Goal: Information Seeking & Learning: Learn about a topic

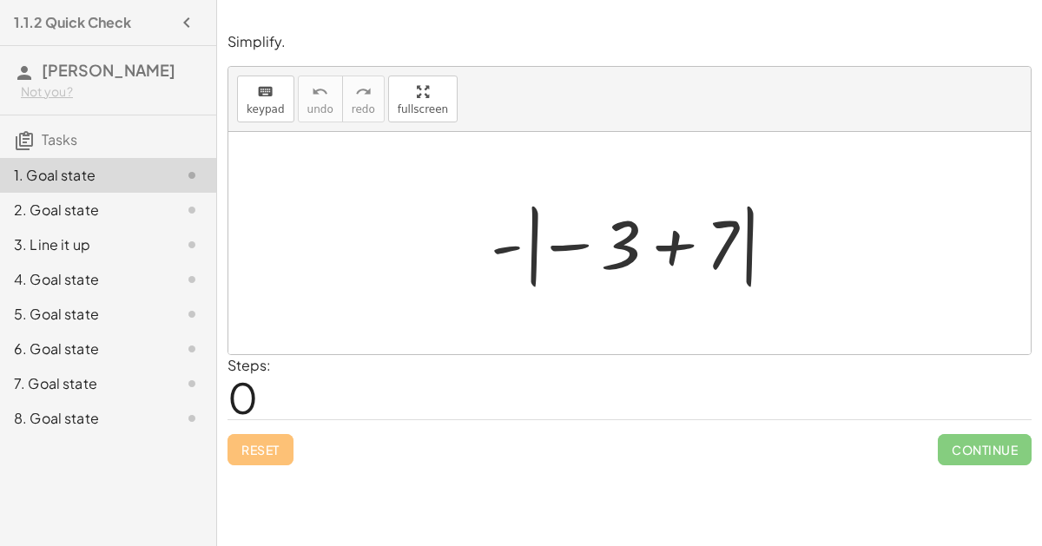
click at [665, 253] on div at bounding box center [636, 243] width 309 height 96
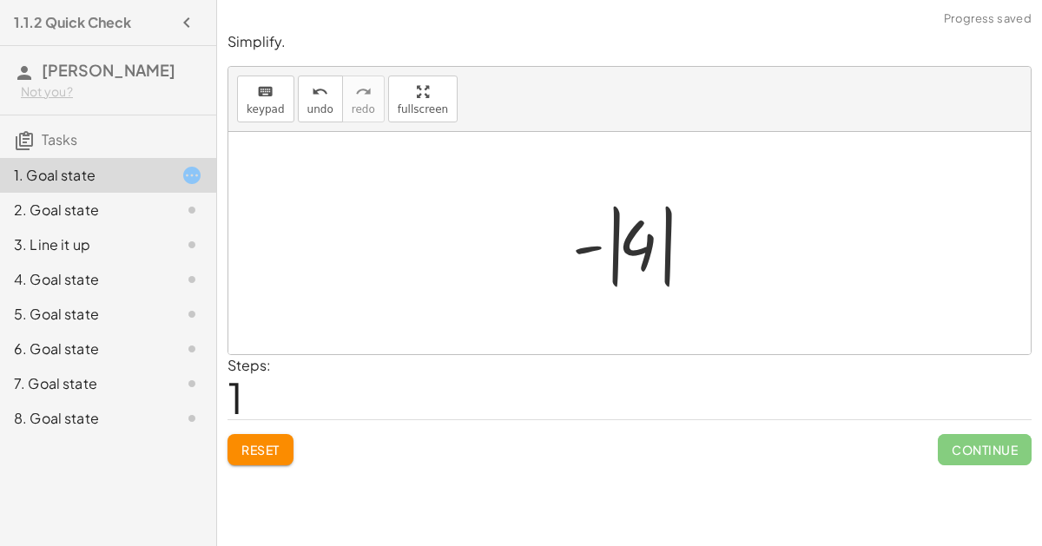
click at [608, 249] on div at bounding box center [636, 243] width 146 height 96
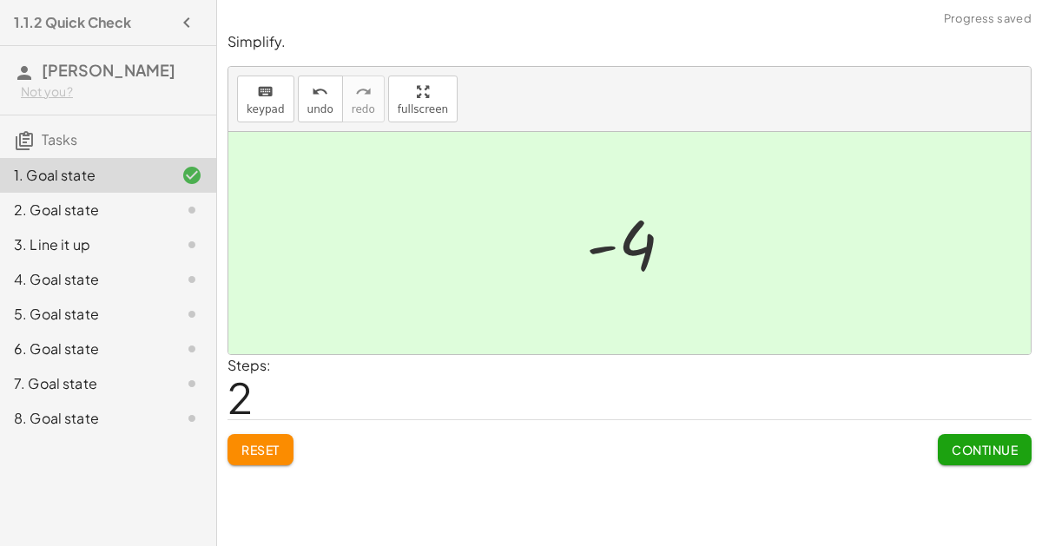
click at [971, 452] on span "Continue" at bounding box center [984, 450] width 66 height 16
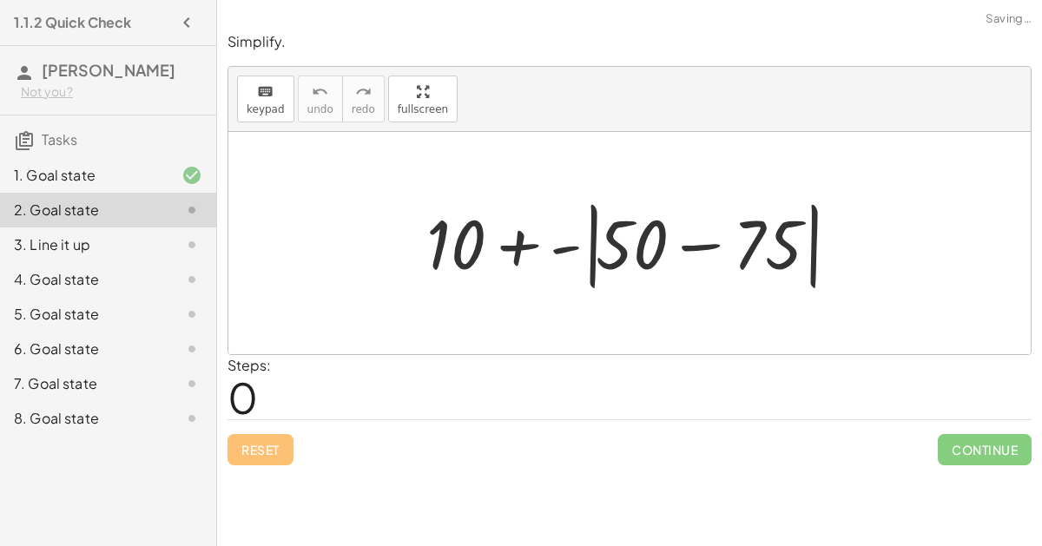
click at [707, 252] on div at bounding box center [636, 244] width 437 height 100
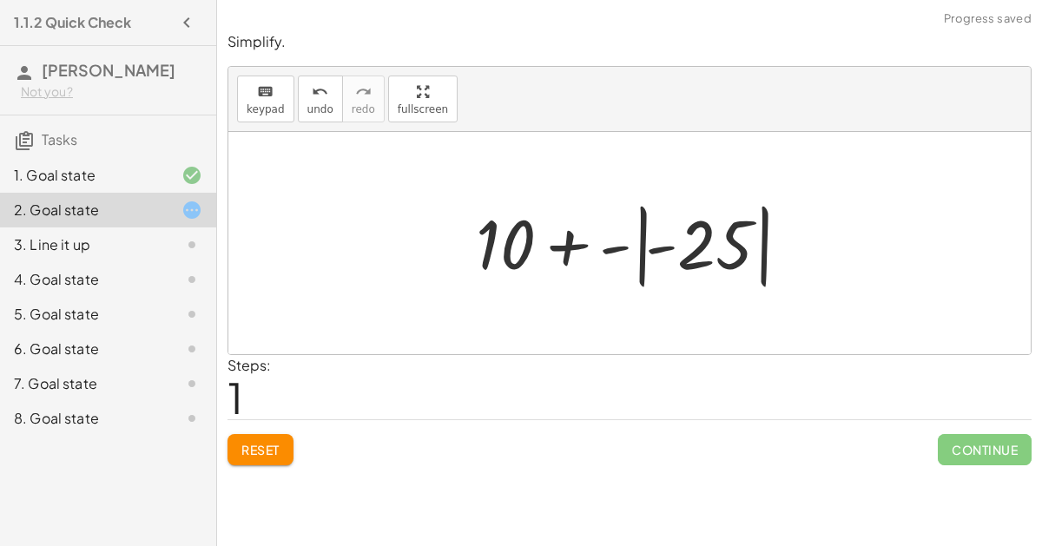
click at [583, 243] on div at bounding box center [636, 243] width 339 height 96
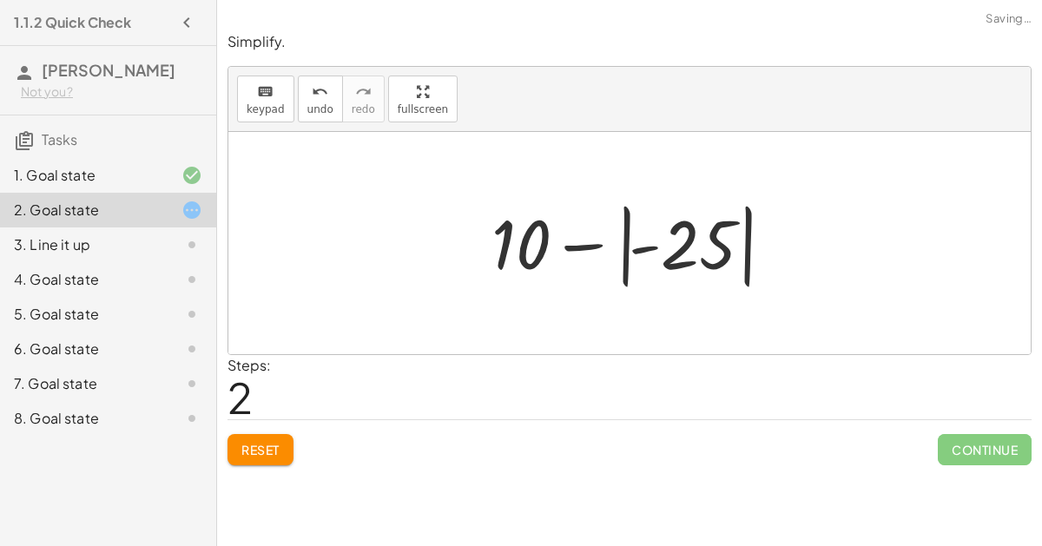
click at [693, 260] on div at bounding box center [636, 243] width 306 height 96
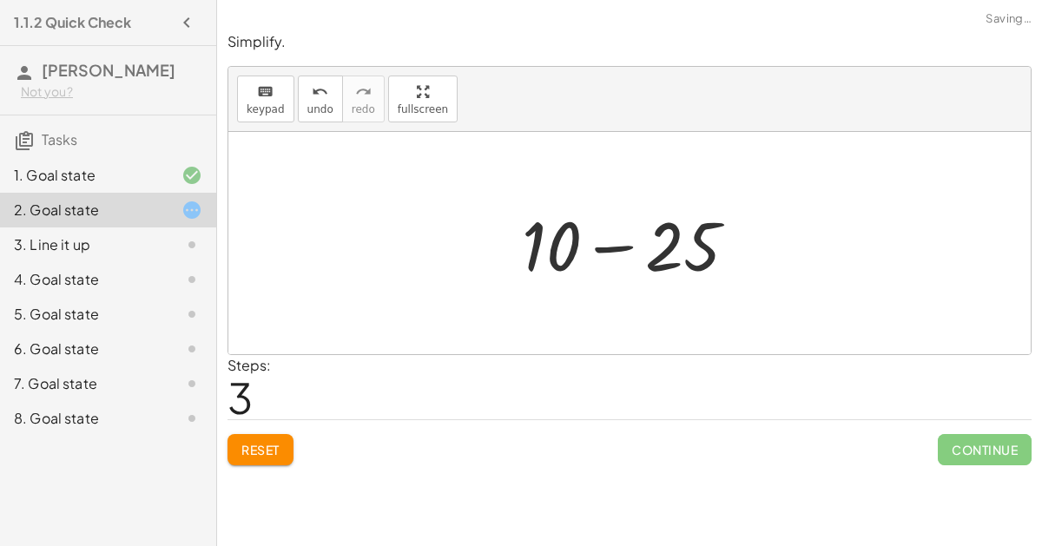
click at [632, 245] on div at bounding box center [636, 243] width 247 height 89
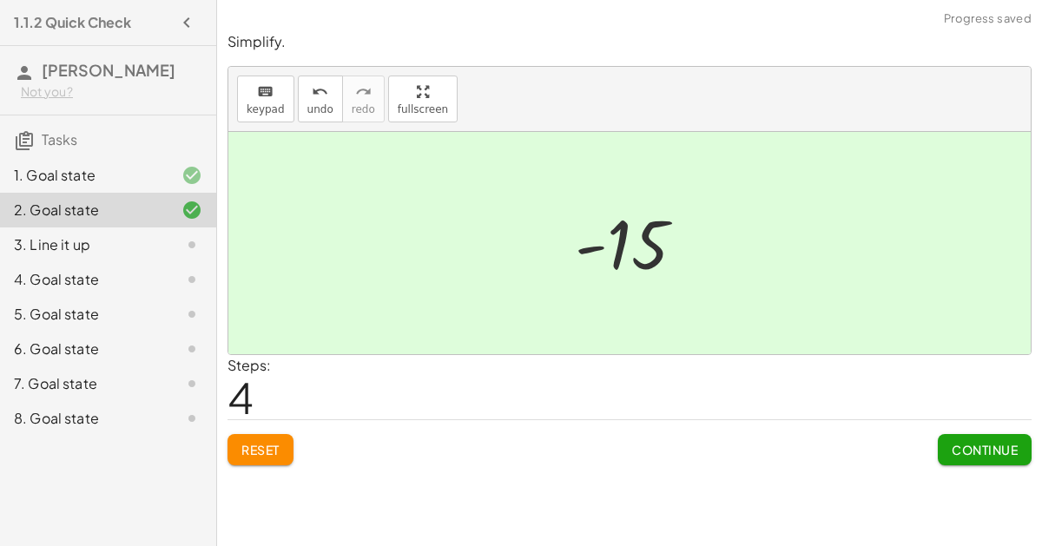
click at [962, 454] on span "Continue" at bounding box center [984, 450] width 66 height 16
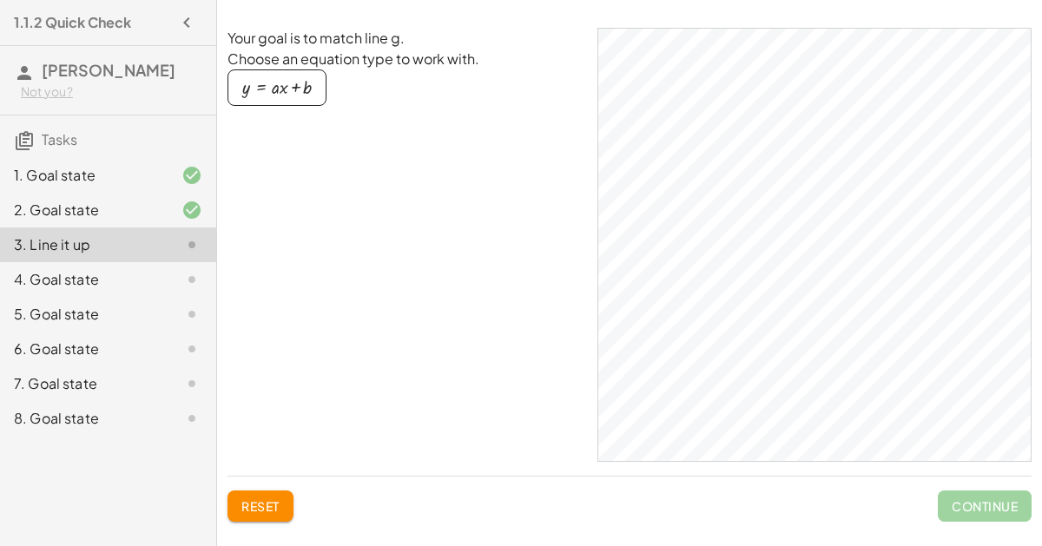
click at [281, 70] on button "y = + · a · x + b" at bounding box center [276, 87] width 99 height 36
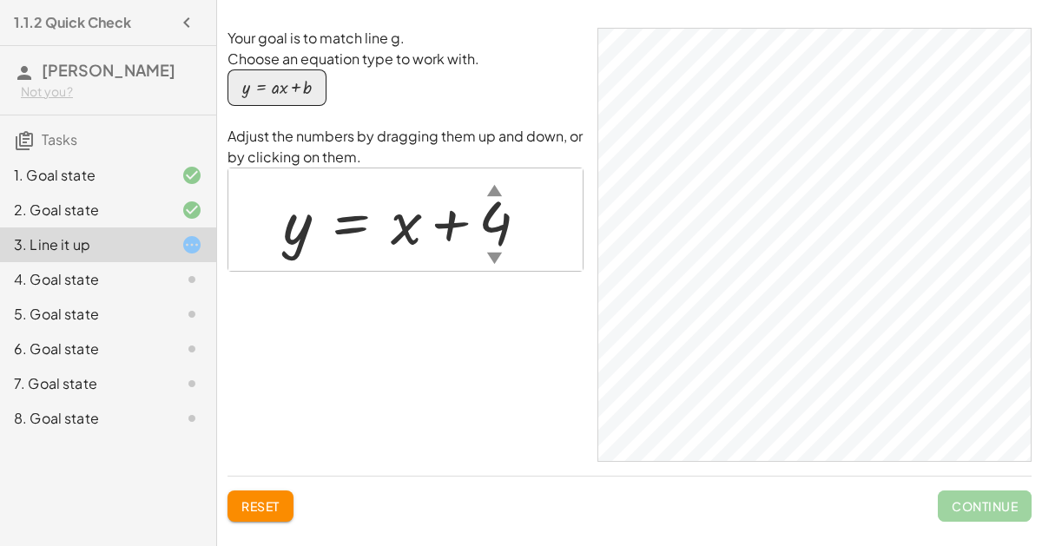
click at [490, 255] on div "▼" at bounding box center [494, 258] width 15 height 22
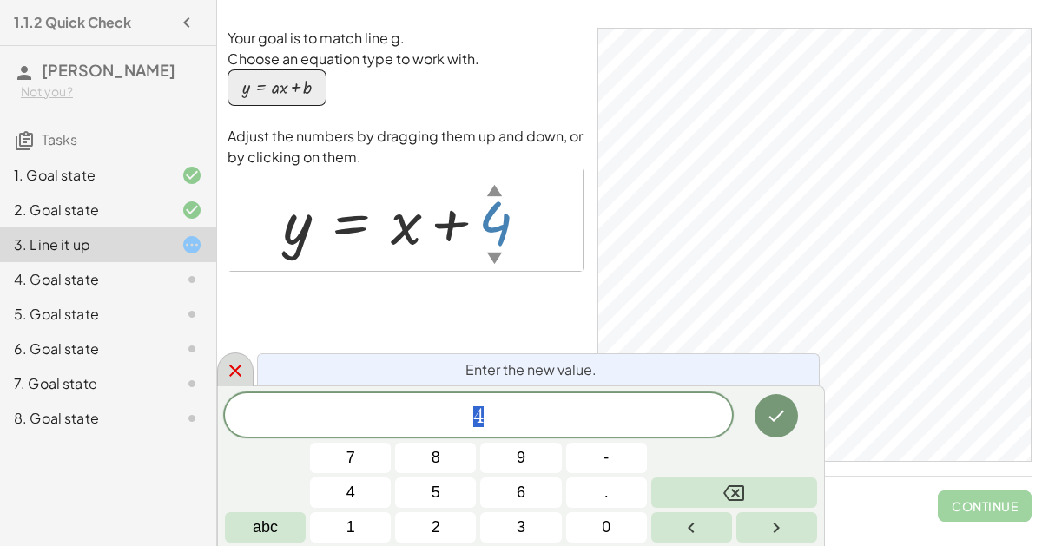
click at [233, 362] on icon at bounding box center [235, 370] width 21 height 21
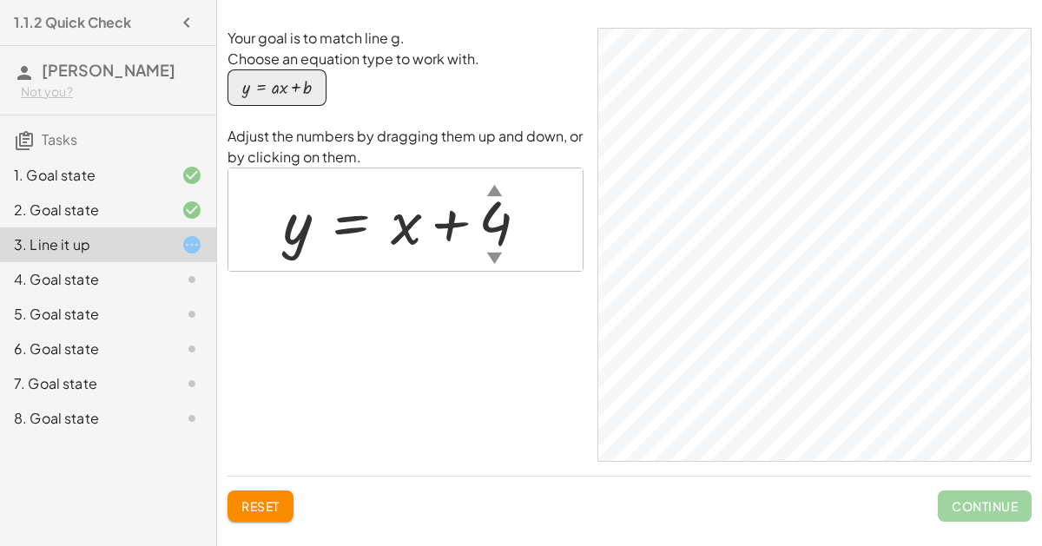
click at [497, 250] on div "▼" at bounding box center [494, 258] width 15 height 22
click at [551, 306] on div "Your goal is to match line g. Choose an equation type to work with. y = + · a ·…" at bounding box center [405, 245] width 356 height 434
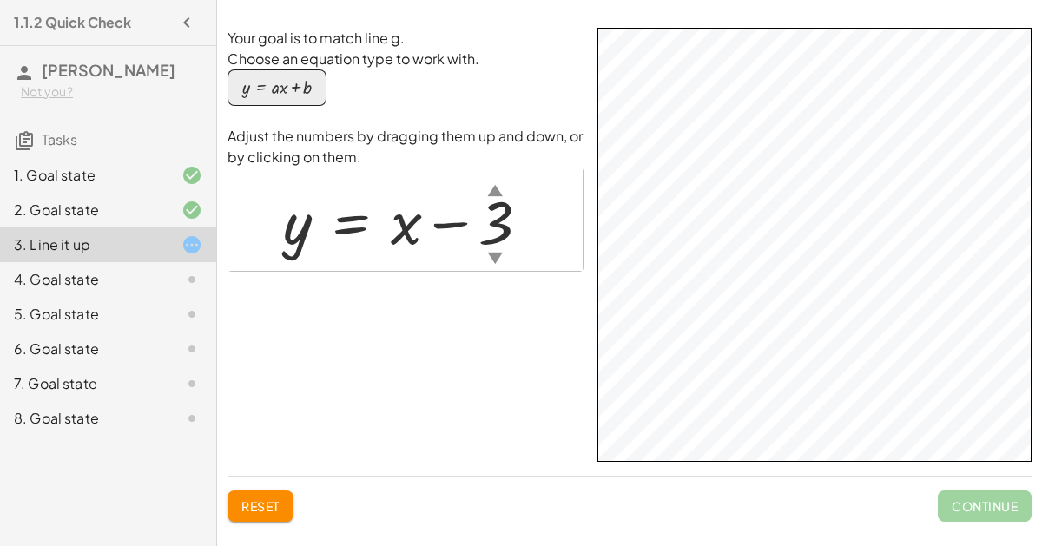
click at [390, 224] on div at bounding box center [413, 220] width 278 height 79
click at [396, 227] on div at bounding box center [413, 220] width 278 height 79
click at [400, 229] on div at bounding box center [413, 220] width 278 height 79
click at [287, 95] on div "button" at bounding box center [276, 87] width 69 height 19
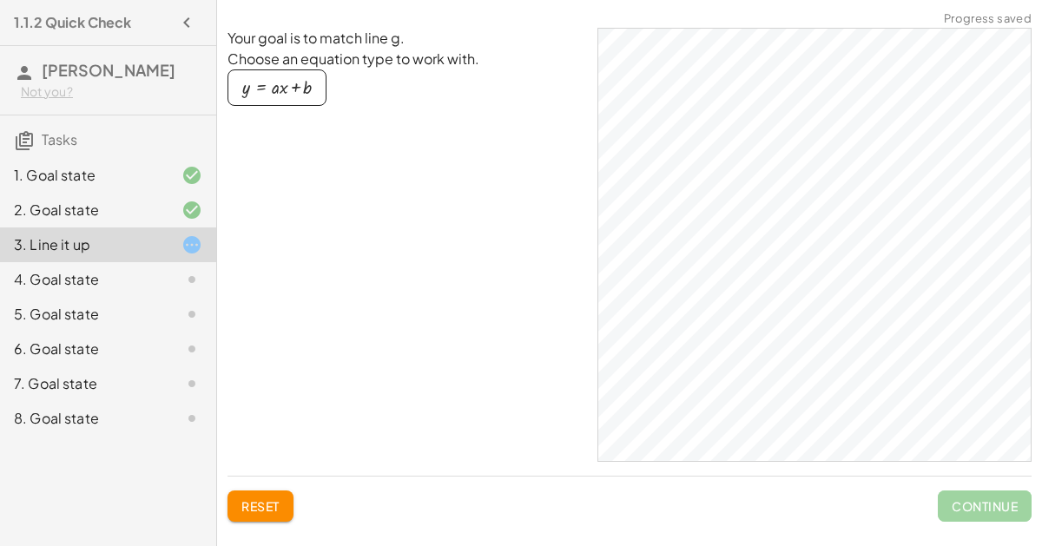
click at [279, 98] on button "y = + · a · x + b" at bounding box center [276, 87] width 99 height 36
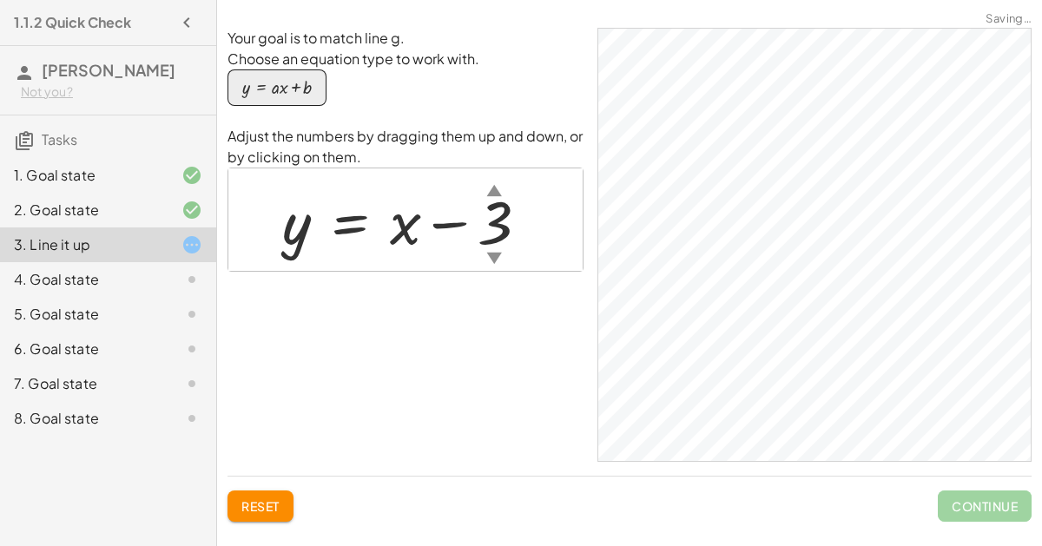
click at [402, 234] on div at bounding box center [412, 220] width 278 height 79
click at [431, 227] on div at bounding box center [412, 220] width 278 height 79
click at [384, 244] on div at bounding box center [412, 220] width 278 height 79
click at [409, 235] on div at bounding box center [412, 220] width 278 height 79
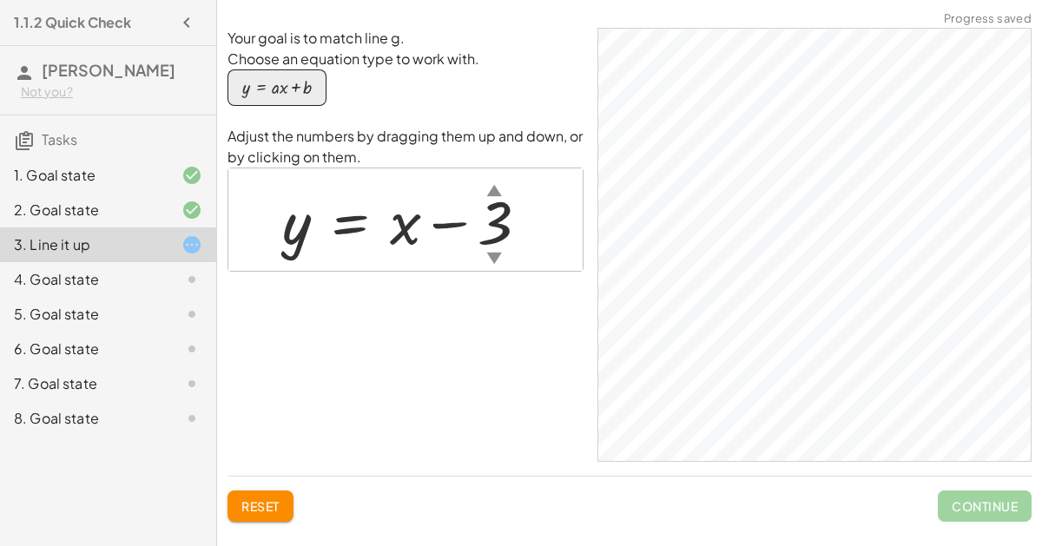
click at [409, 235] on div at bounding box center [412, 220] width 278 height 79
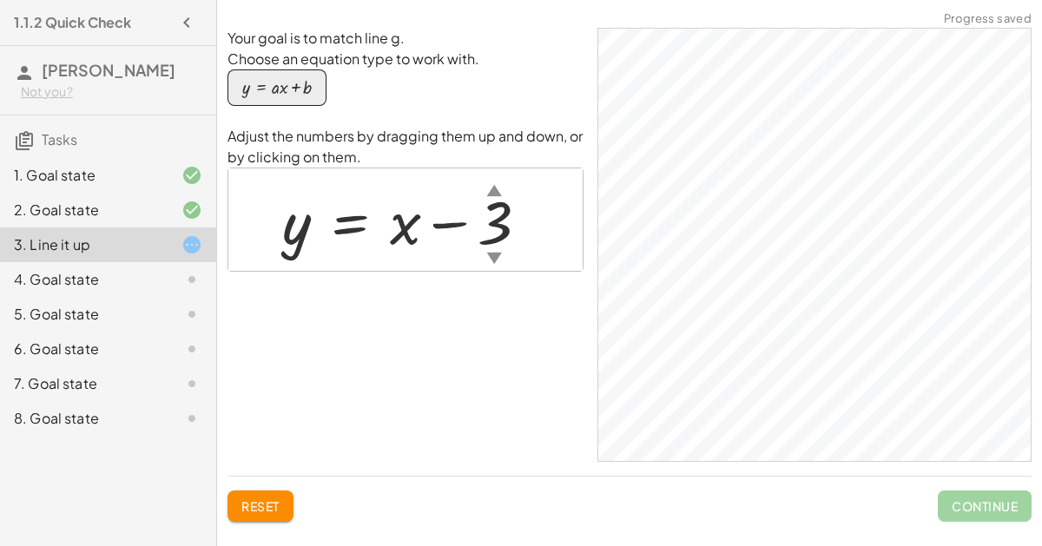
click at [409, 235] on div at bounding box center [412, 220] width 278 height 79
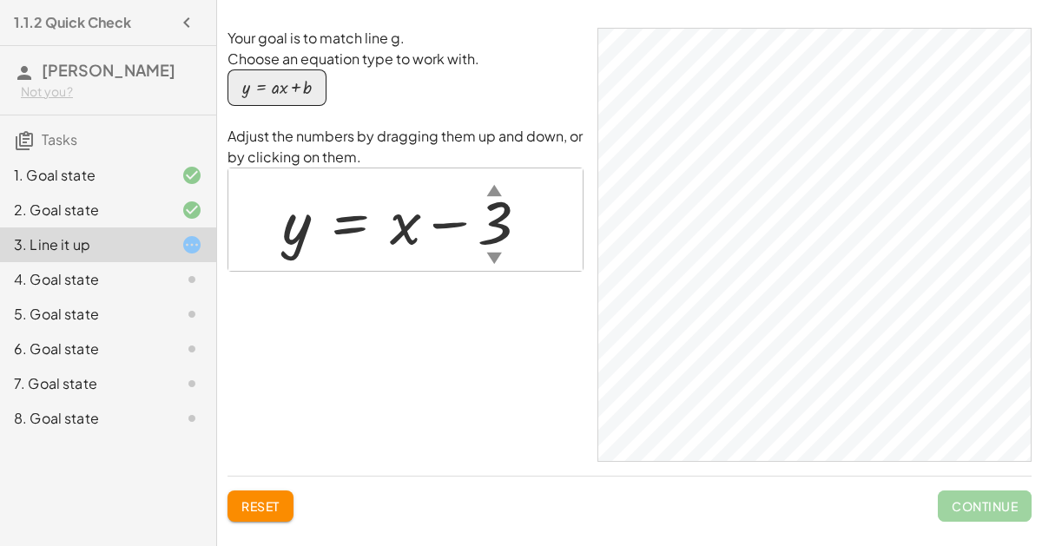
click at [409, 235] on div at bounding box center [412, 220] width 278 height 79
click at [504, 213] on div at bounding box center [412, 220] width 278 height 79
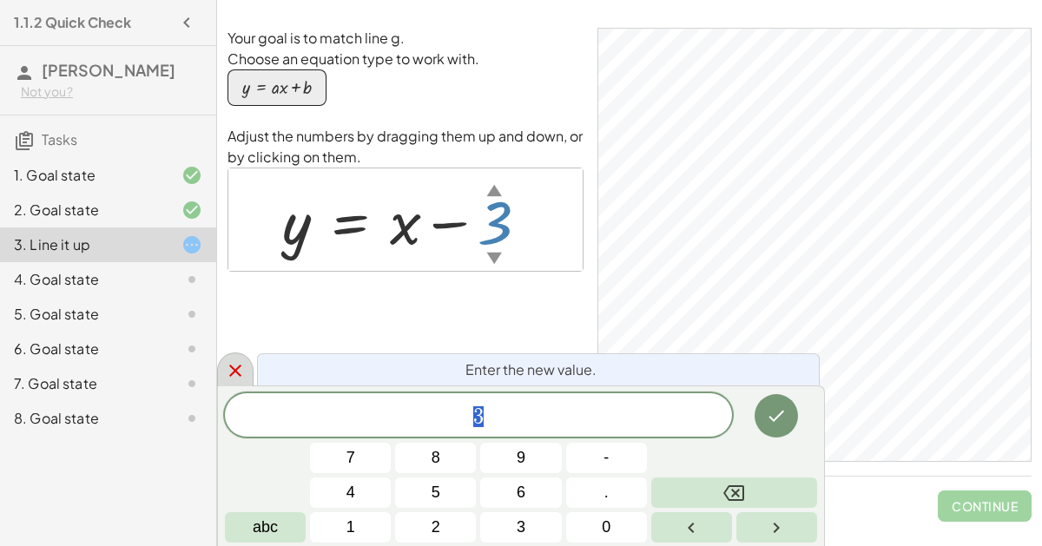
click at [232, 383] on div at bounding box center [235, 369] width 36 height 34
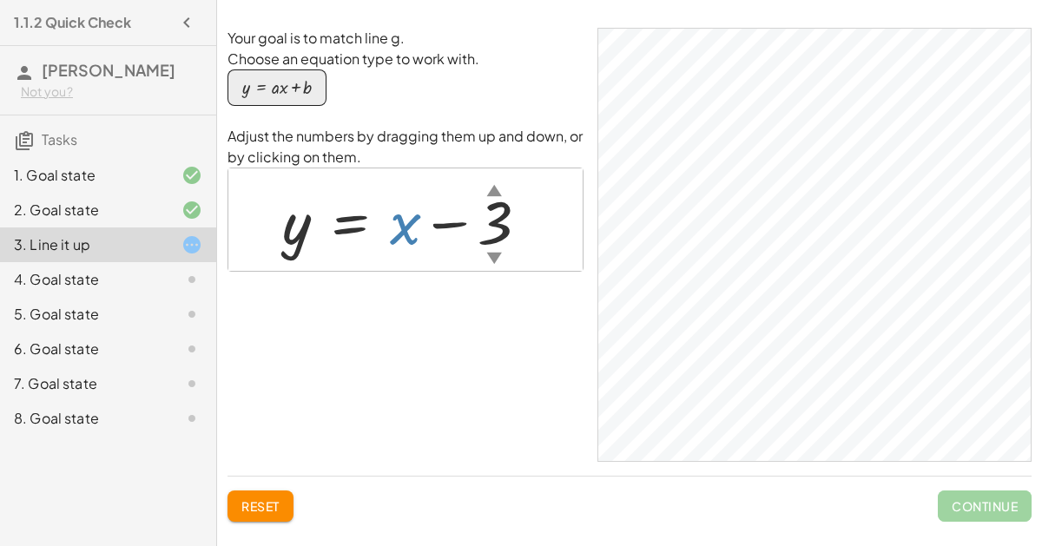
click at [403, 227] on div at bounding box center [412, 220] width 278 height 79
drag, startPoint x: 403, startPoint y: 227, endPoint x: 414, endPoint y: 295, distance: 69.5
click at [414, 295] on div "Your goal is to match line g. Choose an equation type to work with. y = + · a ·…" at bounding box center [405, 245] width 356 height 434
click at [493, 194] on div "▲" at bounding box center [493, 190] width 15 height 22
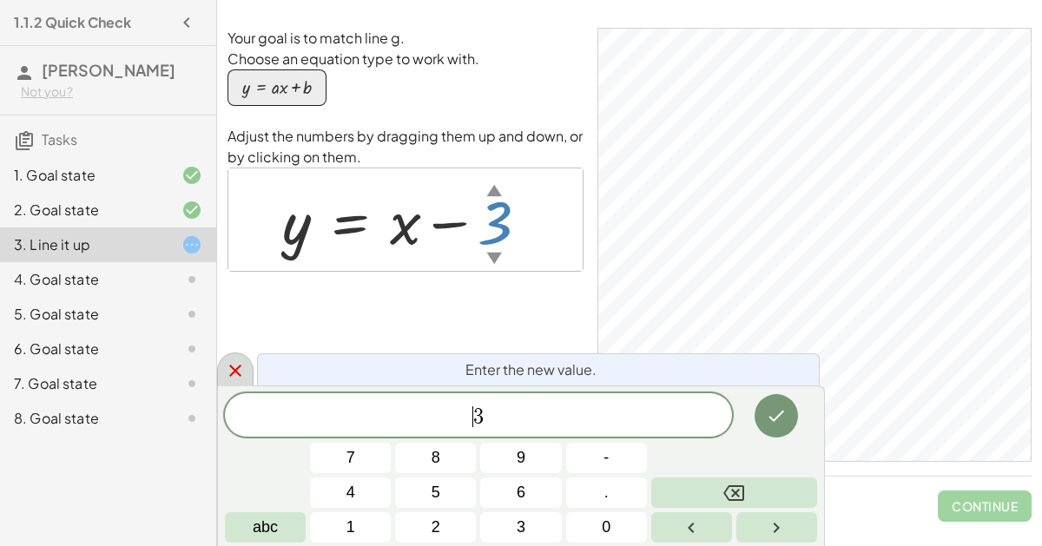
click at [233, 358] on div at bounding box center [235, 369] width 36 height 34
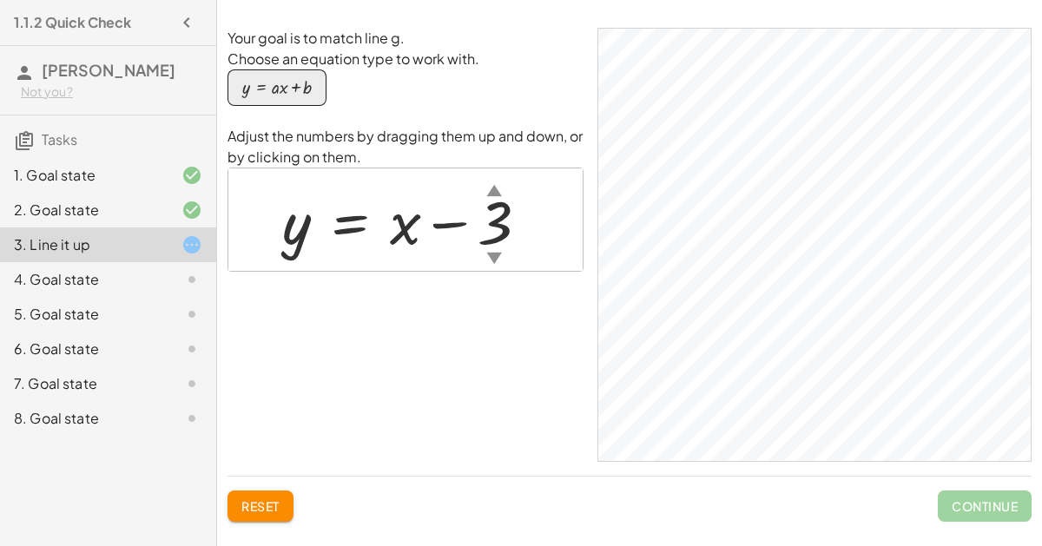
click at [489, 257] on div "▼" at bounding box center [493, 258] width 15 height 22
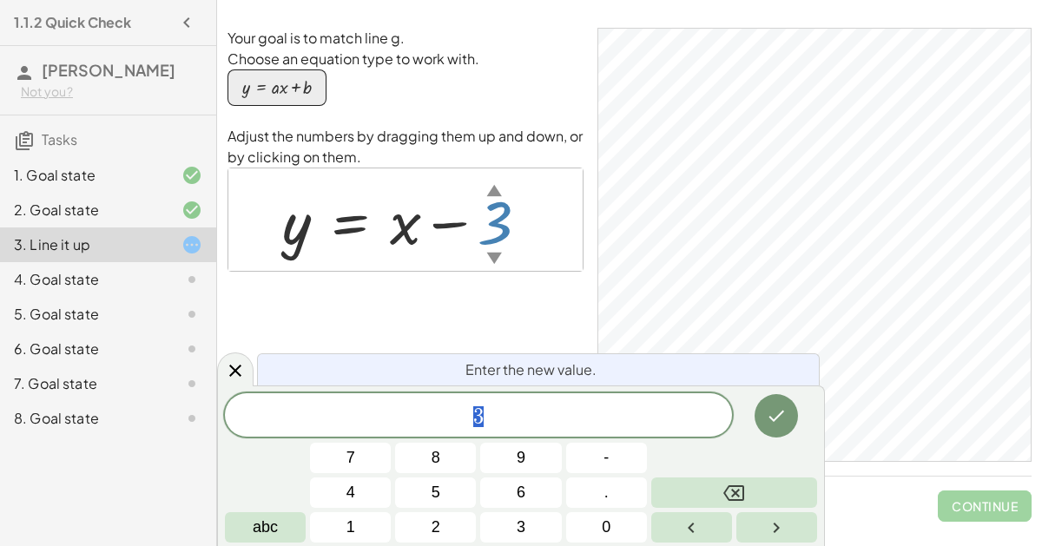
click at [491, 258] on div "▼" at bounding box center [493, 258] width 15 height 22
click at [230, 375] on icon at bounding box center [235, 371] width 12 height 12
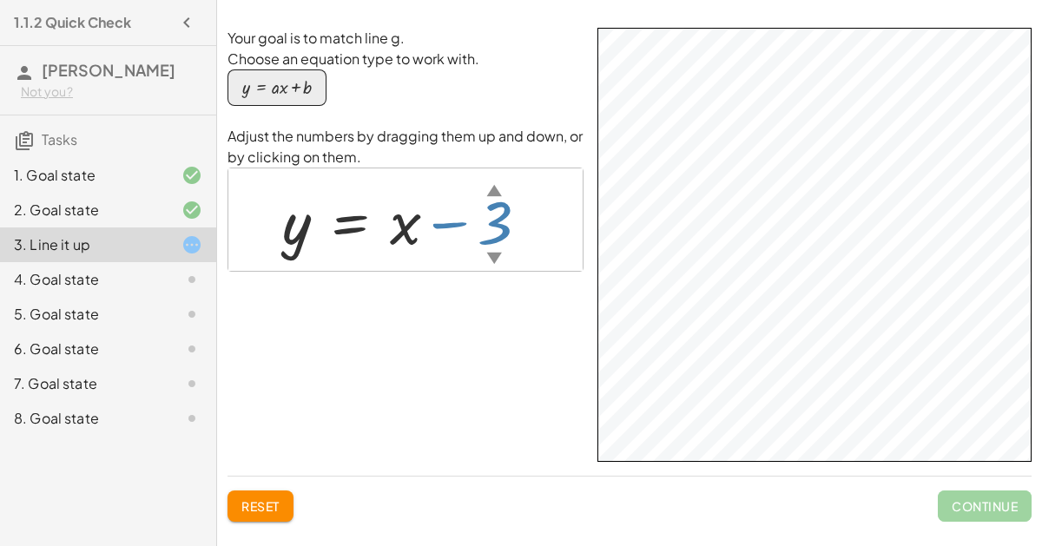
click at [487, 187] on div "▲" at bounding box center [493, 190] width 15 height 22
click at [399, 230] on div at bounding box center [412, 220] width 278 height 79
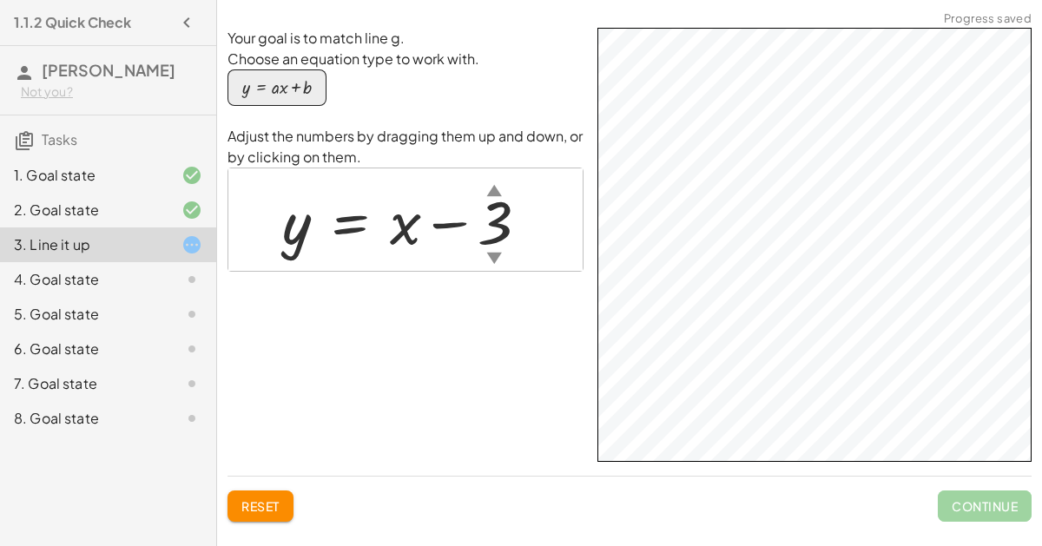
click at [399, 230] on div at bounding box center [412, 220] width 278 height 79
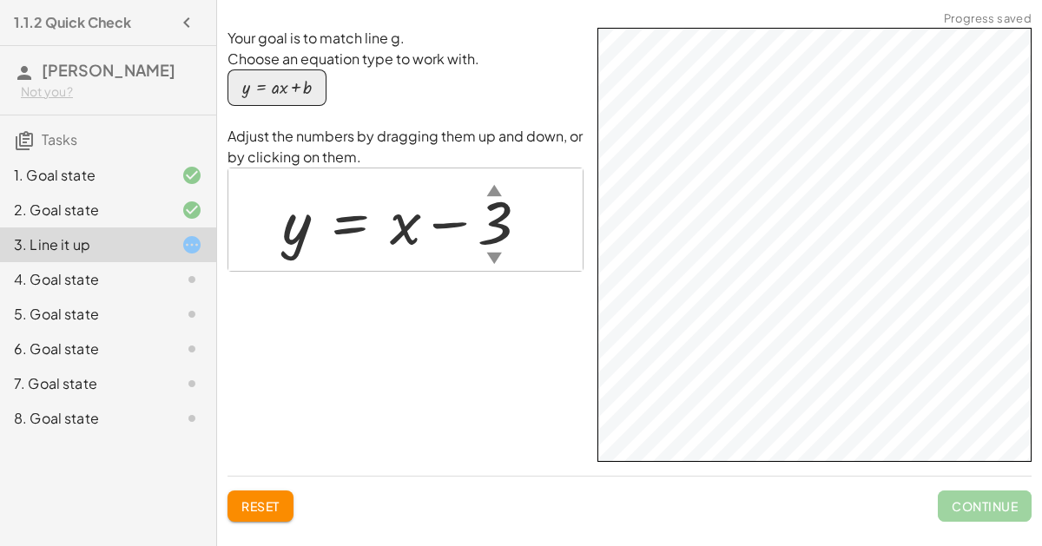
click at [399, 230] on div at bounding box center [412, 220] width 278 height 79
click at [95, 274] on div "4. Goal state" at bounding box center [84, 279] width 140 height 21
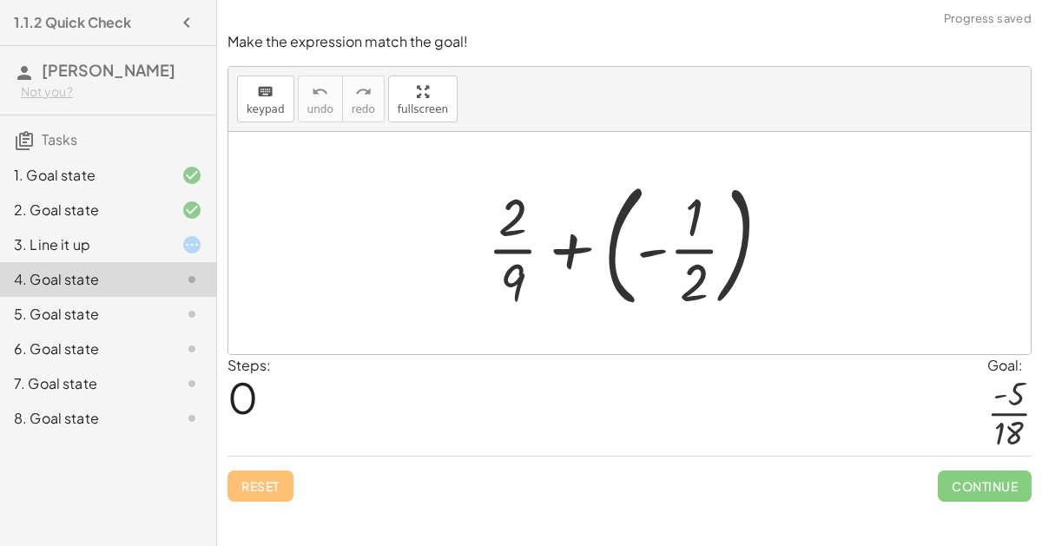
click at [667, 253] on div at bounding box center [635, 243] width 315 height 144
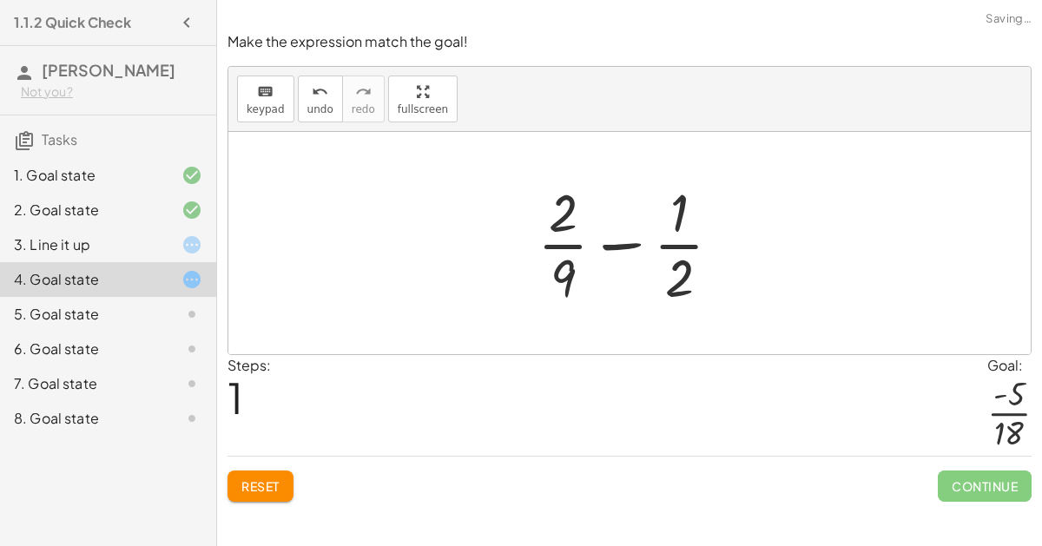
click at [609, 253] on div at bounding box center [636, 243] width 215 height 134
drag, startPoint x: 566, startPoint y: 278, endPoint x: 681, endPoint y: 279, distance: 114.6
click at [681, 279] on div at bounding box center [636, 243] width 215 height 134
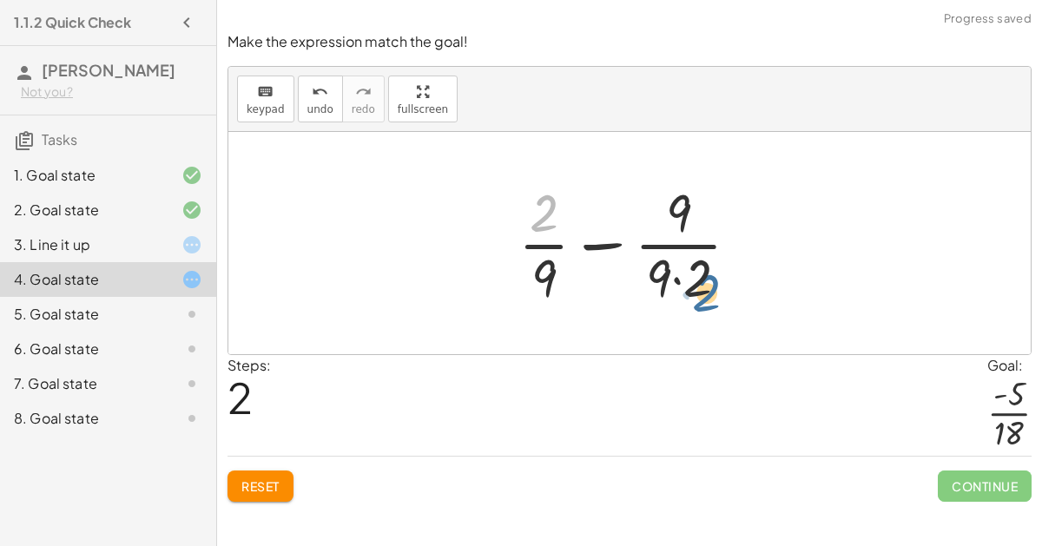
drag, startPoint x: 544, startPoint y: 201, endPoint x: 710, endPoint y: 279, distance: 182.9
click at [710, 279] on div at bounding box center [636, 243] width 253 height 134
drag, startPoint x: 544, startPoint y: 266, endPoint x: 549, endPoint y: 199, distance: 67.8
click at [549, 199] on div at bounding box center [636, 243] width 253 height 134
drag, startPoint x: 550, startPoint y: 213, endPoint x: 689, endPoint y: 215, distance: 138.9
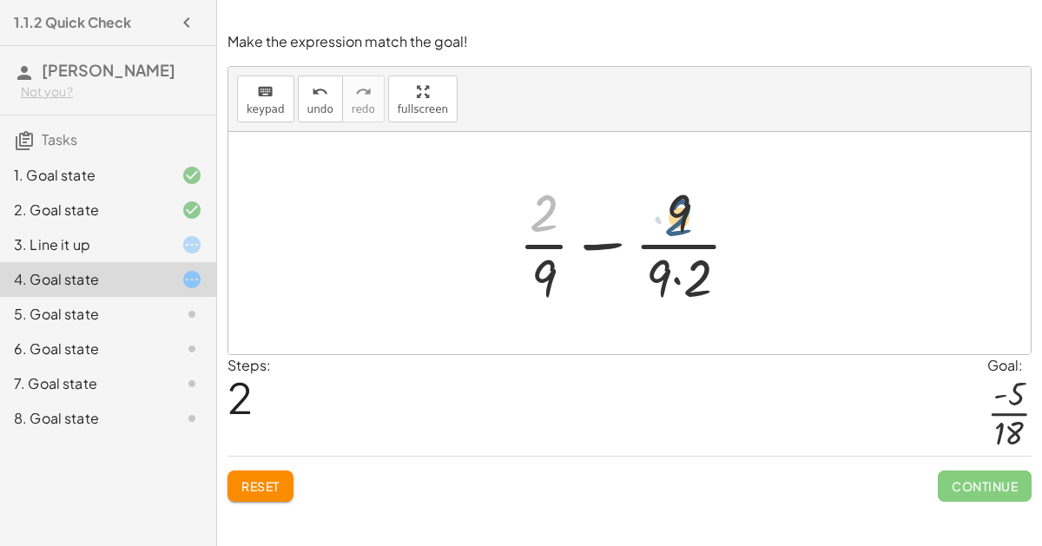
click at [689, 215] on div at bounding box center [636, 243] width 253 height 134
drag, startPoint x: 682, startPoint y: 210, endPoint x: 687, endPoint y: 291, distance: 80.8
click at [687, 291] on div at bounding box center [636, 243] width 253 height 134
click at [272, 470] on button "Reset" at bounding box center [260, 485] width 66 height 31
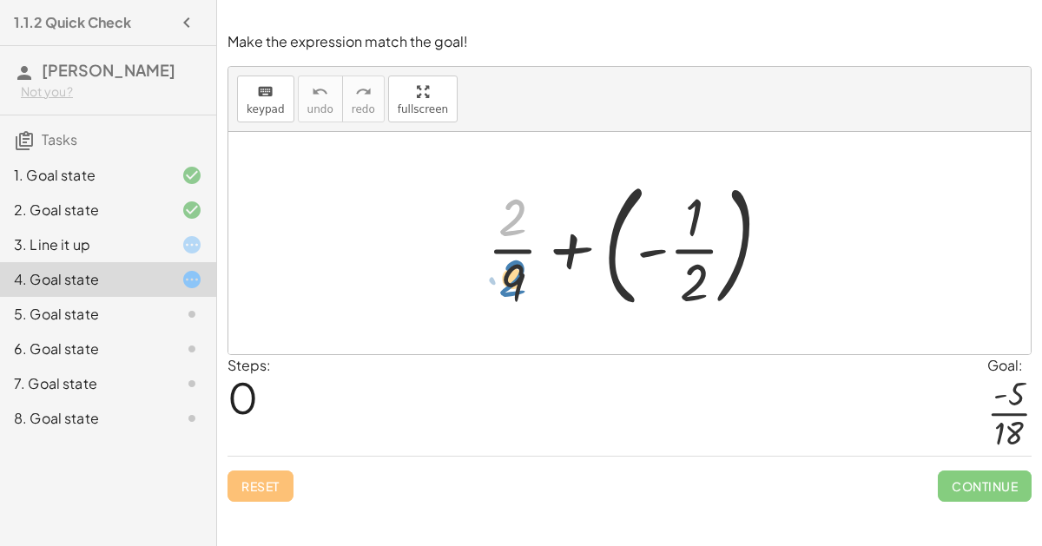
drag, startPoint x: 527, startPoint y: 226, endPoint x: 527, endPoint y: 286, distance: 60.8
click at [527, 286] on div at bounding box center [635, 243] width 315 height 144
click at [649, 246] on div at bounding box center [635, 243] width 315 height 144
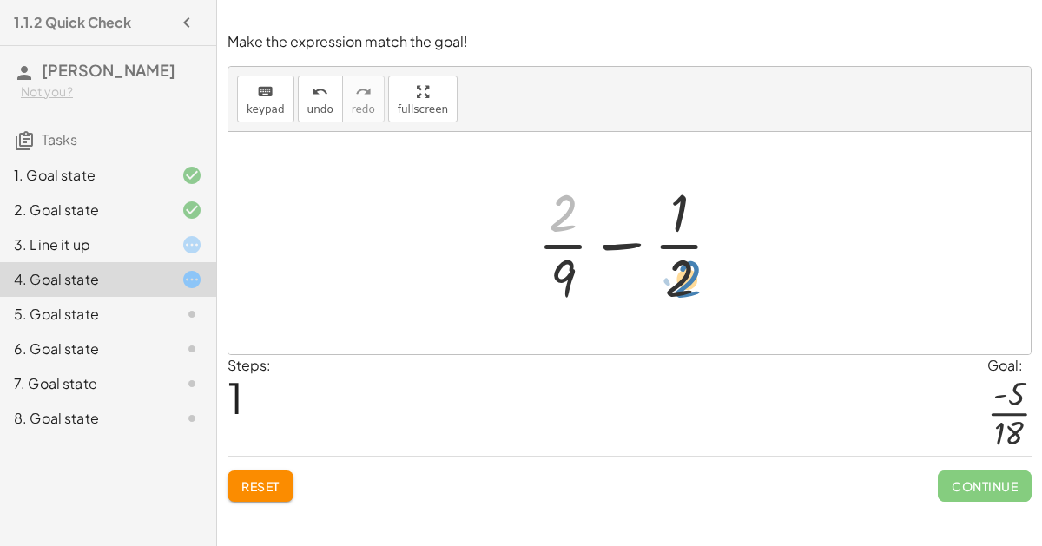
drag, startPoint x: 562, startPoint y: 218, endPoint x: 685, endPoint y: 283, distance: 139.4
click at [685, 283] on div at bounding box center [636, 243] width 215 height 134
drag, startPoint x: 674, startPoint y: 197, endPoint x: 674, endPoint y: 281, distance: 84.2
drag, startPoint x: 674, startPoint y: 281, endPoint x: 674, endPoint y: 212, distance: 69.4
click at [674, 212] on div at bounding box center [636, 243] width 215 height 134
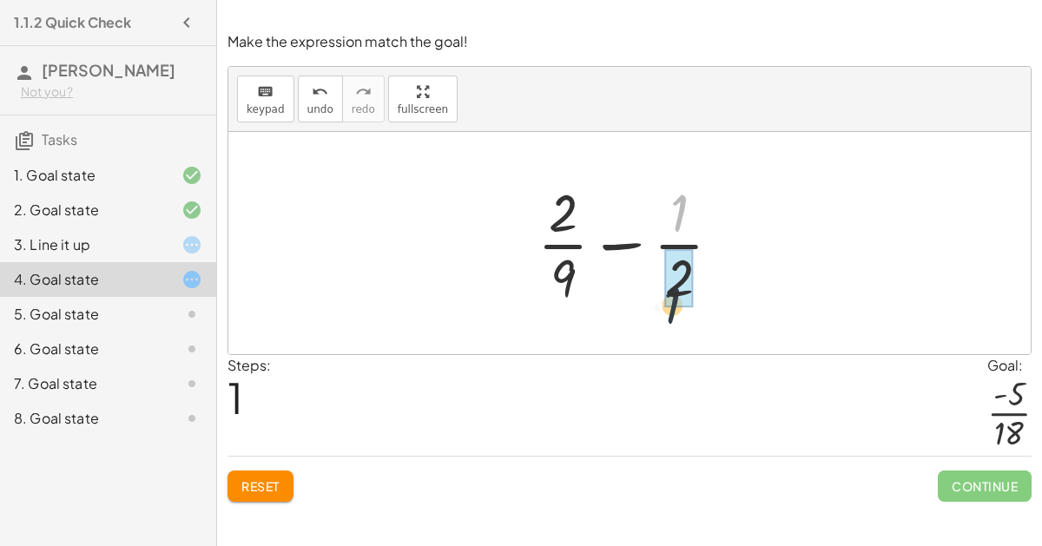
drag, startPoint x: 678, startPoint y: 207, endPoint x: 671, endPoint y: 302, distance: 94.9
drag, startPoint x: 557, startPoint y: 197, endPoint x: 567, endPoint y: 180, distance: 19.8
click at [567, 180] on div at bounding box center [636, 243] width 215 height 134
drag, startPoint x: 561, startPoint y: 260, endPoint x: 563, endPoint y: 178, distance: 82.5
click at [563, 178] on div at bounding box center [636, 243] width 215 height 134
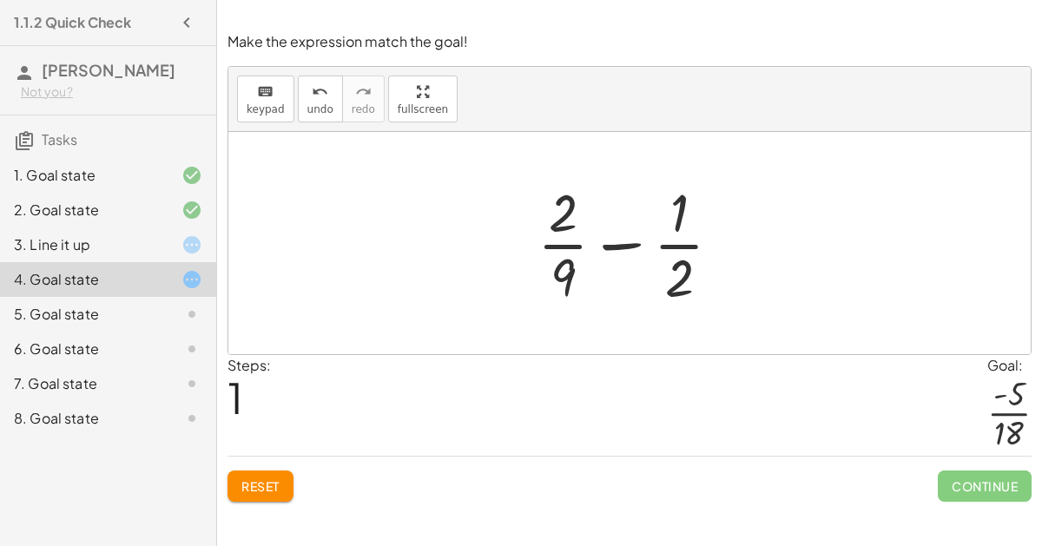
click at [609, 240] on div at bounding box center [636, 243] width 215 height 134
click at [685, 265] on div at bounding box center [636, 243] width 215 height 134
click at [678, 210] on div at bounding box center [636, 243] width 215 height 134
click at [273, 493] on button "Reset" at bounding box center [260, 485] width 66 height 31
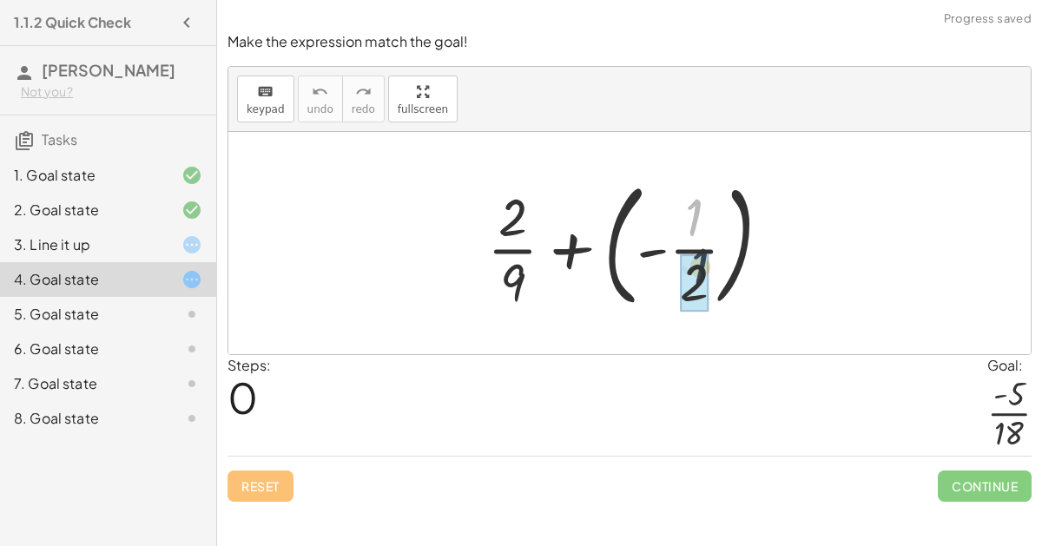
drag, startPoint x: 690, startPoint y: 207, endPoint x: 696, endPoint y: 265, distance: 57.6
drag, startPoint x: 518, startPoint y: 215, endPoint x: 514, endPoint y: 288, distance: 73.0
click at [514, 288] on div at bounding box center [635, 243] width 315 height 144
drag, startPoint x: 518, startPoint y: 277, endPoint x: 681, endPoint y: 318, distance: 167.4
click at [569, 239] on div at bounding box center [635, 243] width 315 height 144
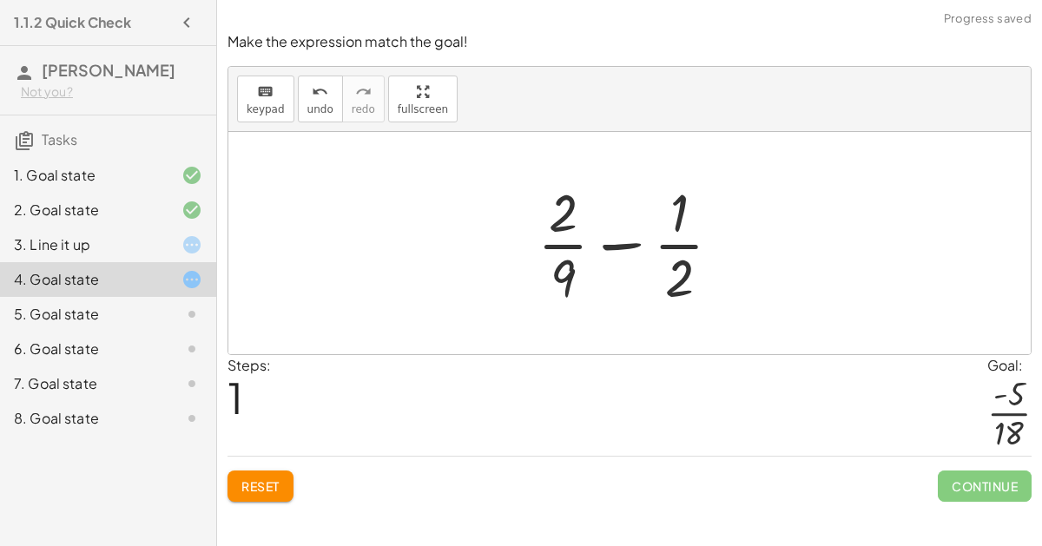
click at [628, 244] on div at bounding box center [636, 243] width 215 height 134
click at [607, 240] on div at bounding box center [636, 243] width 215 height 134
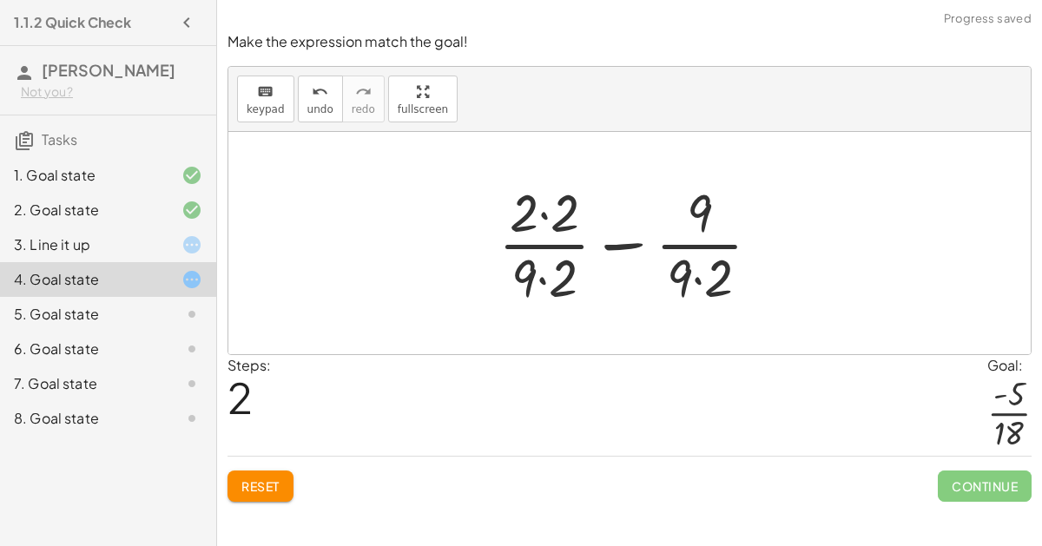
click at [615, 242] on div at bounding box center [636, 243] width 293 height 134
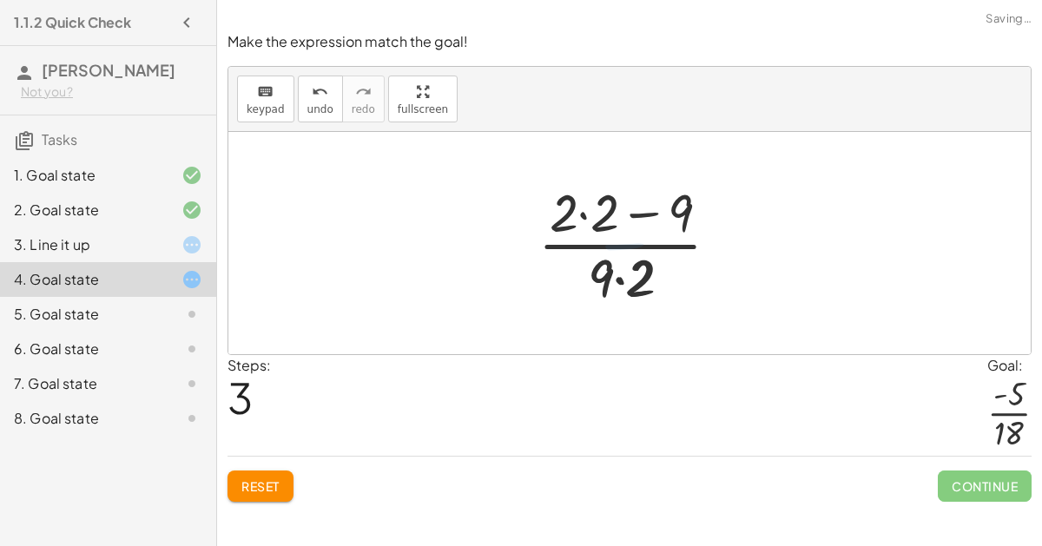
click at [602, 216] on div at bounding box center [636, 243] width 214 height 134
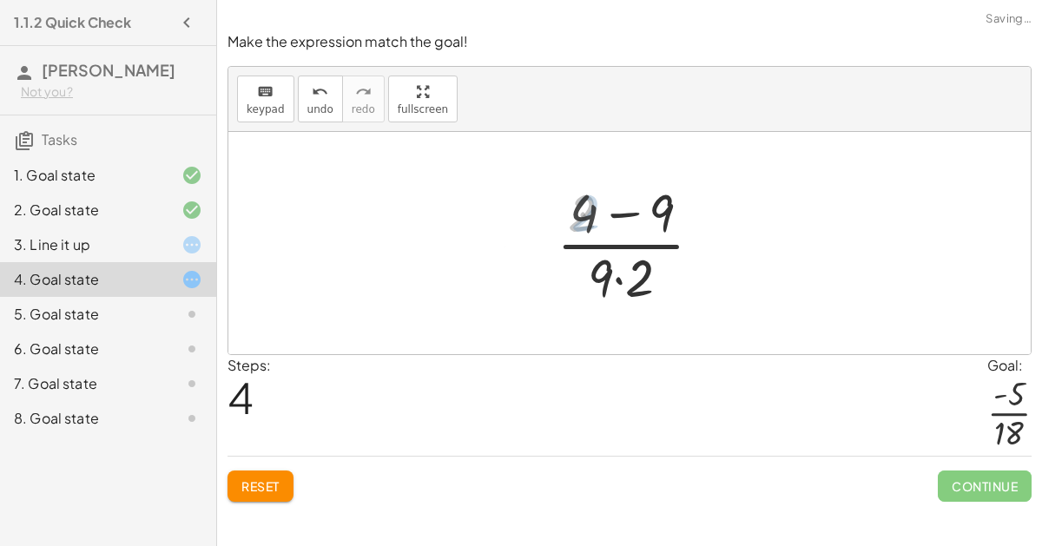
click at [611, 273] on div at bounding box center [635, 243] width 173 height 134
click at [621, 306] on div at bounding box center [635, 243] width 173 height 134
click at [623, 212] on div at bounding box center [635, 243] width 173 height 134
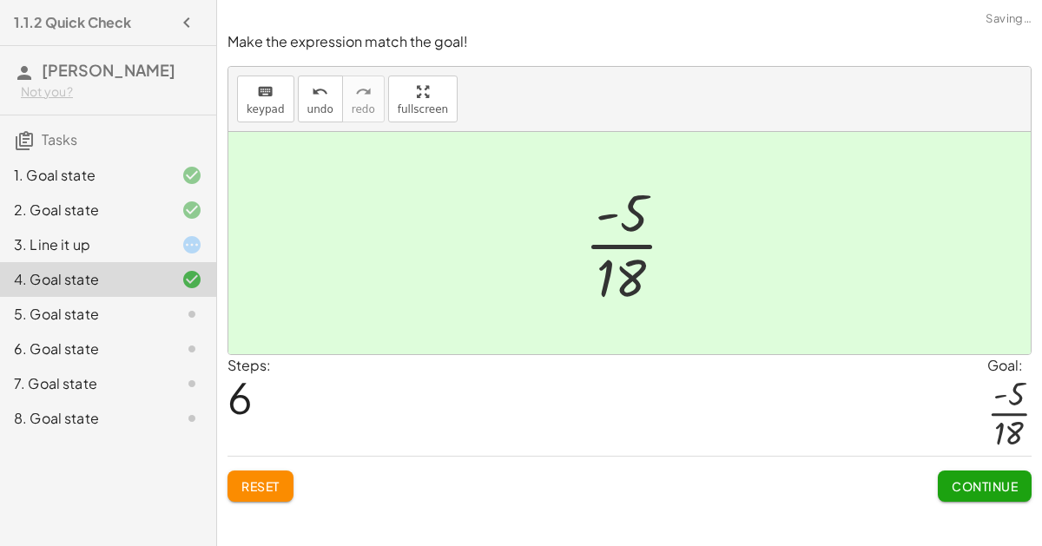
click at [626, 240] on div at bounding box center [636, 243] width 122 height 134
click at [956, 481] on span "Continue" at bounding box center [984, 486] width 66 height 16
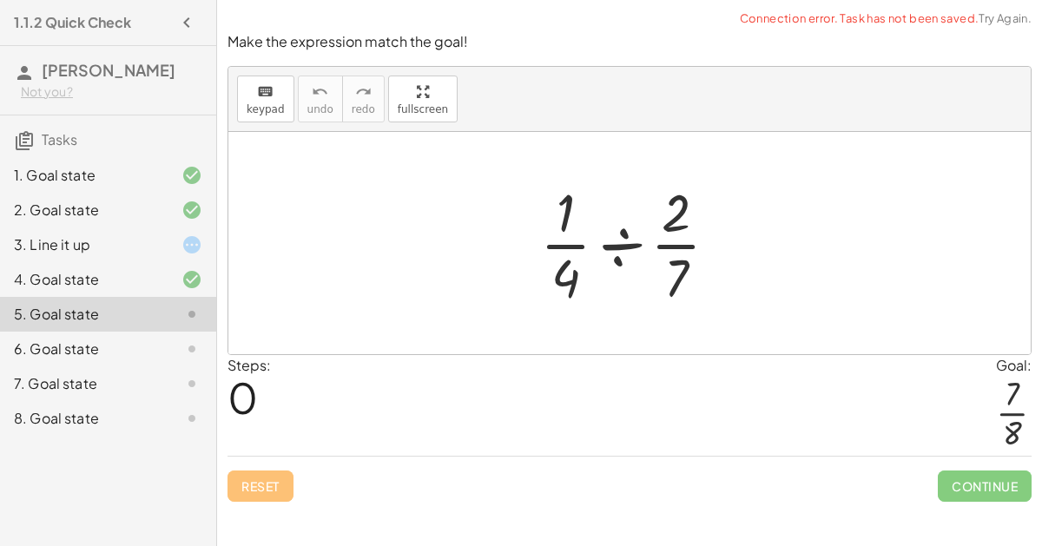
click at [621, 263] on div at bounding box center [635, 243] width 209 height 134
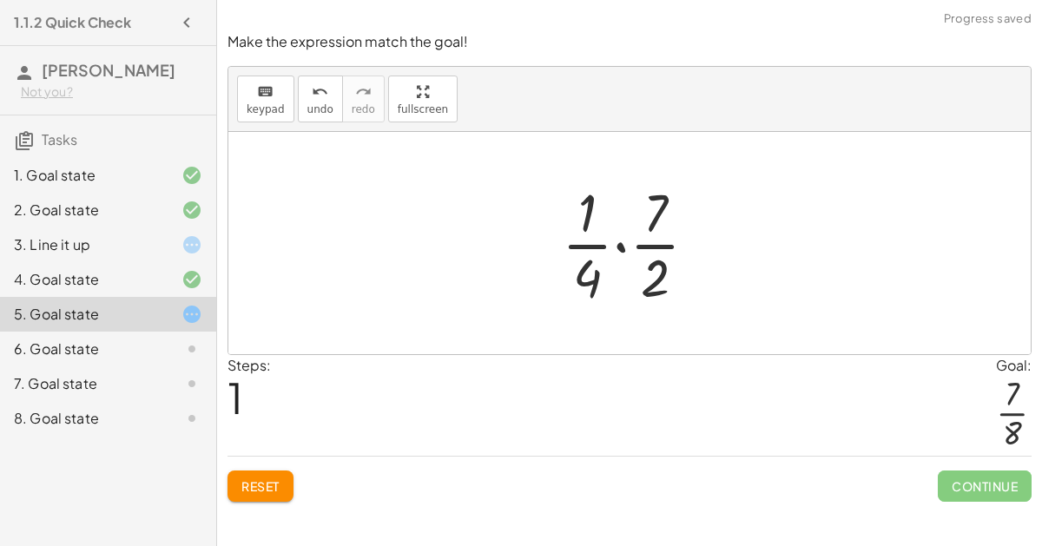
click at [615, 244] on div at bounding box center [636, 243] width 167 height 134
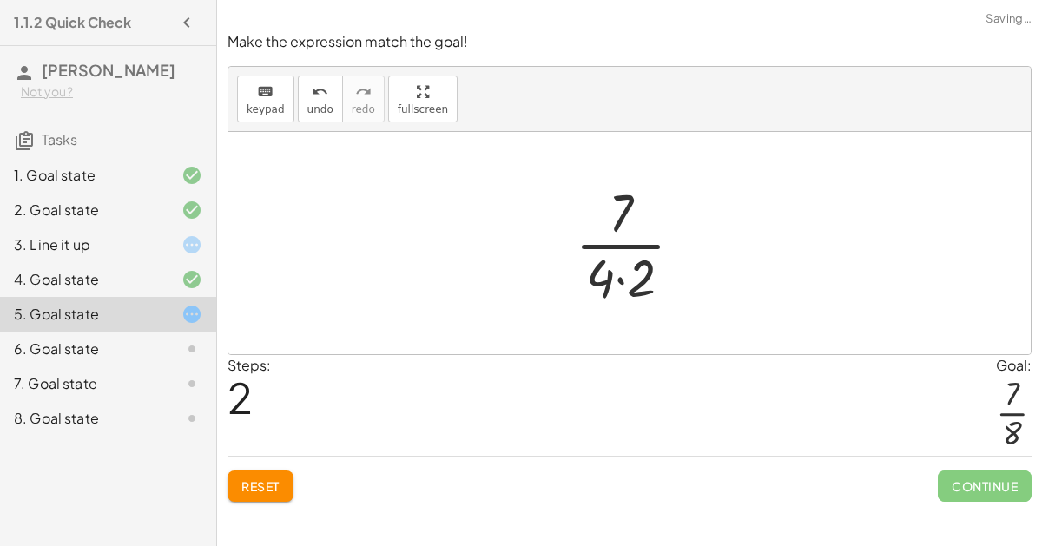
click at [608, 278] on div at bounding box center [636, 243] width 140 height 134
click at [615, 277] on div at bounding box center [636, 243] width 140 height 134
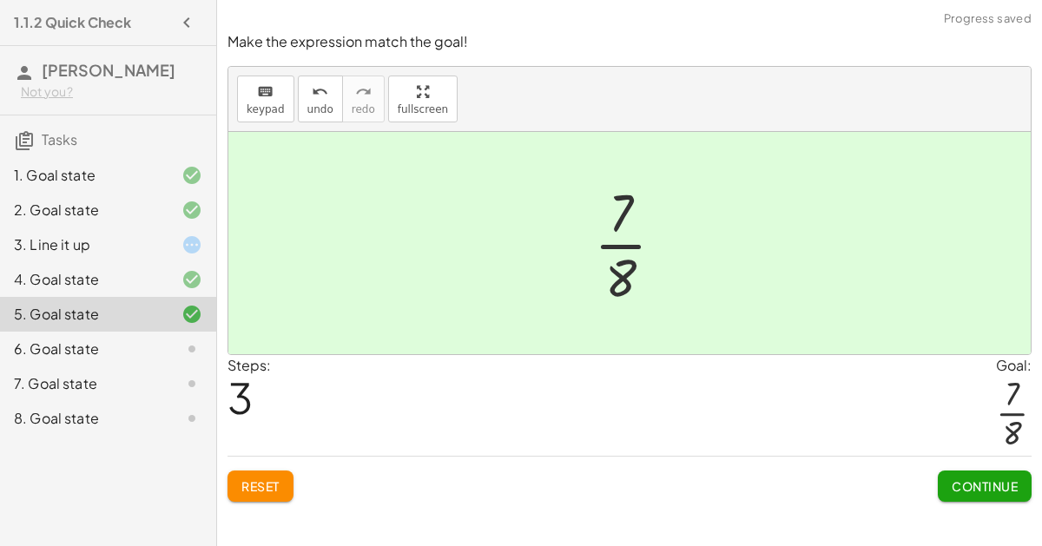
click at [1004, 489] on span "Continue" at bounding box center [984, 486] width 66 height 16
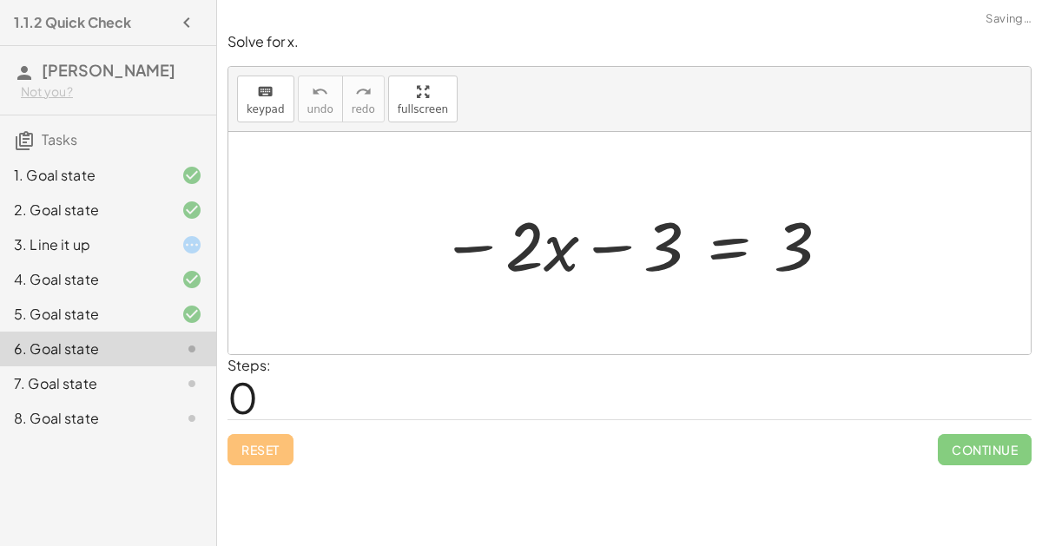
click at [602, 247] on div at bounding box center [635, 243] width 409 height 89
click at [477, 232] on div at bounding box center [635, 243] width 409 height 89
click at [544, 254] on div at bounding box center [635, 243] width 409 height 89
click at [791, 242] on div at bounding box center [635, 243] width 409 height 89
click at [624, 244] on div at bounding box center [635, 243] width 409 height 89
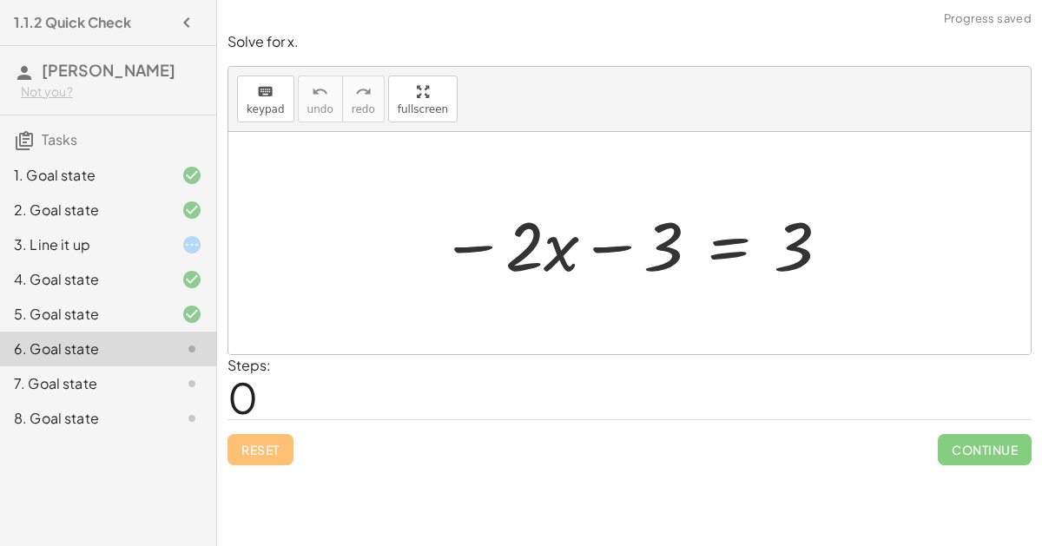
click at [475, 249] on div at bounding box center [635, 243] width 409 height 89
click at [730, 249] on div at bounding box center [635, 243] width 409 height 89
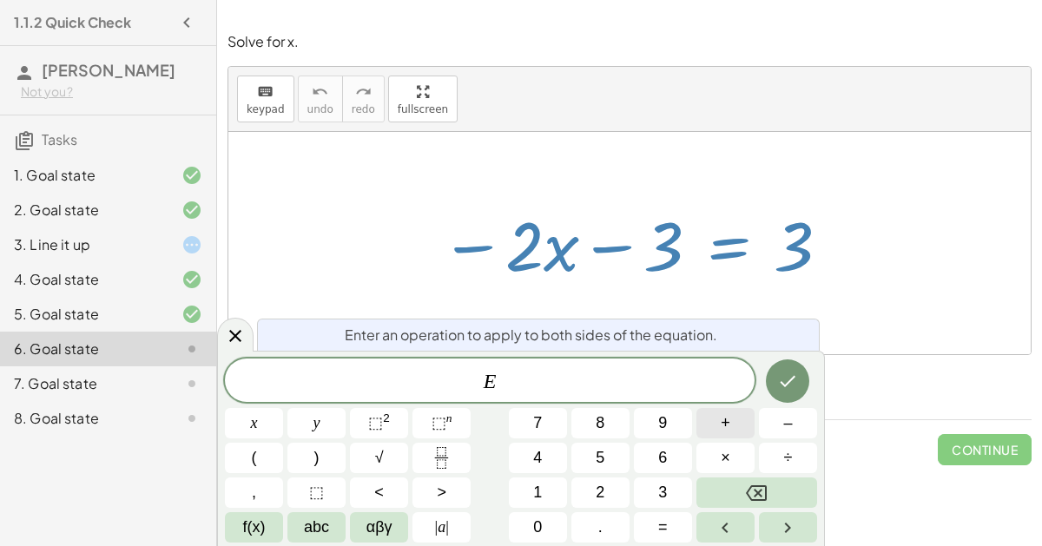
click at [713, 431] on button "+" at bounding box center [725, 423] width 58 height 30
click at [606, 488] on button "2" at bounding box center [600, 492] width 58 height 30
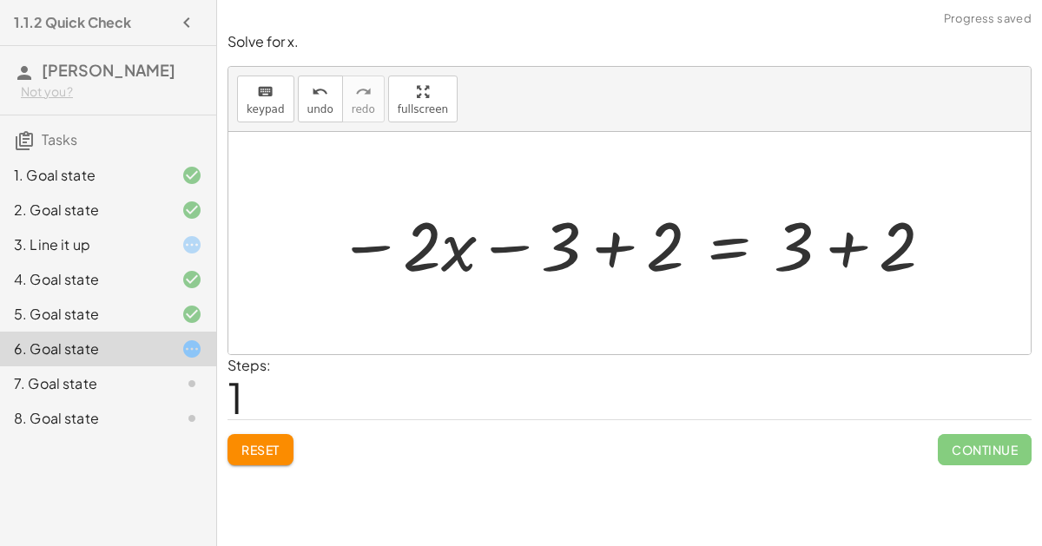
click at [275, 442] on span "Reset" at bounding box center [260, 450] width 38 height 16
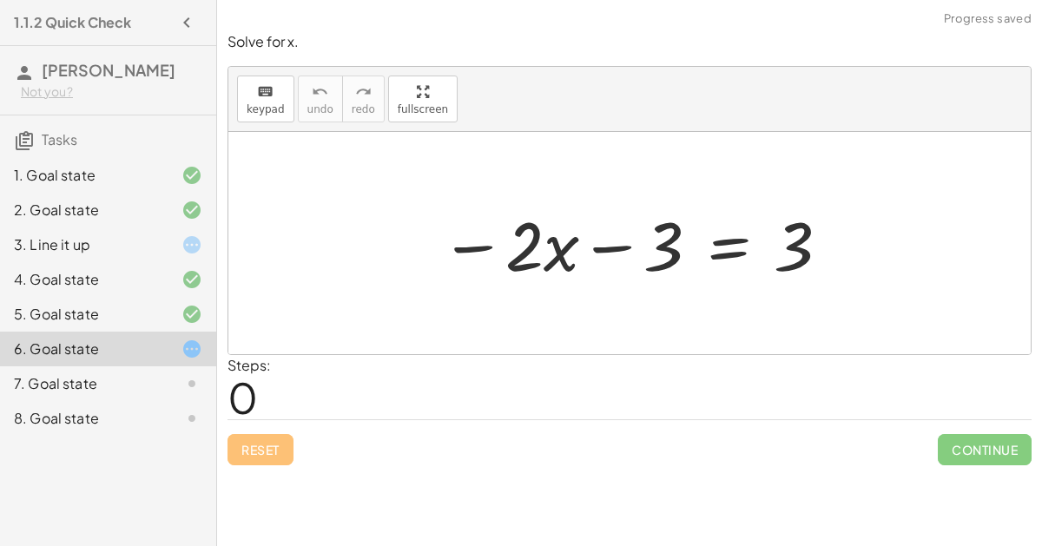
click at [722, 240] on div at bounding box center [635, 243] width 409 height 89
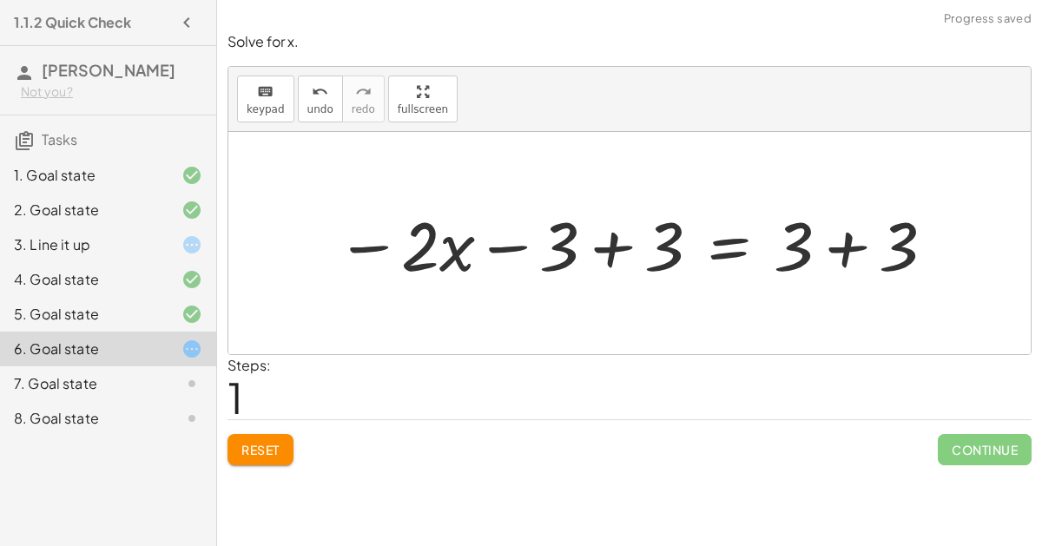
click at [616, 226] on div at bounding box center [636, 243] width 618 height 89
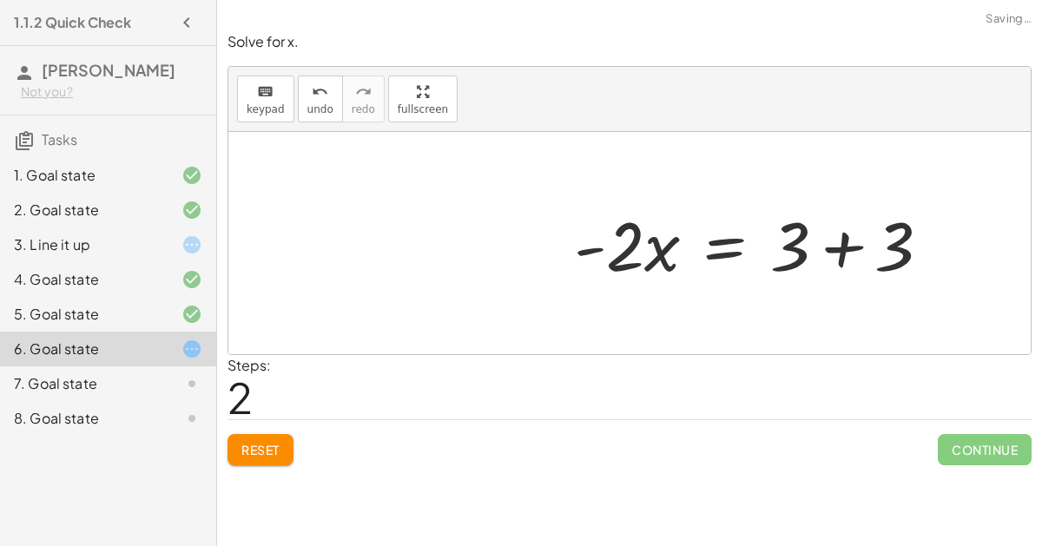
click at [835, 253] on div at bounding box center [629, 243] width 802 height 222
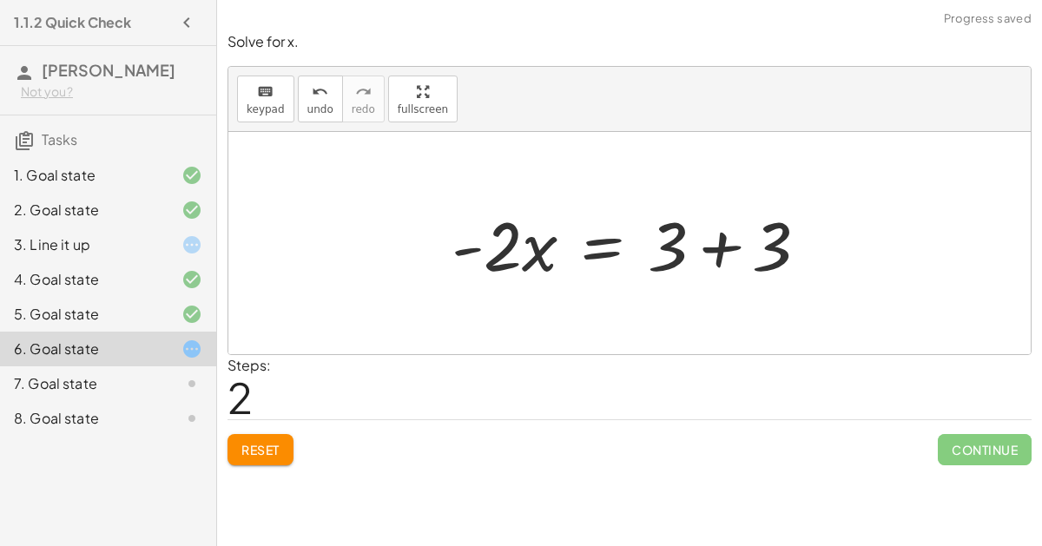
click at [733, 247] on div at bounding box center [637, 243] width 388 height 89
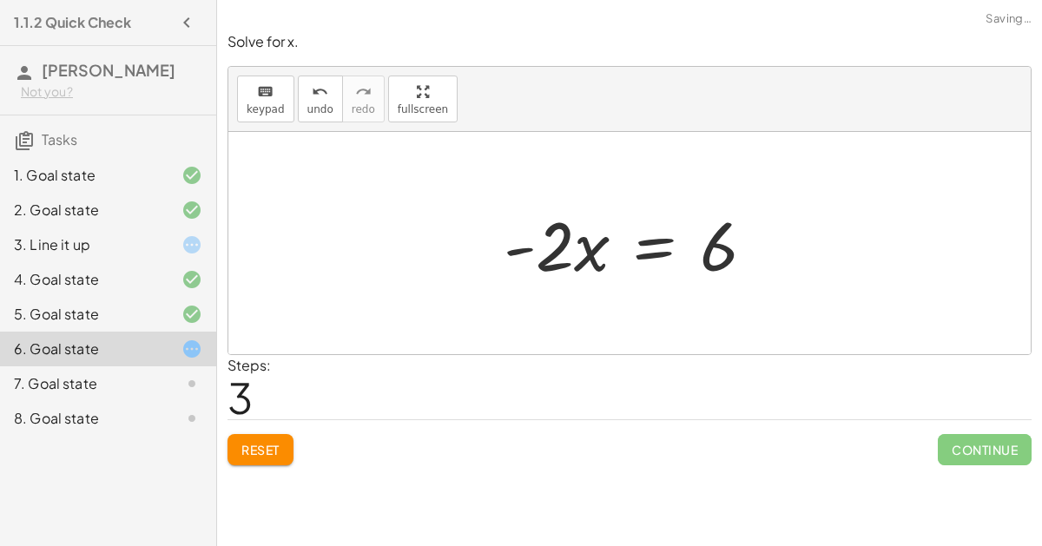
click at [648, 247] on div at bounding box center [636, 243] width 282 height 89
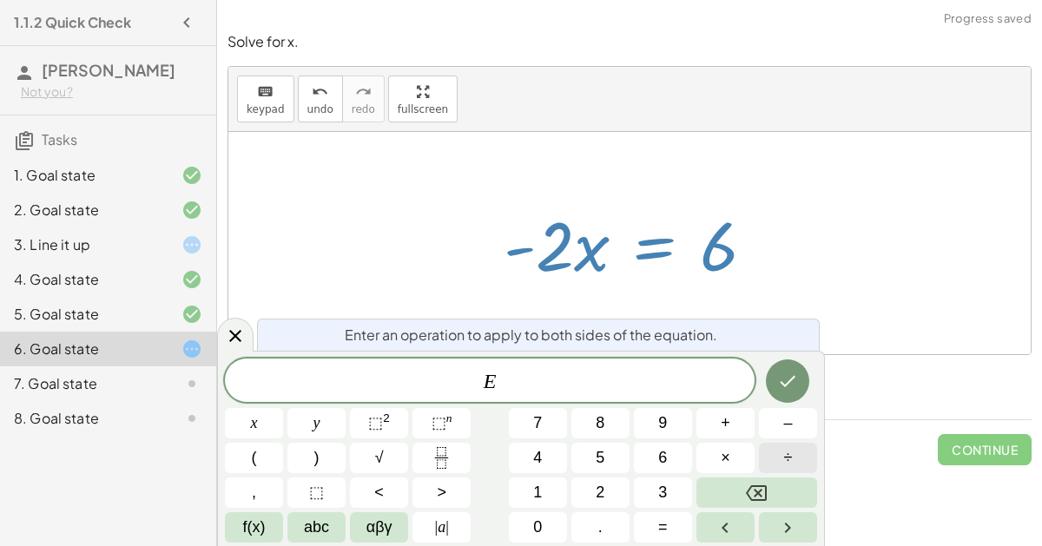
click at [773, 457] on button "÷" at bounding box center [788, 458] width 58 height 30
click at [786, 424] on span "–" at bounding box center [787, 422] width 9 height 23
click at [611, 488] on button "2" at bounding box center [600, 492] width 58 height 30
click at [783, 391] on button "Done" at bounding box center [787, 380] width 43 height 43
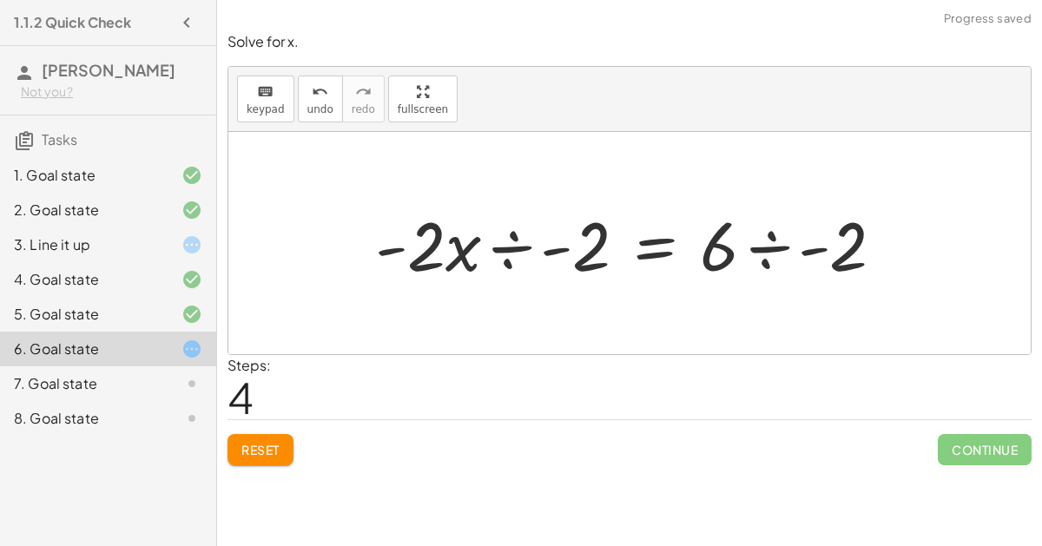
click at [548, 251] on div at bounding box center [636, 243] width 540 height 89
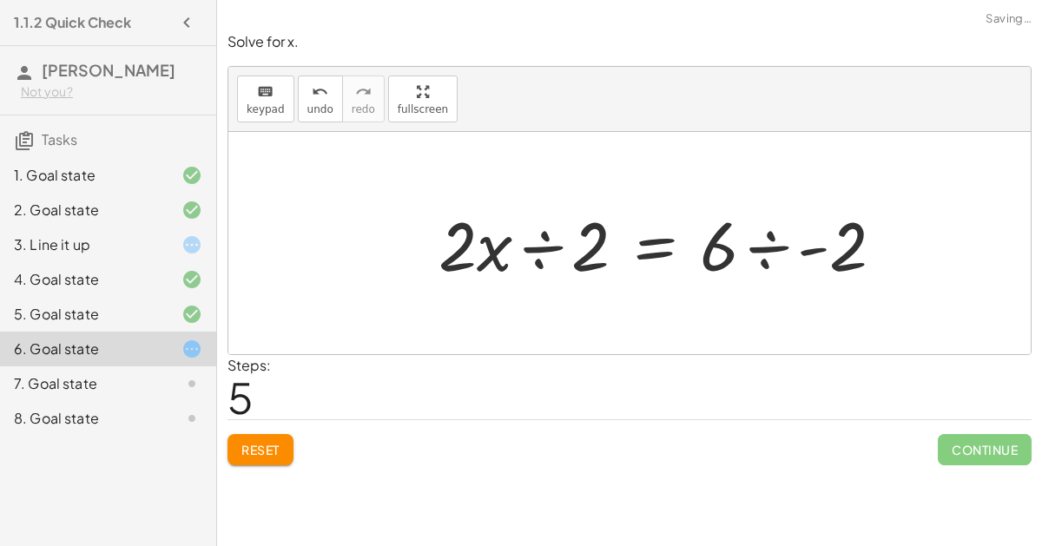
click at [779, 251] on div at bounding box center [668, 243] width 477 height 89
click at [536, 253] on div at bounding box center [620, 243] width 380 height 89
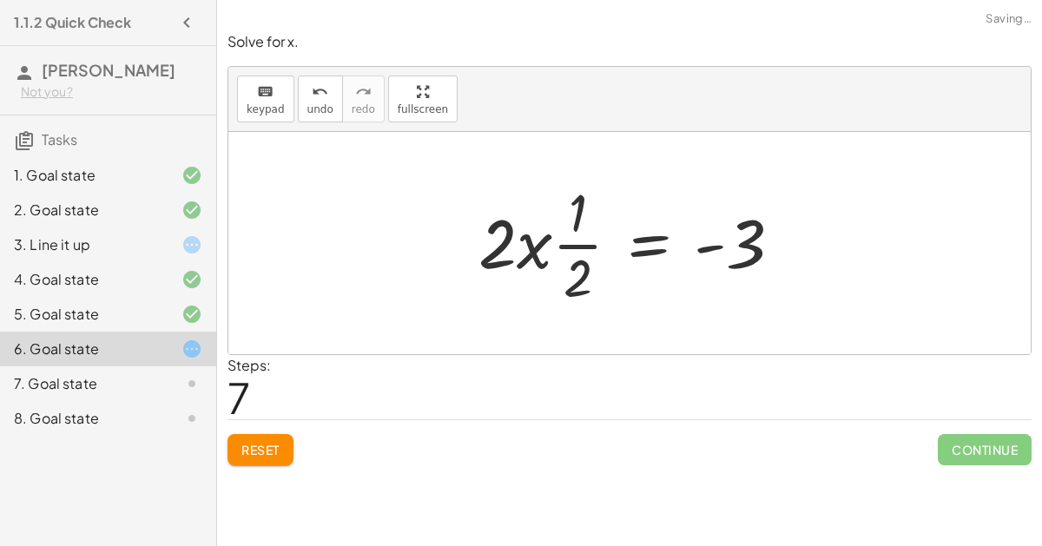
click at [555, 250] on div at bounding box center [637, 243] width 334 height 134
click at [543, 252] on div at bounding box center [636, 243] width 334 height 134
click at [525, 250] on div at bounding box center [636, 243] width 334 height 134
click at [526, 232] on div at bounding box center [636, 243] width 334 height 134
click at [281, 454] on button "Reset" at bounding box center [260, 449] width 66 height 31
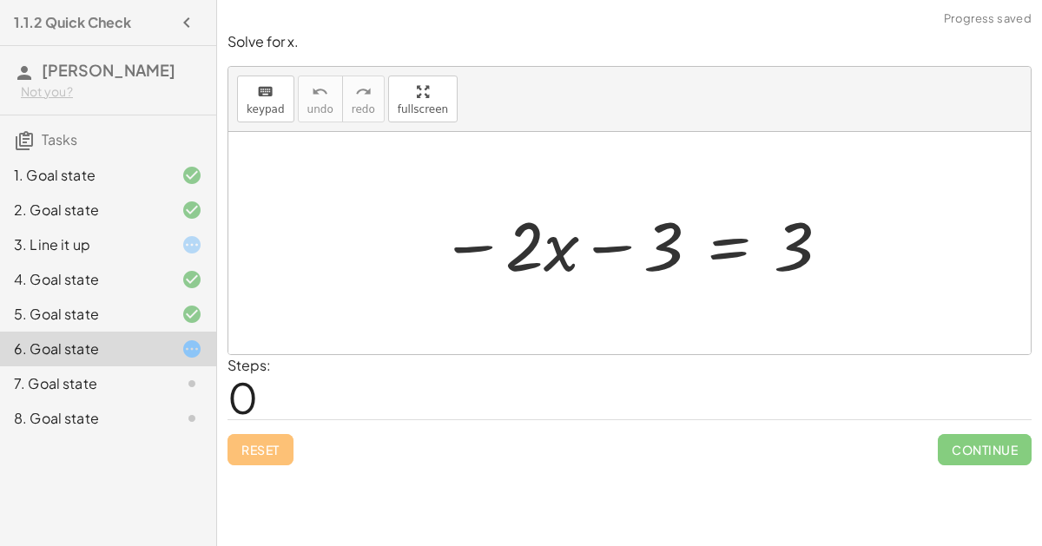
click at [728, 236] on div at bounding box center [635, 243] width 409 height 89
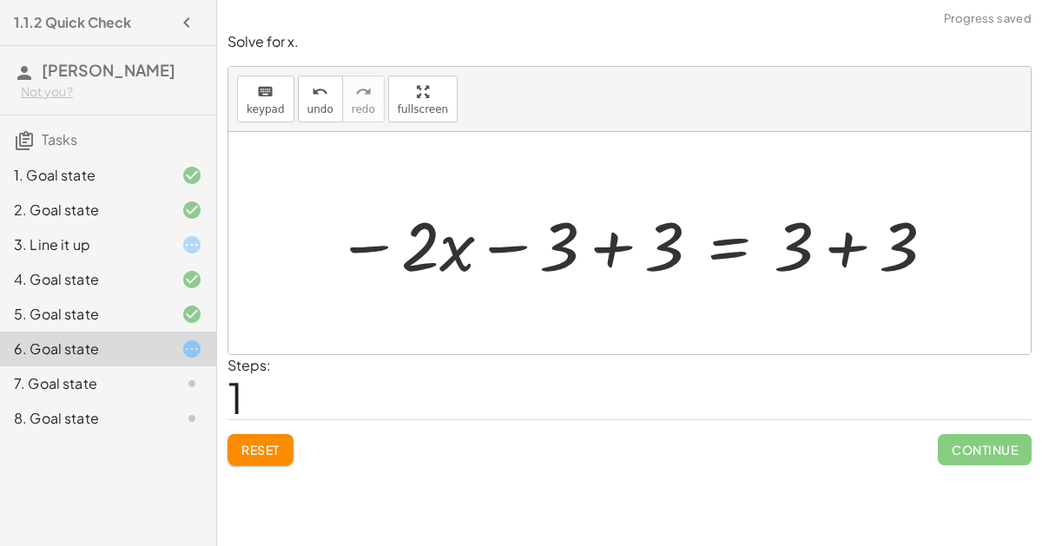
click at [599, 260] on div at bounding box center [636, 243] width 618 height 89
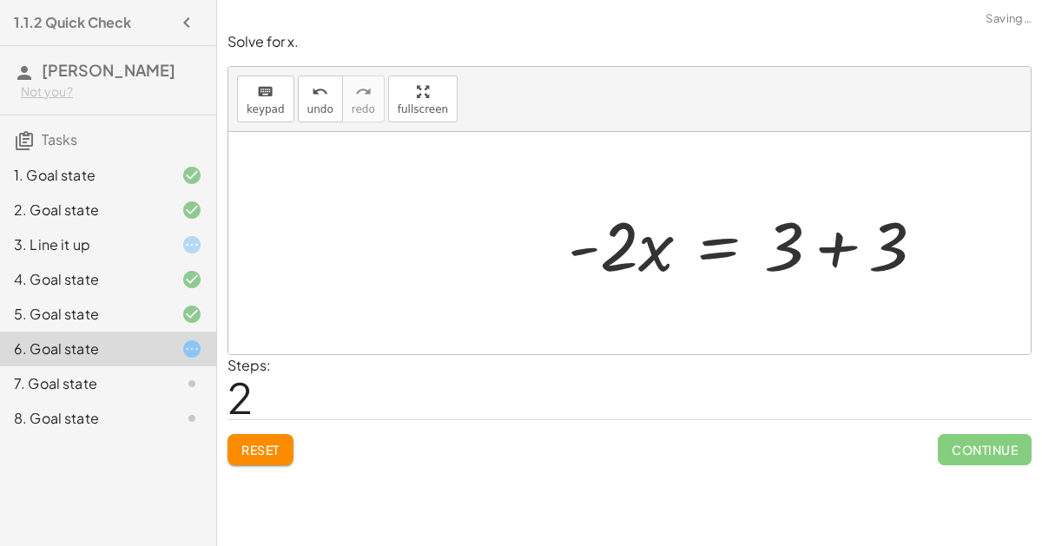
click at [825, 246] on div at bounding box center [753, 243] width 388 height 89
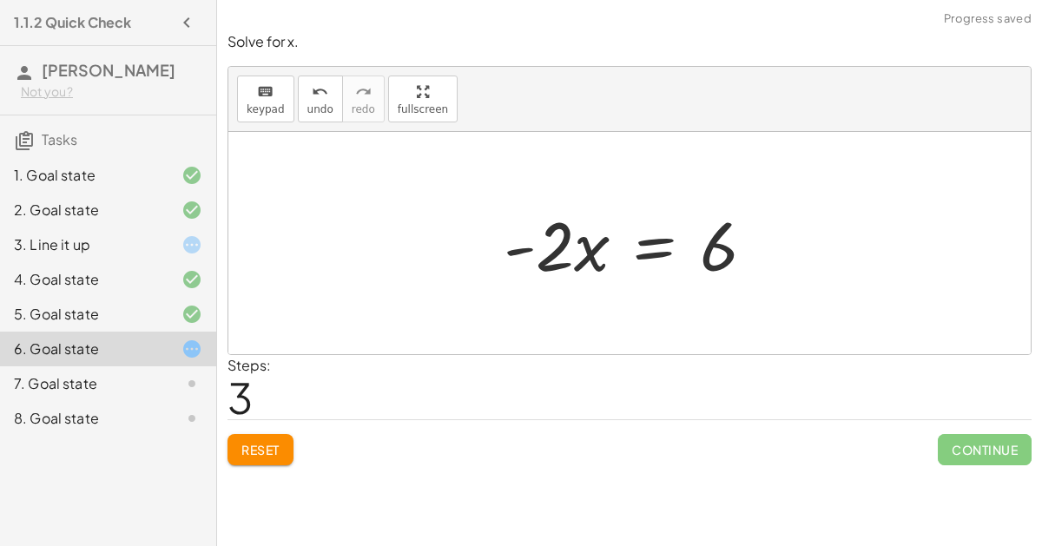
click at [602, 256] on div at bounding box center [636, 243] width 282 height 89
click at [522, 248] on div at bounding box center [636, 243] width 282 height 89
click at [576, 257] on div at bounding box center [636, 243] width 282 height 89
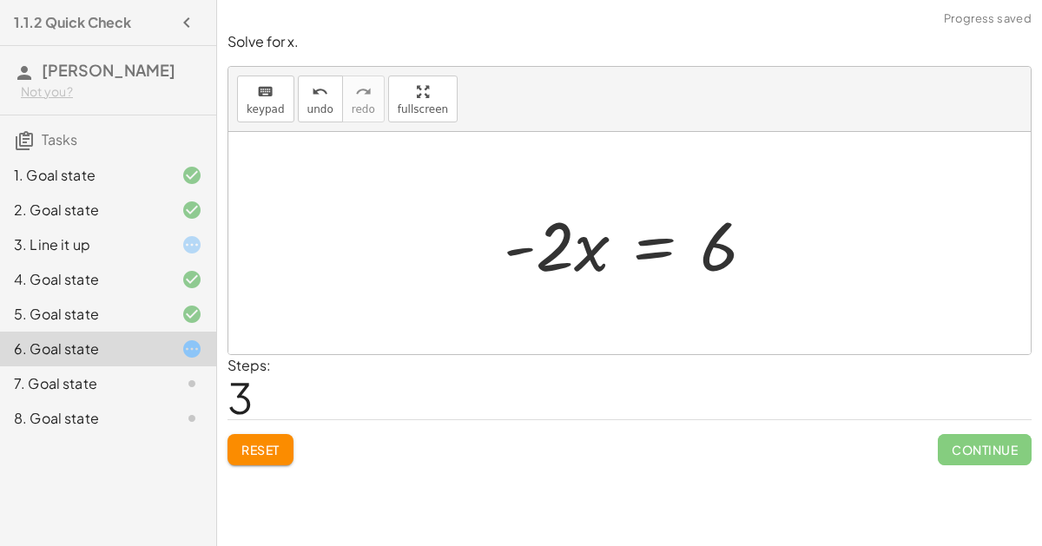
click at [640, 256] on div at bounding box center [636, 243] width 282 height 89
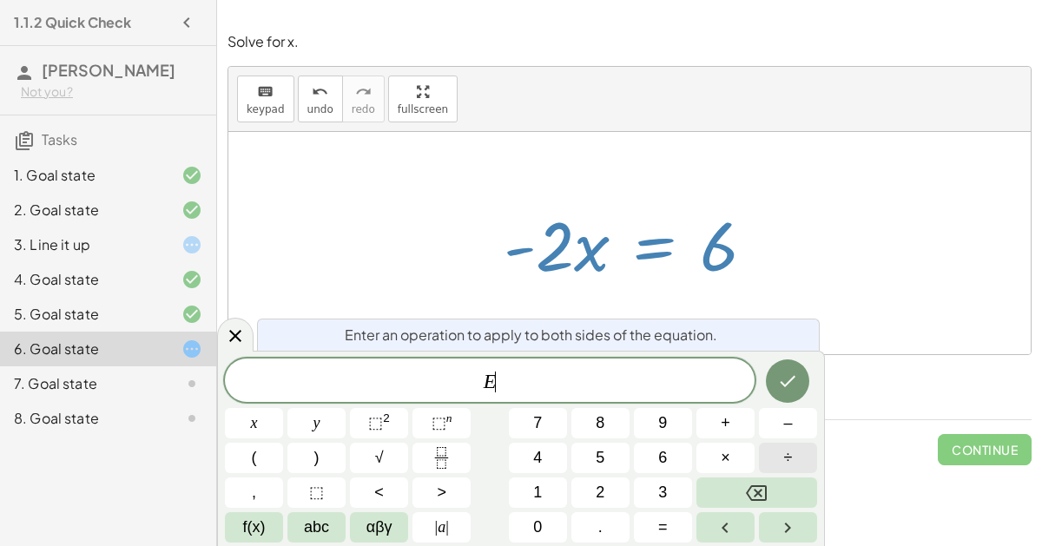
click at [785, 459] on span "÷" at bounding box center [788, 457] width 9 height 23
click at [790, 378] on icon "Done" at bounding box center [787, 381] width 21 height 21
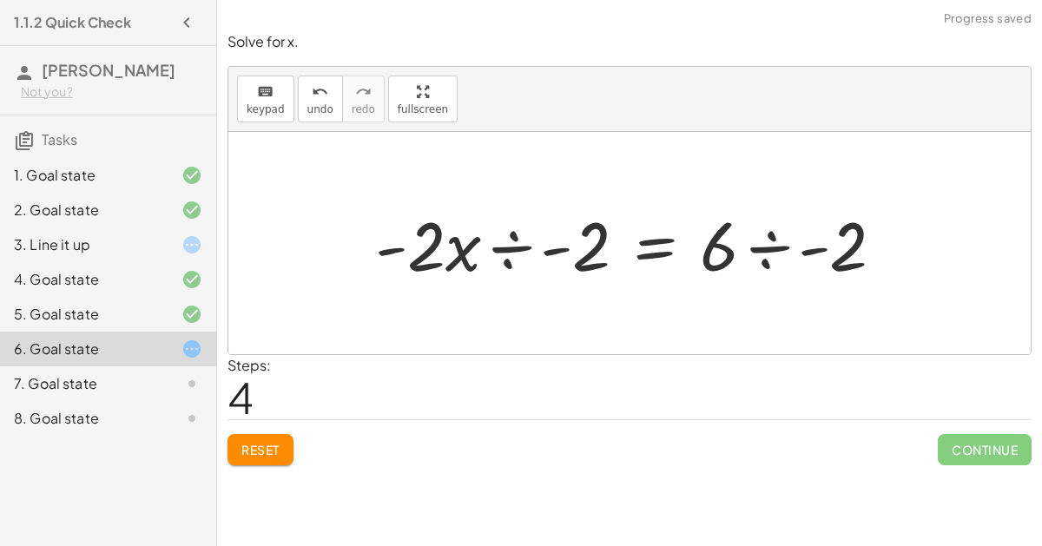
click at [536, 247] on div at bounding box center [636, 243] width 540 height 89
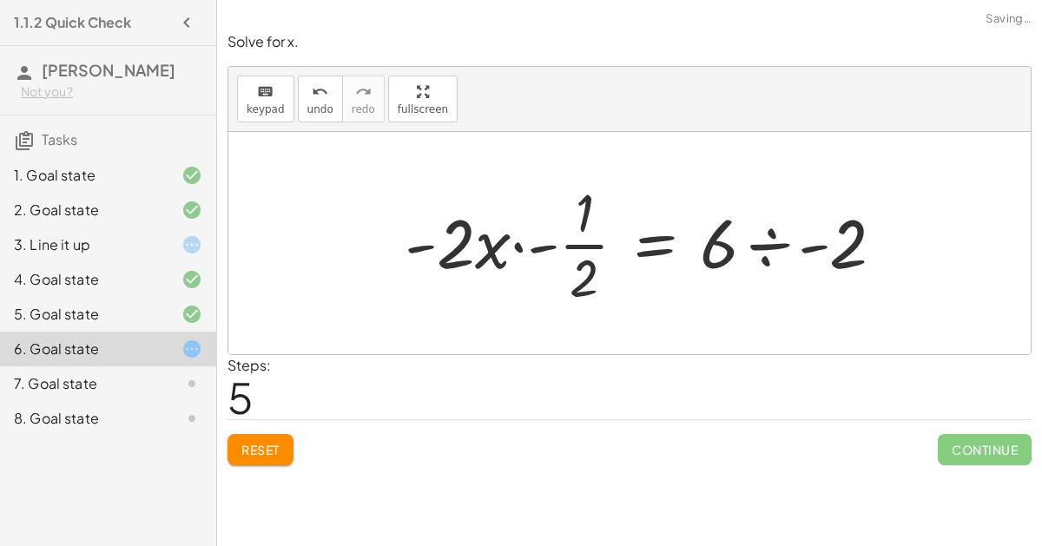
click at [530, 245] on div at bounding box center [651, 243] width 510 height 134
click at [486, 243] on div at bounding box center [691, 243] width 431 height 134
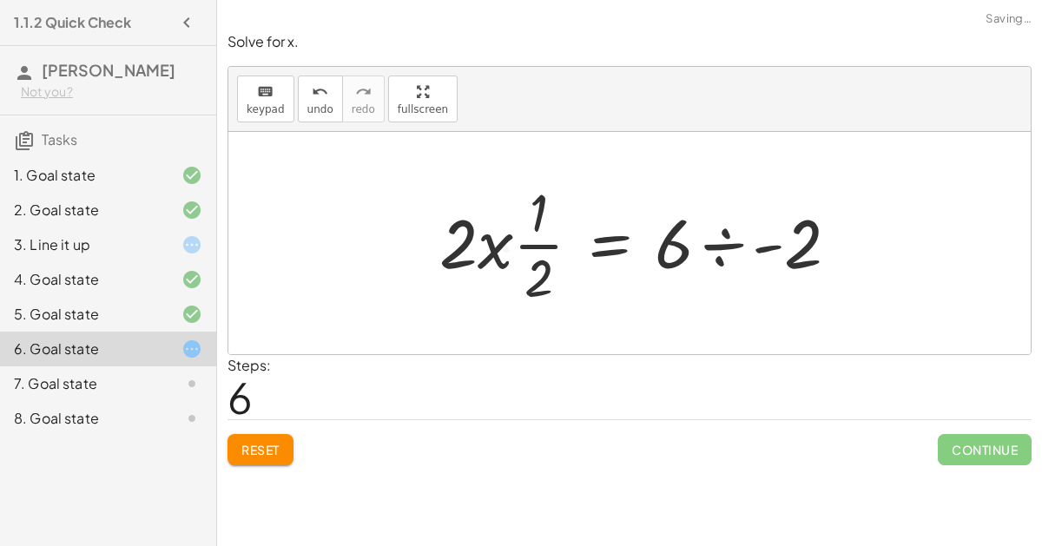
click at [534, 246] on div at bounding box center [646, 243] width 431 height 134
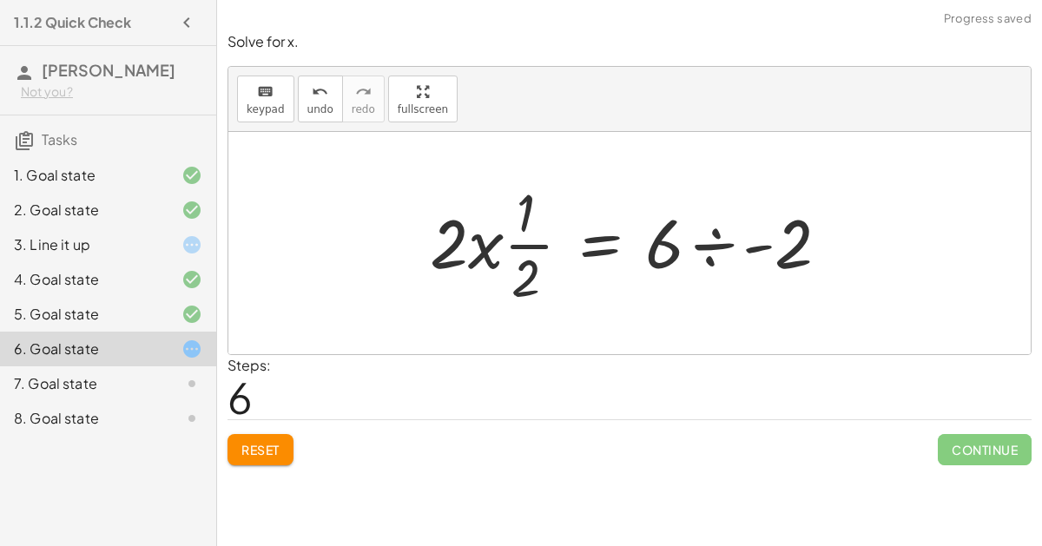
click at [725, 246] on div at bounding box center [636, 243] width 431 height 134
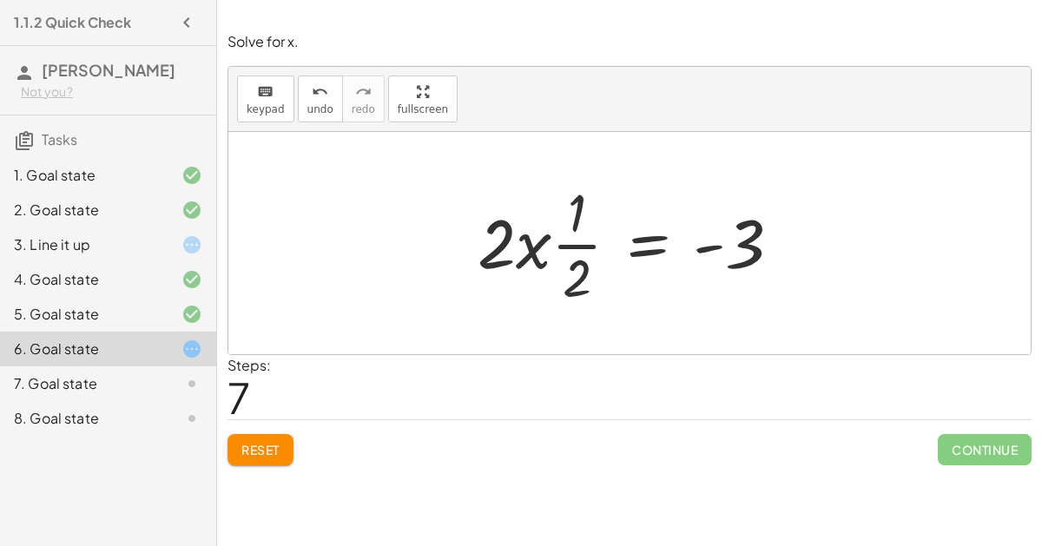
click at [597, 256] on div at bounding box center [636, 243] width 334 height 134
click at [515, 234] on div at bounding box center [636, 243] width 334 height 134
click at [554, 255] on div at bounding box center [636, 243] width 334 height 134
click at [736, 223] on div at bounding box center [636, 243] width 334 height 134
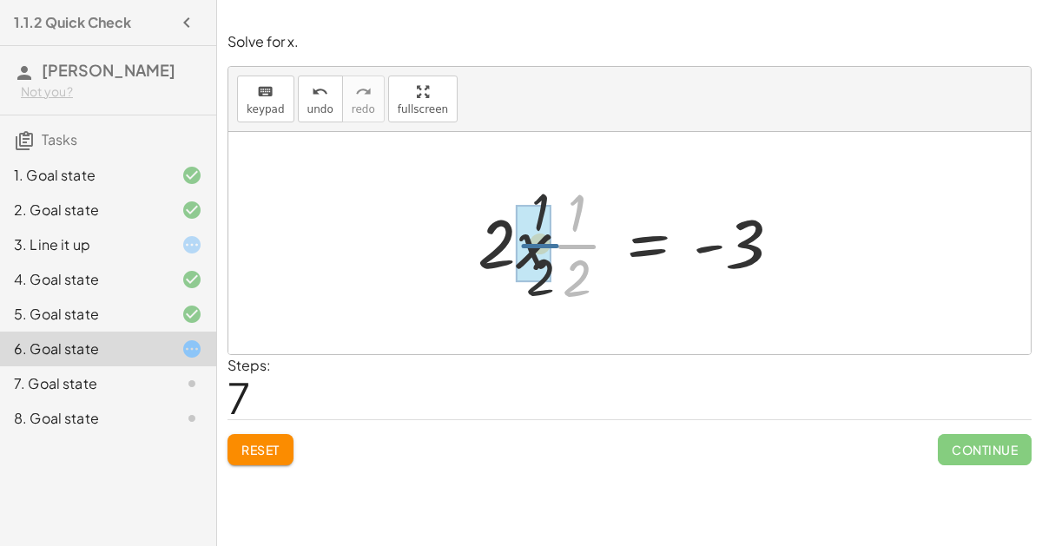
drag, startPoint x: 567, startPoint y: 253, endPoint x: 520, endPoint y: 250, distance: 46.9
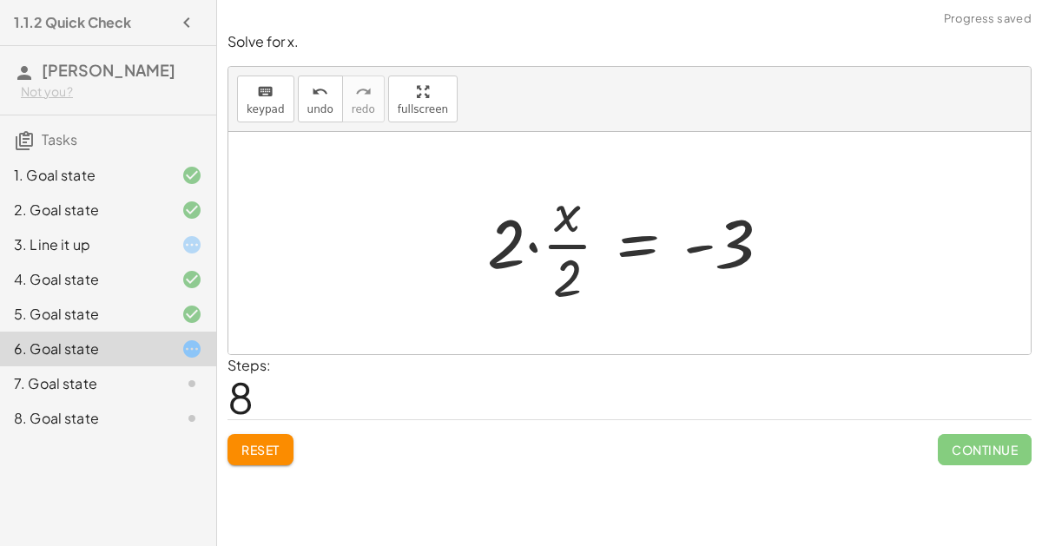
click at [558, 230] on div at bounding box center [635, 243] width 315 height 134
click at [542, 237] on div at bounding box center [635, 243] width 315 height 134
click at [535, 239] on div at bounding box center [635, 243] width 315 height 134
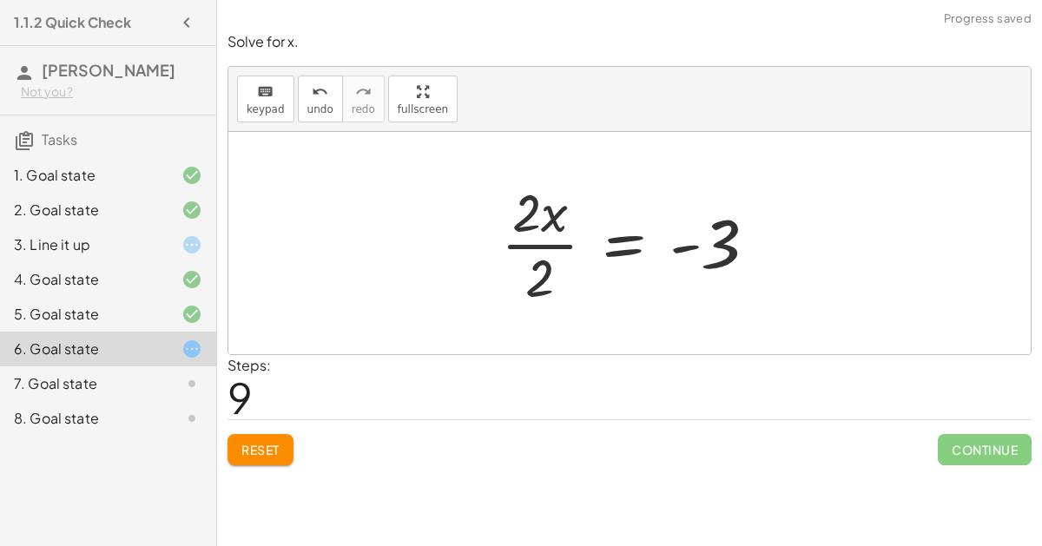
click at [543, 279] on div at bounding box center [635, 243] width 287 height 134
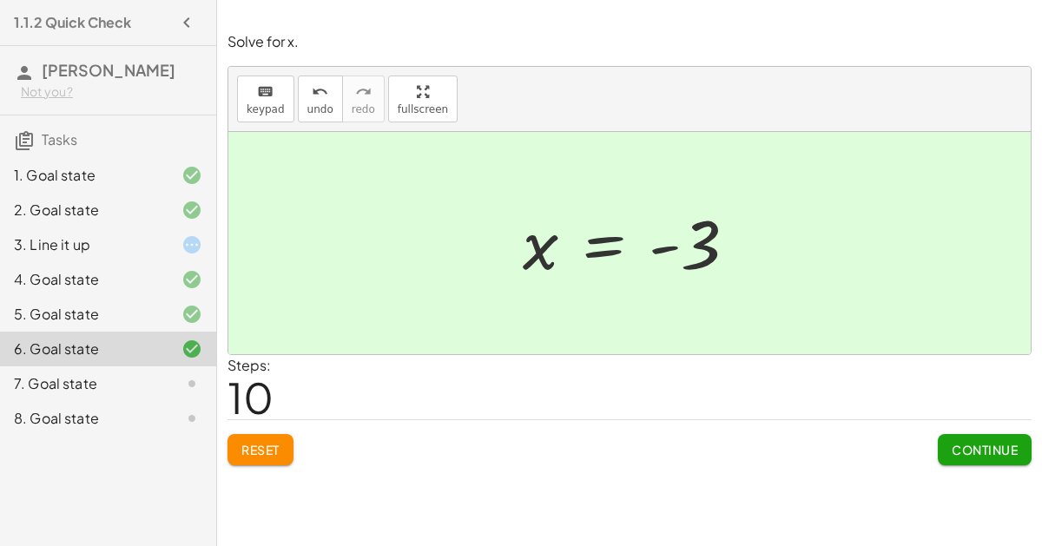
click at [978, 453] on span "Continue" at bounding box center [984, 450] width 66 height 16
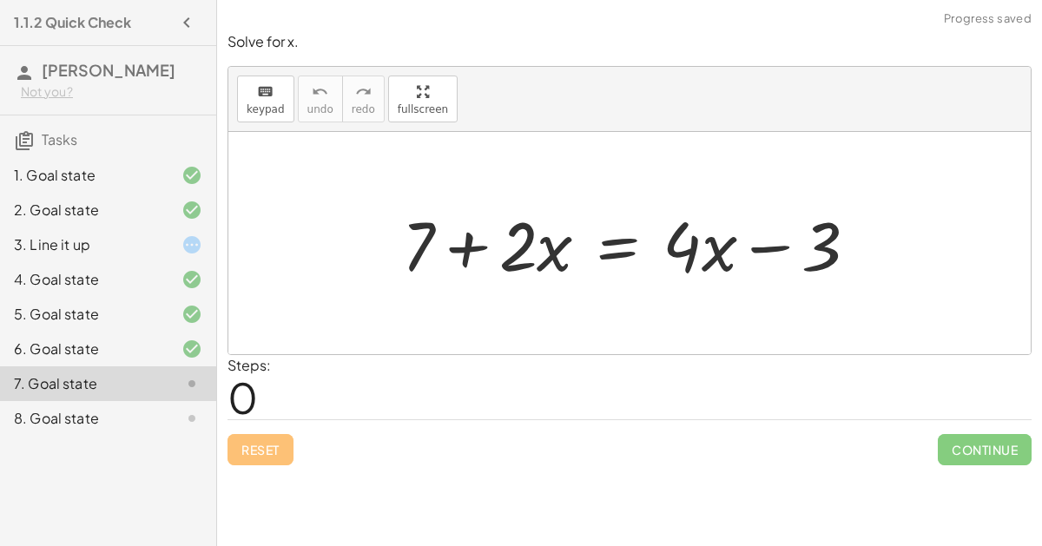
click at [768, 227] on div at bounding box center [636, 243] width 487 height 89
click at [464, 250] on div at bounding box center [636, 243] width 487 height 89
click at [613, 248] on div at bounding box center [636, 243] width 487 height 89
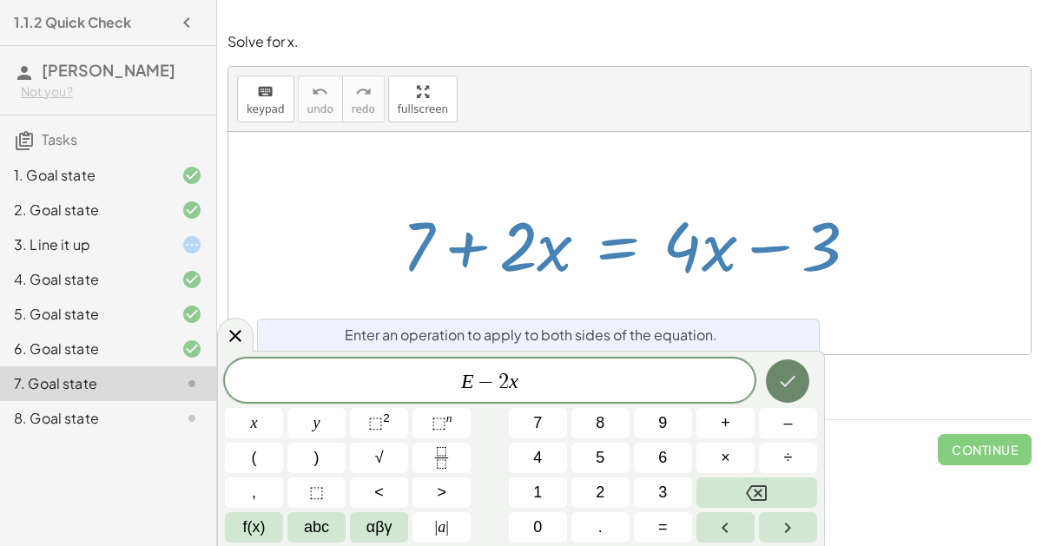
click at [786, 390] on icon "Done" at bounding box center [787, 381] width 21 height 21
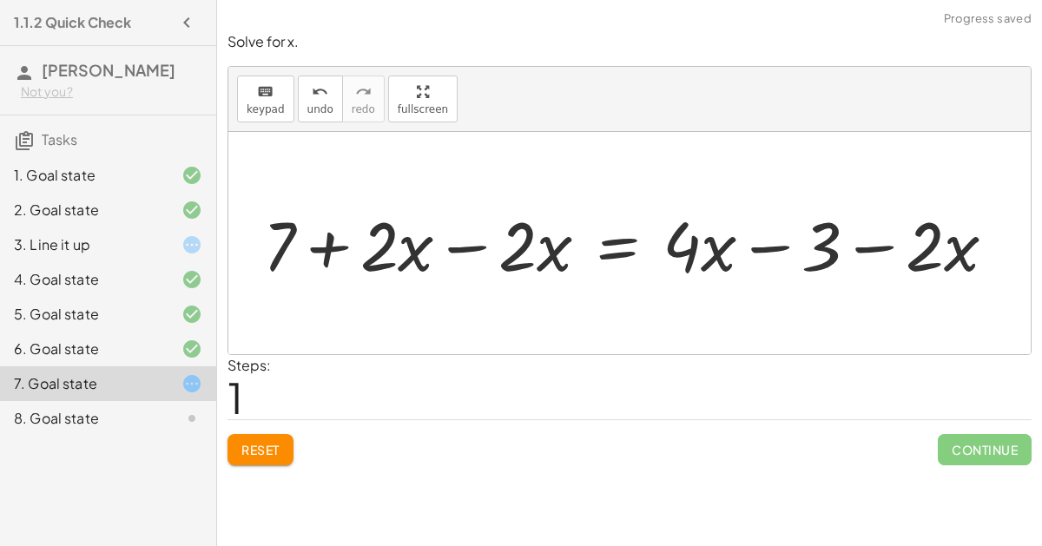
click at [450, 236] on div at bounding box center [636, 243] width 764 height 89
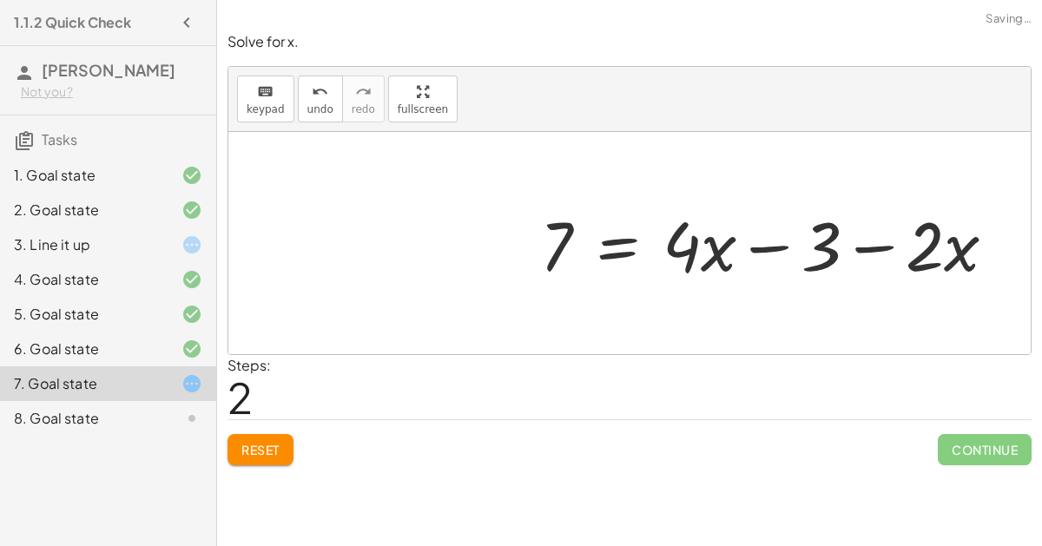
click at [746, 248] on div at bounding box center [774, 243] width 487 height 89
click at [862, 245] on div at bounding box center [774, 243] width 487 height 89
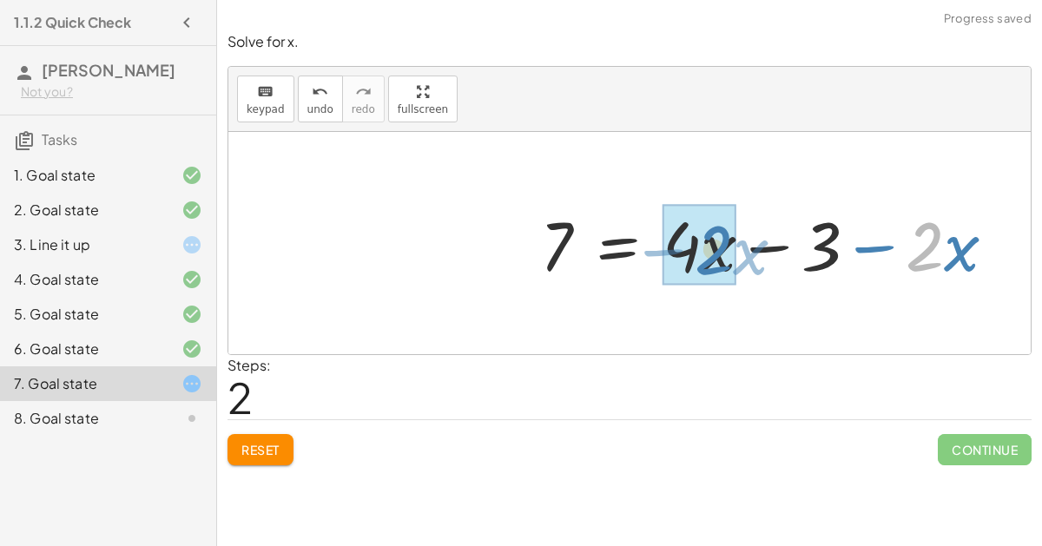
drag, startPoint x: 927, startPoint y: 247, endPoint x: 711, endPoint y: 248, distance: 216.1
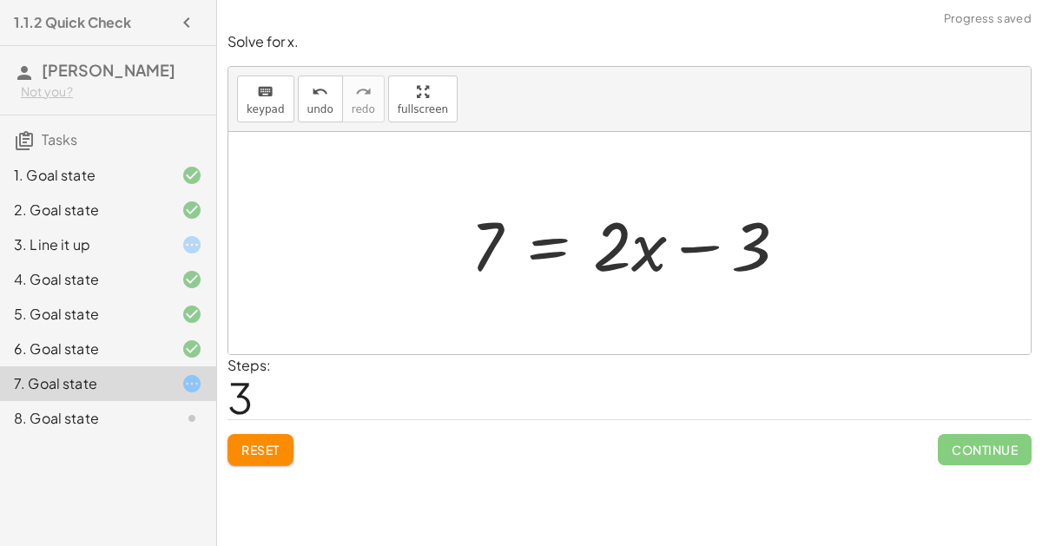
click at [541, 247] on div at bounding box center [636, 243] width 348 height 89
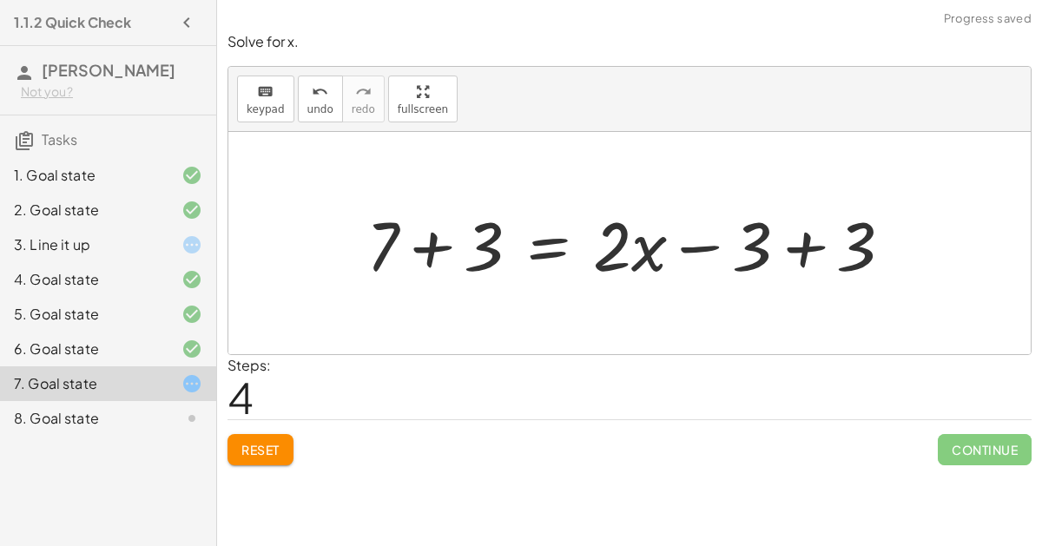
click at [437, 248] on div at bounding box center [636, 243] width 557 height 89
click at [786, 260] on div at bounding box center [675, 243] width 479 height 89
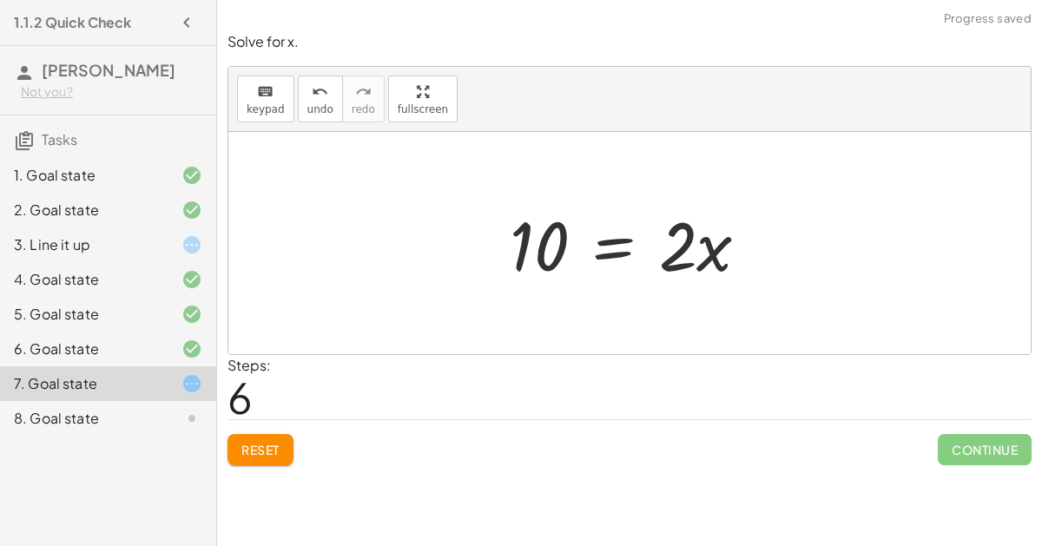
click at [609, 247] on div at bounding box center [636, 243] width 271 height 89
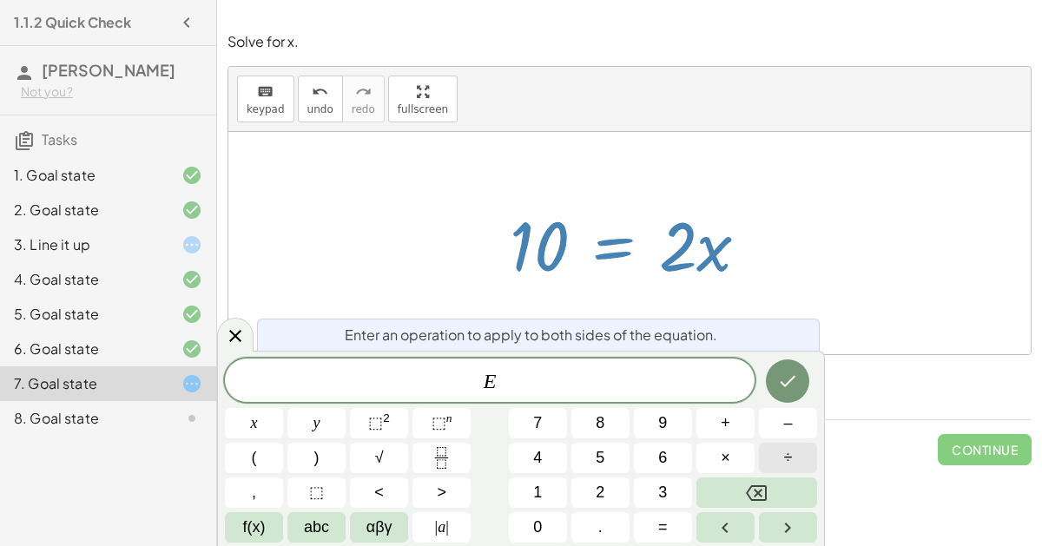
click at [799, 460] on button "÷" at bounding box center [788, 458] width 58 height 30
click at [793, 368] on button "Done" at bounding box center [787, 380] width 43 height 43
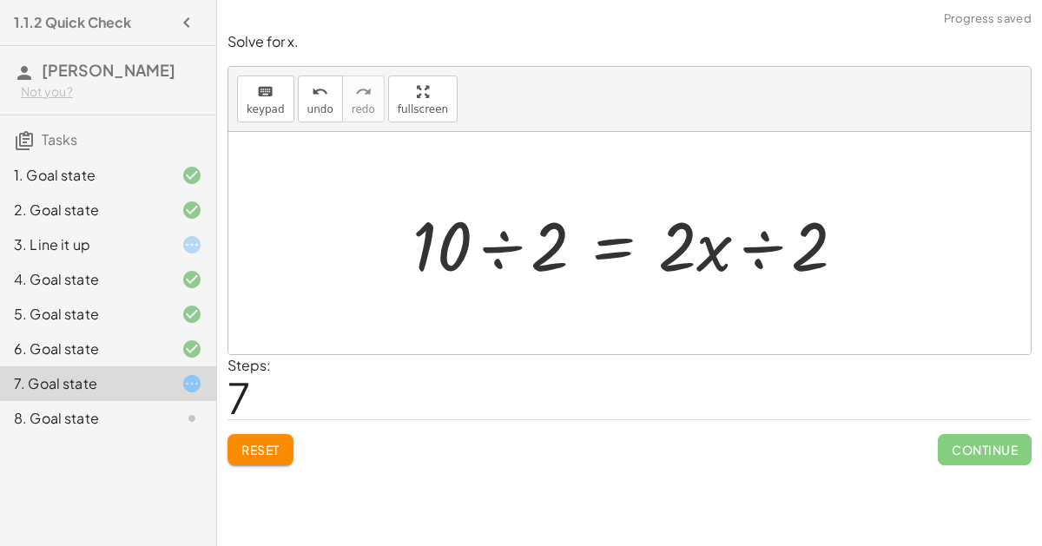
click at [755, 228] on div at bounding box center [636, 243] width 464 height 89
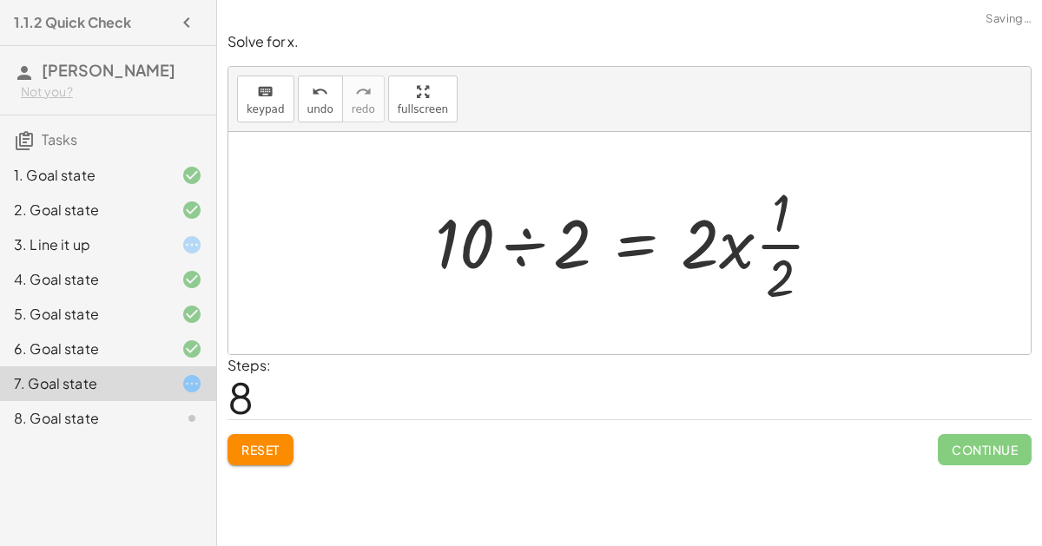
click at [505, 244] on div at bounding box center [635, 243] width 418 height 134
click at [744, 259] on div at bounding box center [695, 243] width 300 height 134
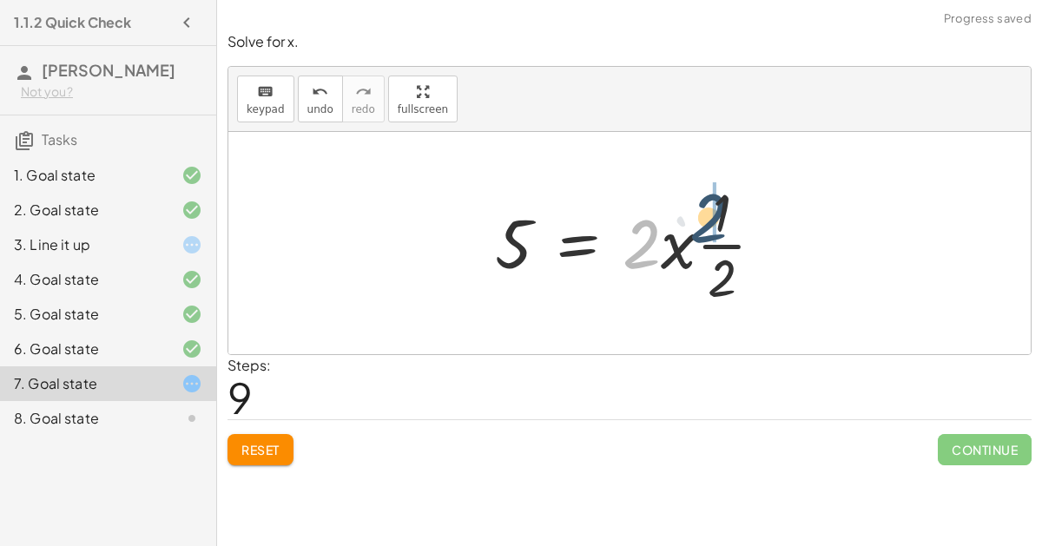
drag, startPoint x: 642, startPoint y: 240, endPoint x: 710, endPoint y: 214, distance: 72.9
click at [710, 214] on div at bounding box center [636, 243] width 300 height 134
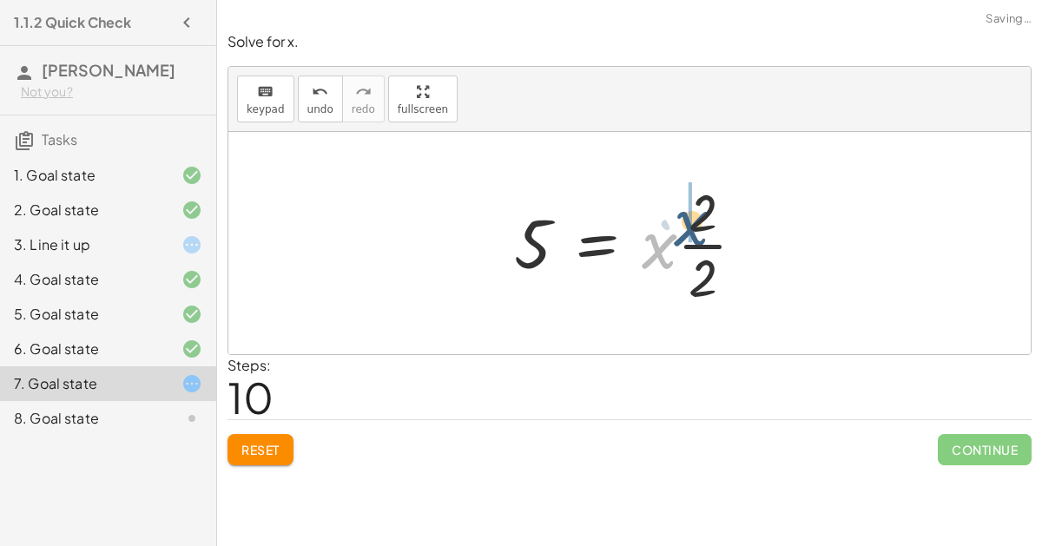
drag, startPoint x: 659, startPoint y: 252, endPoint x: 696, endPoint y: 224, distance: 46.5
click at [696, 224] on div at bounding box center [636, 243] width 262 height 134
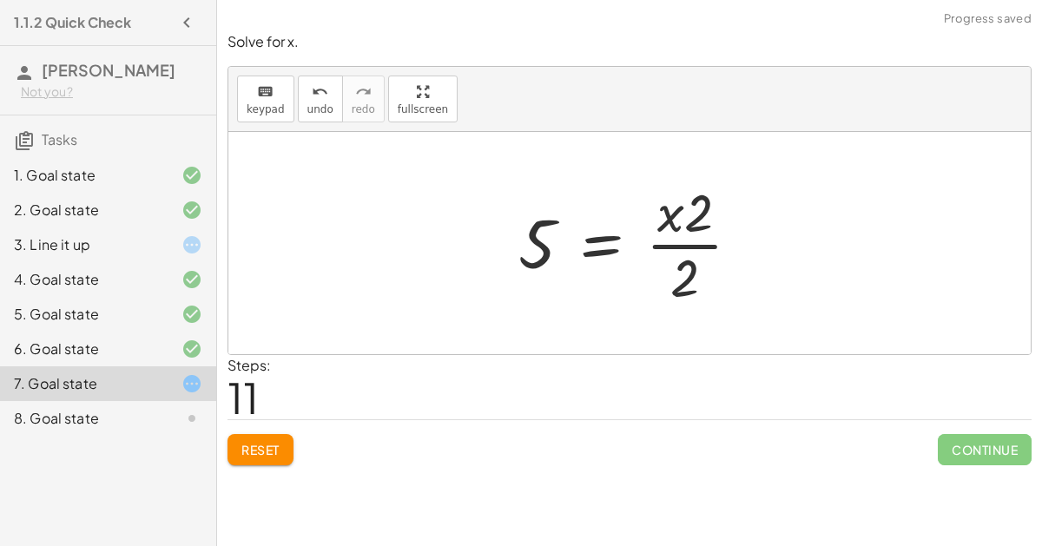
click at [697, 280] on div at bounding box center [636, 243] width 253 height 134
drag, startPoint x: 687, startPoint y: 271, endPoint x: 690, endPoint y: 217, distance: 53.9
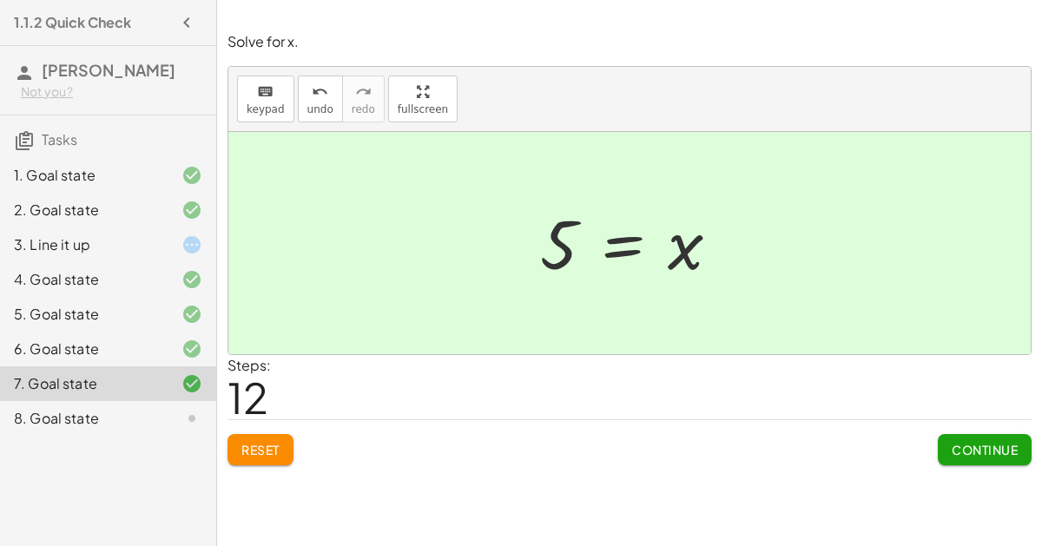
click at [988, 434] on button "Continue" at bounding box center [984, 449] width 94 height 31
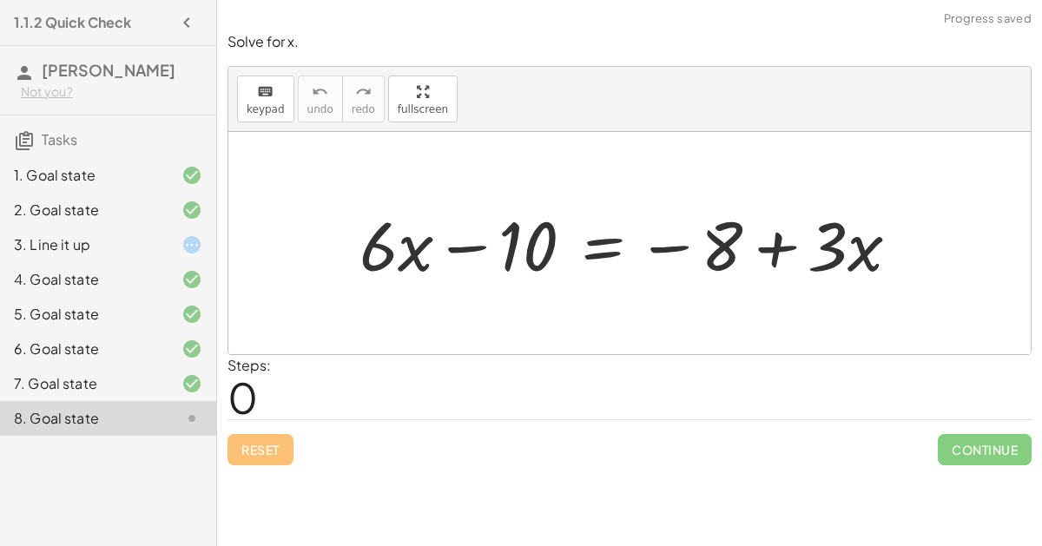
click at [478, 250] on div at bounding box center [636, 243] width 571 height 89
click at [658, 245] on div at bounding box center [636, 243] width 571 height 89
click at [778, 244] on div at bounding box center [636, 243] width 571 height 89
click at [599, 244] on div at bounding box center [636, 243] width 571 height 89
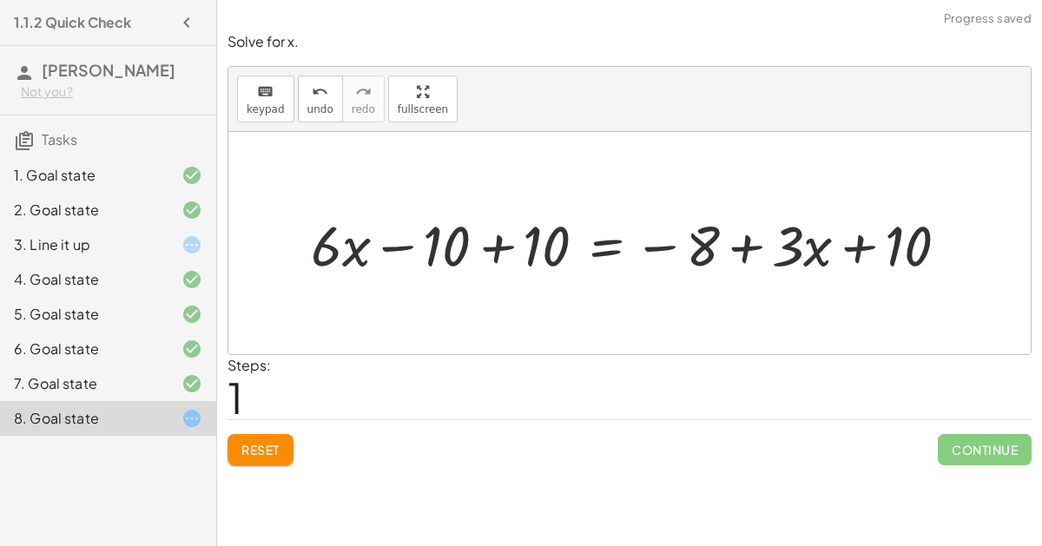
click at [496, 247] on div at bounding box center [636, 244] width 668 height 74
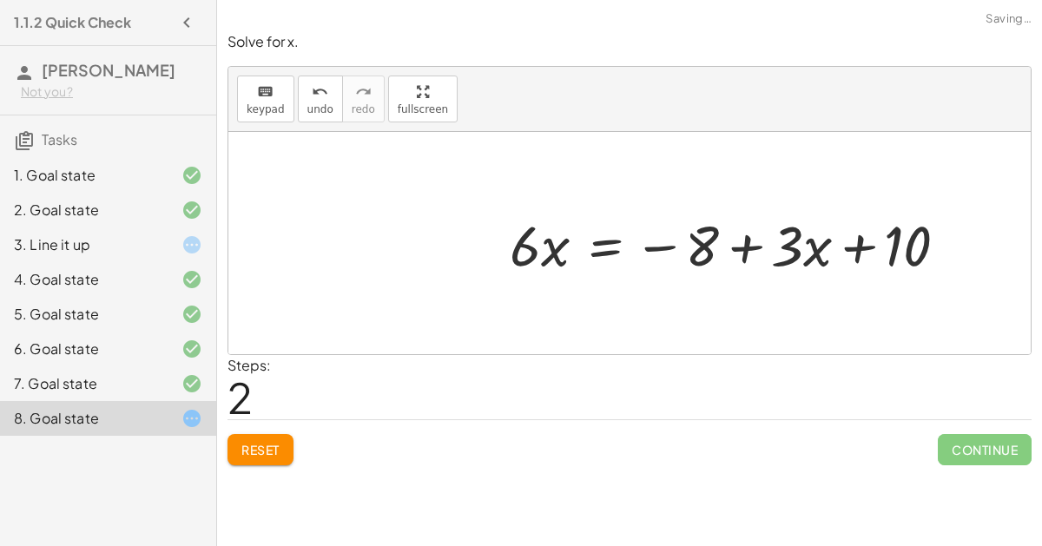
click at [864, 244] on div at bounding box center [736, 244] width 470 height 74
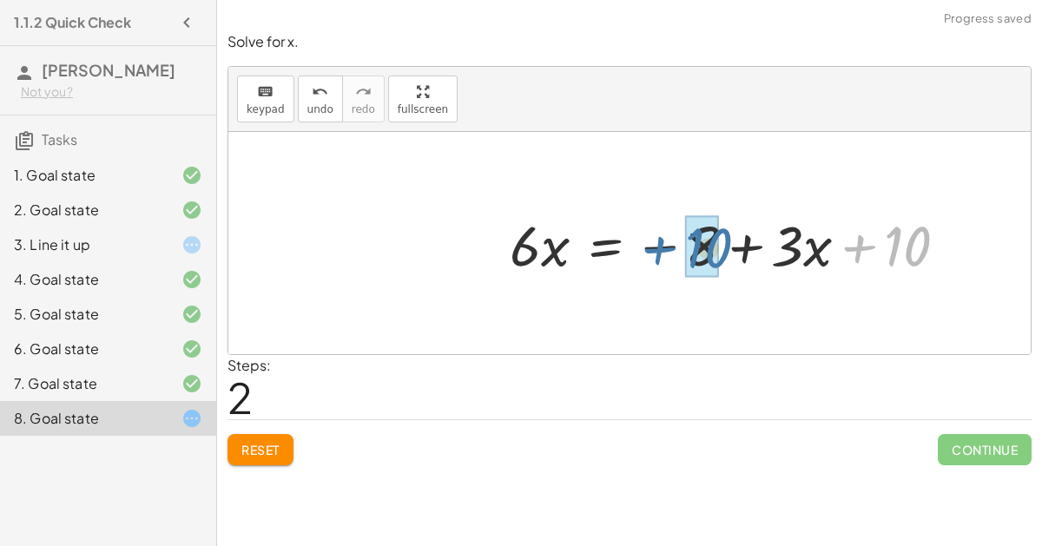
drag, startPoint x: 889, startPoint y: 240, endPoint x: 678, endPoint y: 242, distance: 210.9
click at [678, 242] on div at bounding box center [736, 244] width 470 height 74
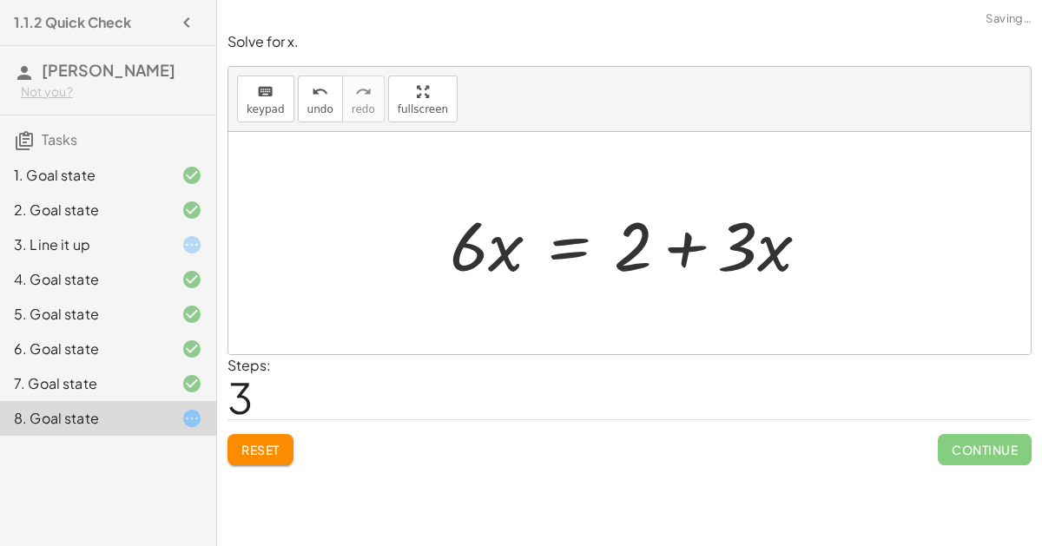
click at [554, 254] on div at bounding box center [636, 243] width 391 height 89
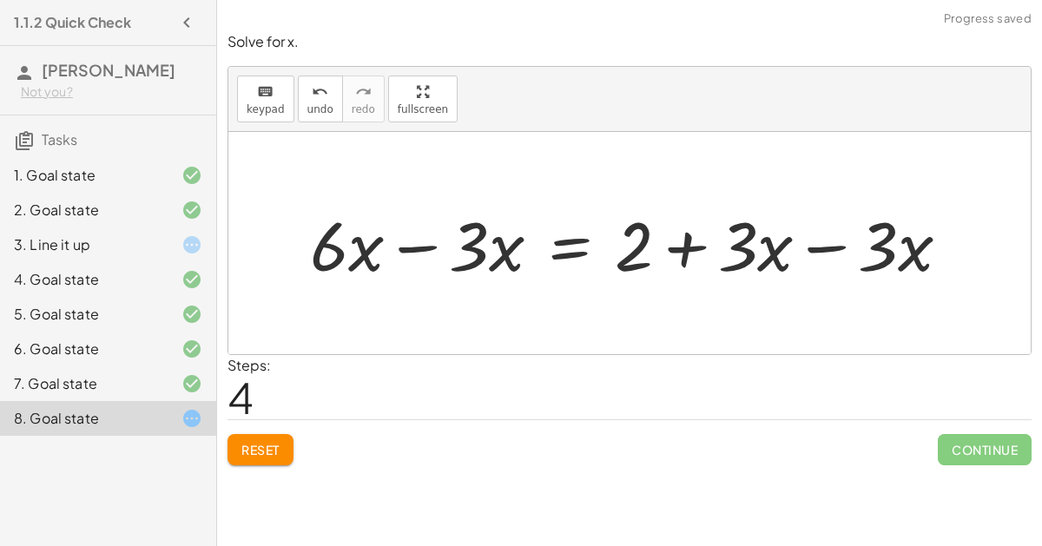
click at [431, 245] on div at bounding box center [636, 243] width 671 height 89
click at [808, 249] on div at bounding box center [706, 243] width 532 height 89
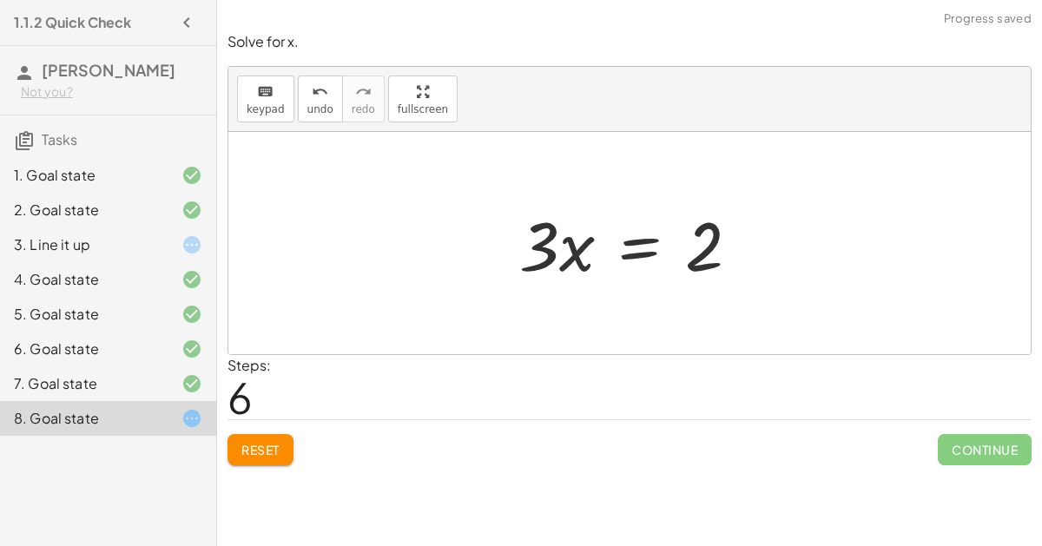
click at [640, 243] on div at bounding box center [636, 243] width 252 height 89
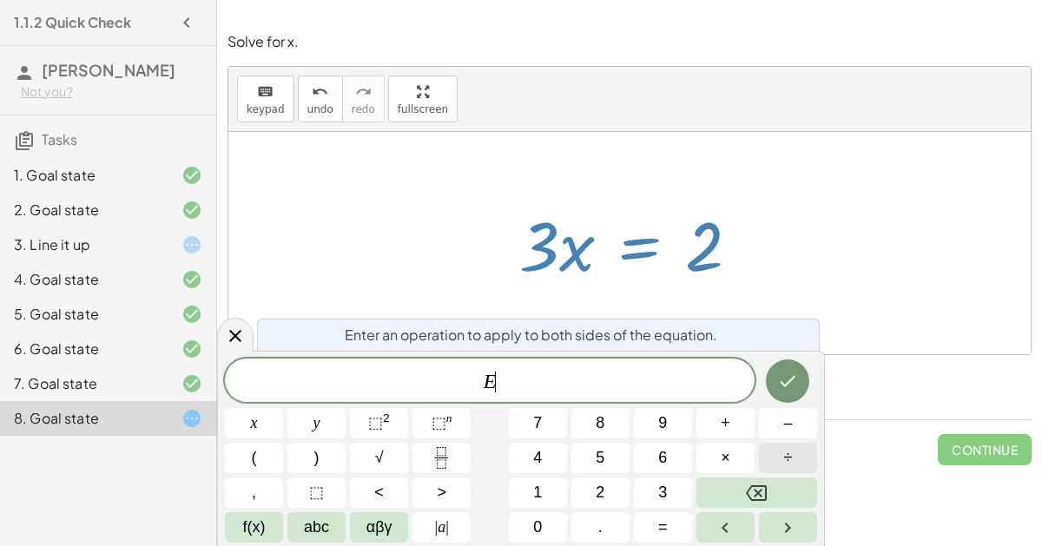
click at [776, 459] on button "÷" at bounding box center [788, 458] width 58 height 30
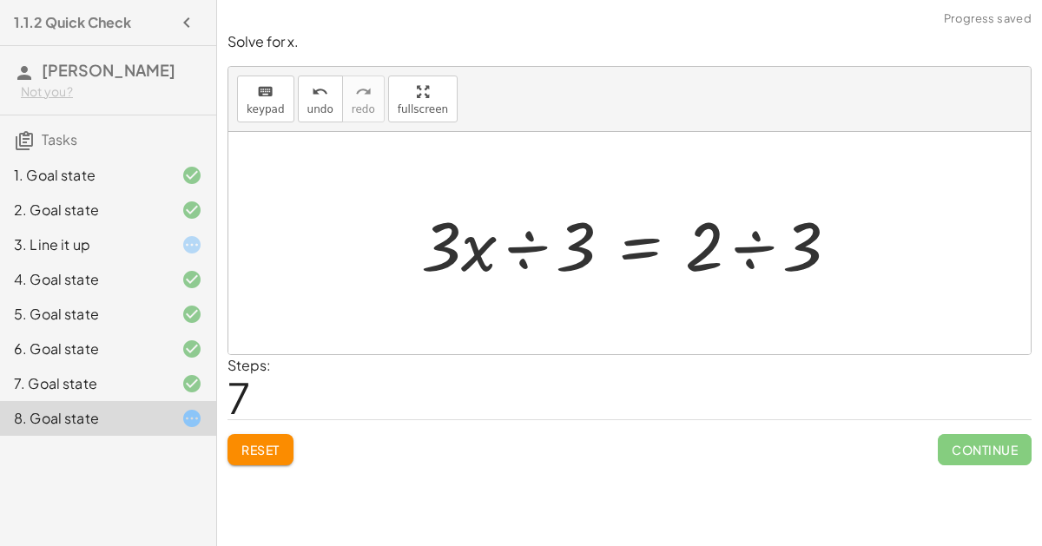
click at [536, 245] on div at bounding box center [636, 243] width 449 height 89
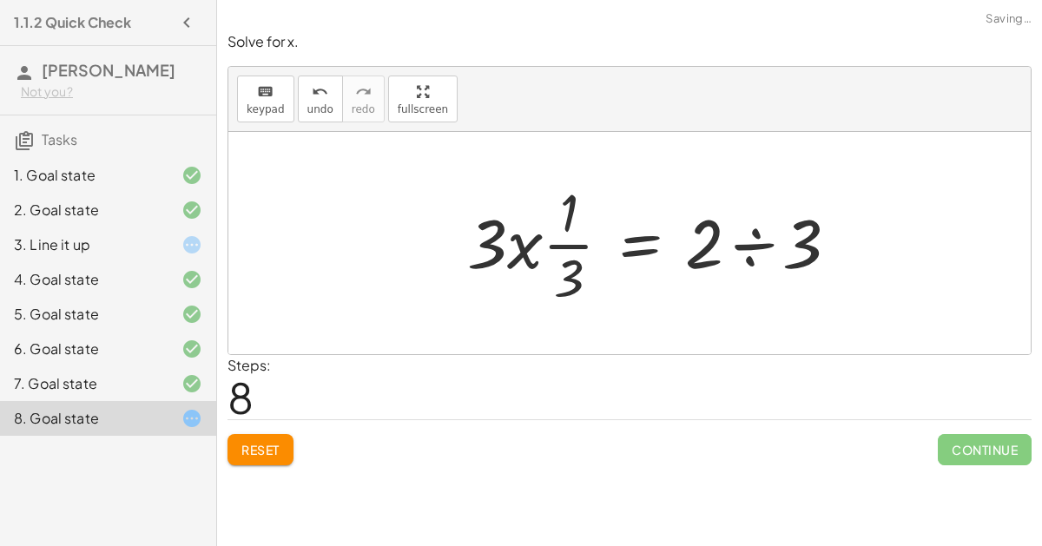
click at [750, 240] on div at bounding box center [659, 243] width 403 height 134
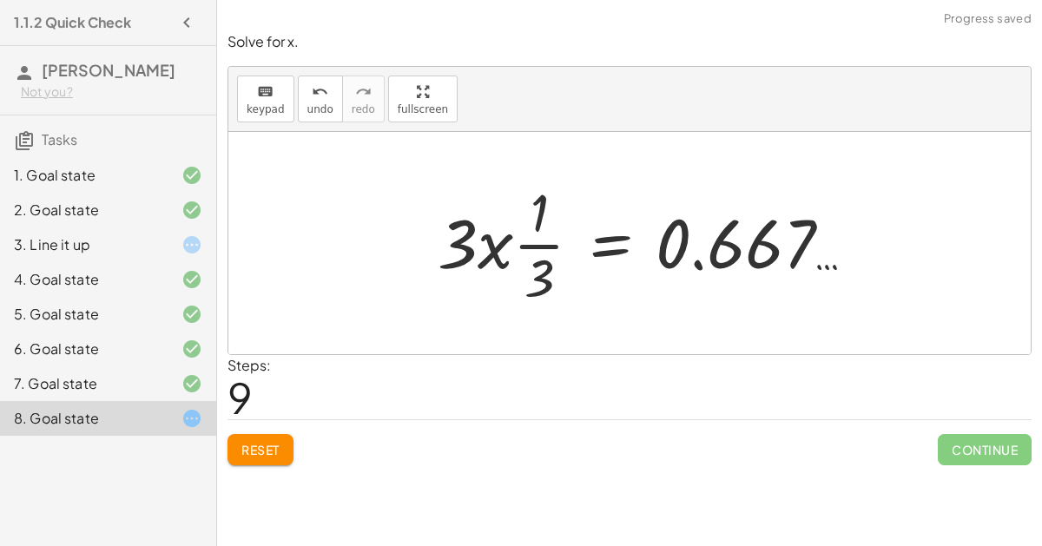
click at [510, 266] on div at bounding box center [653, 243] width 449 height 134
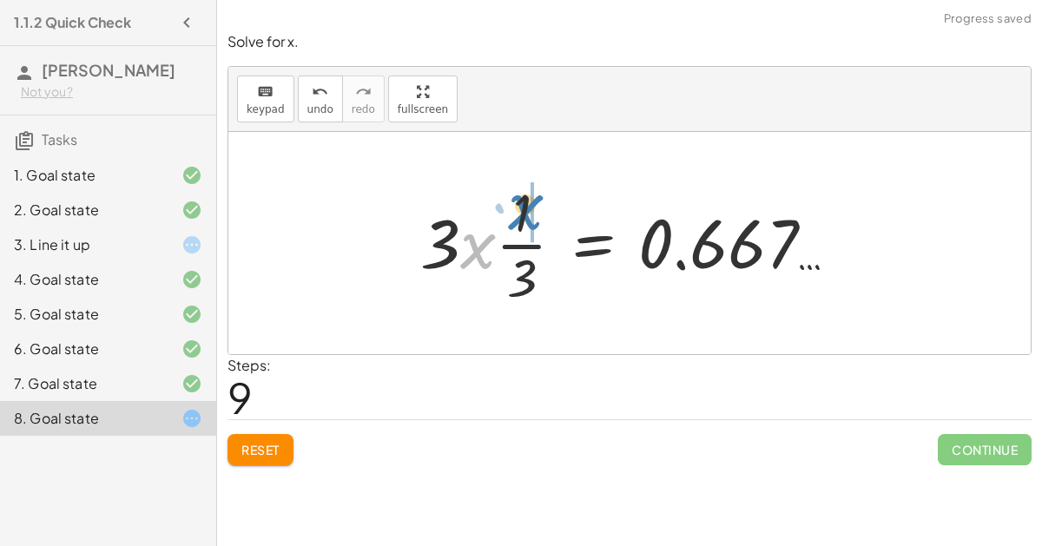
drag, startPoint x: 469, startPoint y: 246, endPoint x: 510, endPoint y: 207, distance: 57.1
click at [510, 207] on div at bounding box center [635, 243] width 449 height 134
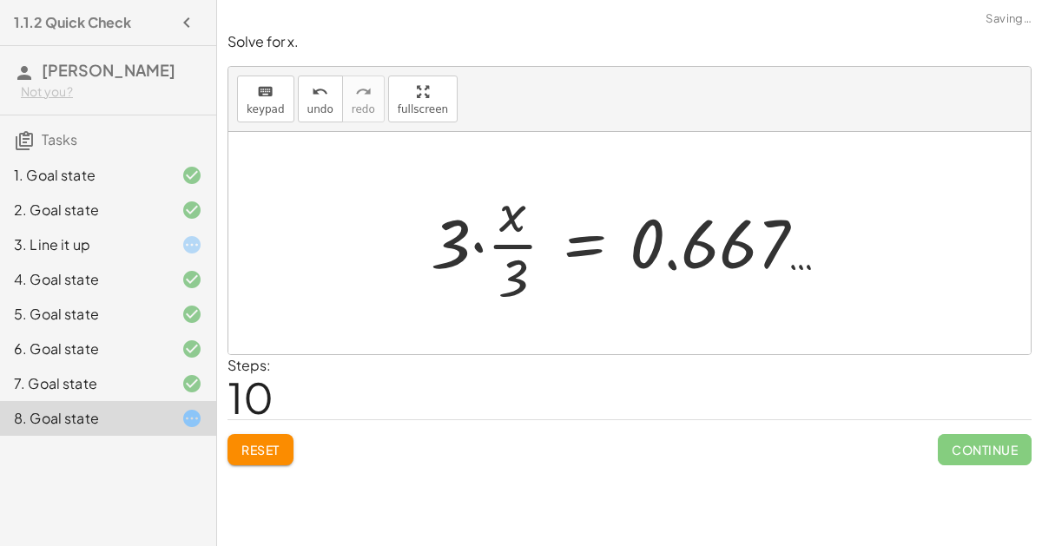
click at [483, 247] on div at bounding box center [637, 243] width 430 height 134
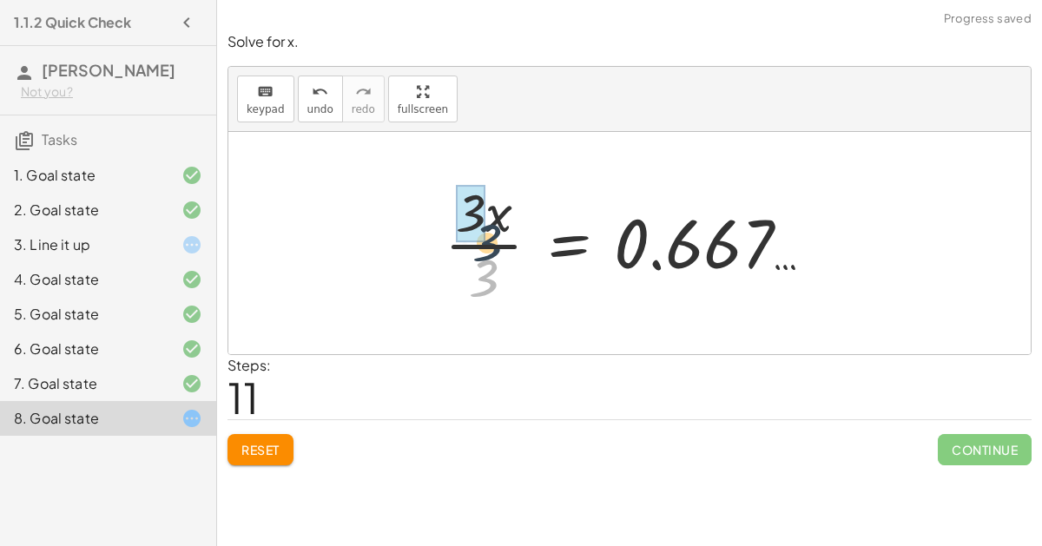
drag, startPoint x: 479, startPoint y: 289, endPoint x: 477, endPoint y: 212, distance: 77.3
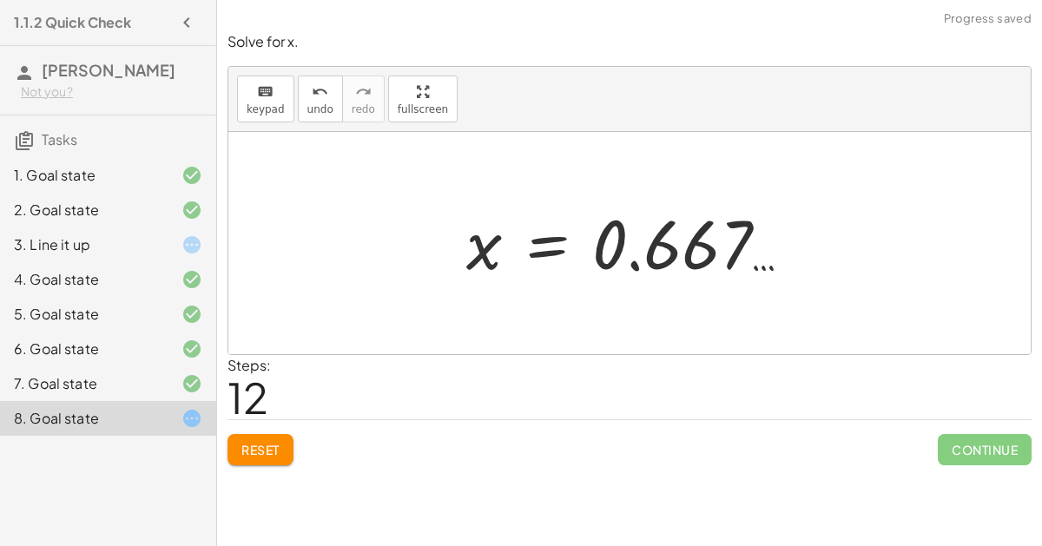
click at [964, 458] on span "Continue" at bounding box center [984, 449] width 94 height 31
click at [666, 260] on div at bounding box center [635, 244] width 357 height 86
click at [263, 437] on button "Reset" at bounding box center [260, 449] width 66 height 31
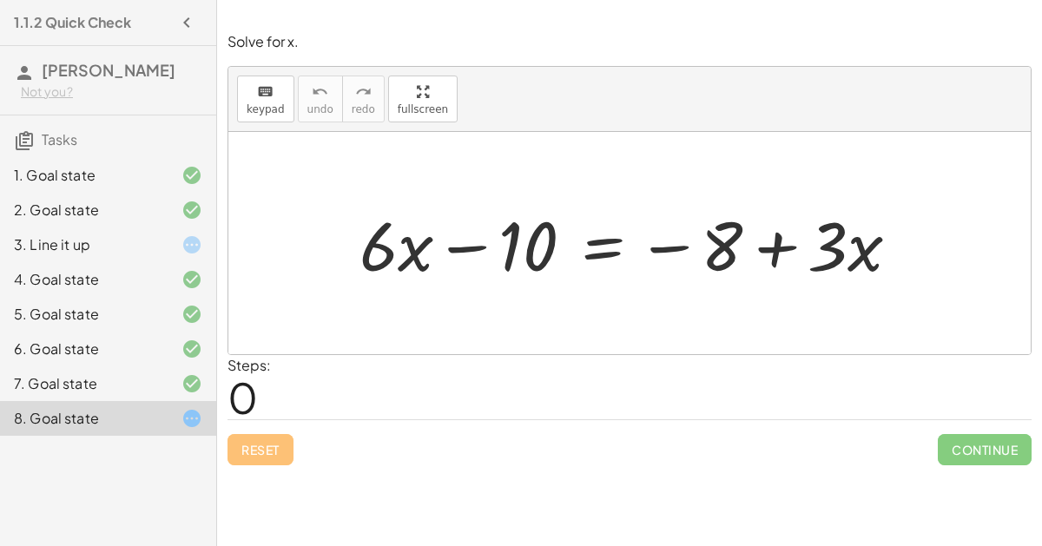
click at [593, 243] on div at bounding box center [636, 243] width 571 height 89
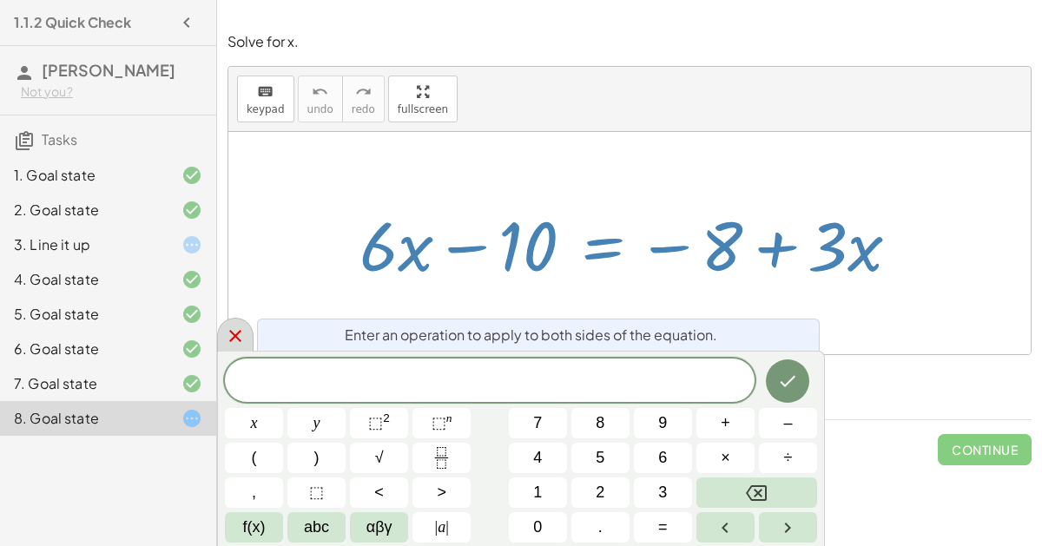
click at [234, 338] on icon at bounding box center [235, 335] width 21 height 21
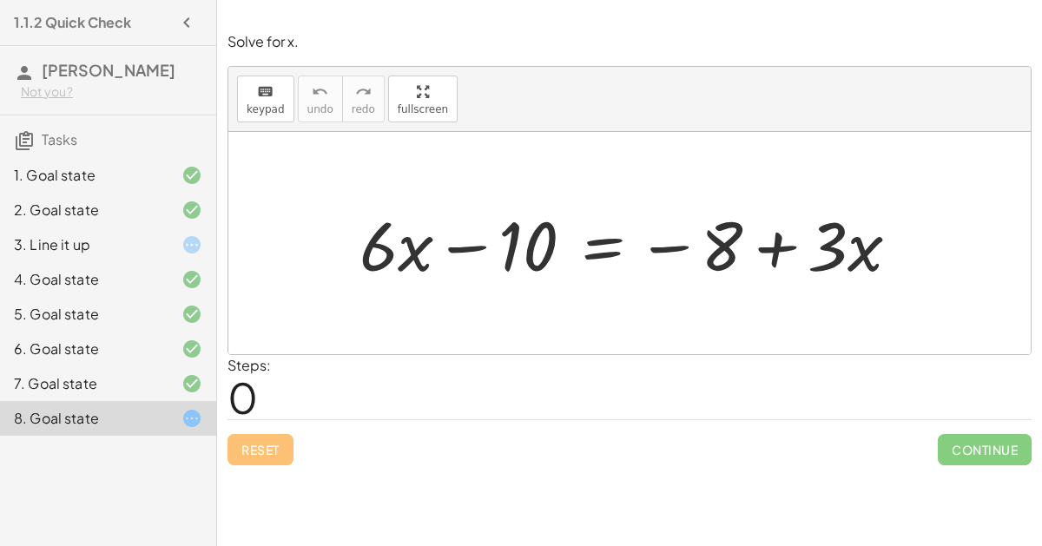
click at [601, 239] on div at bounding box center [636, 243] width 571 height 89
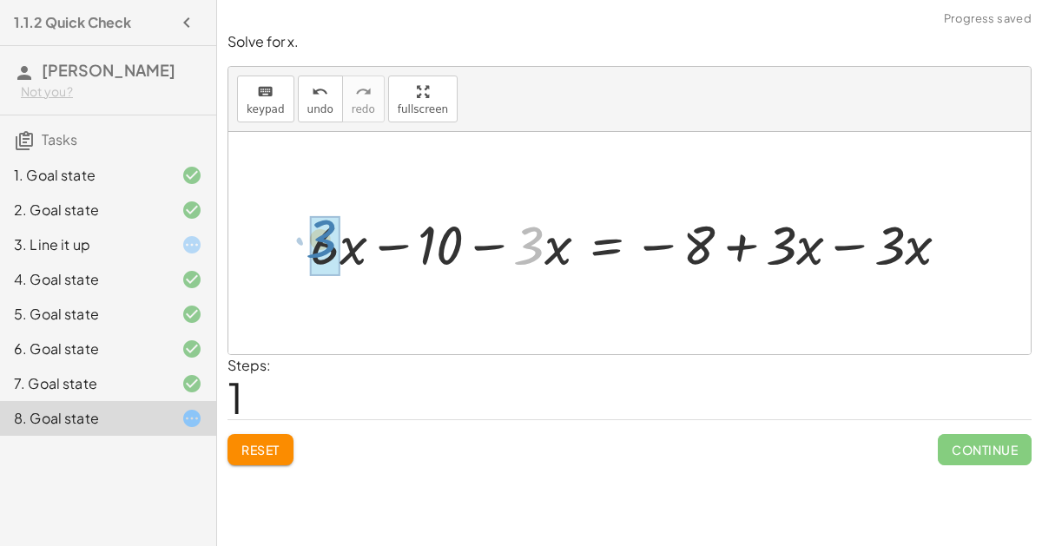
drag, startPoint x: 528, startPoint y: 250, endPoint x: 336, endPoint y: 243, distance: 192.0
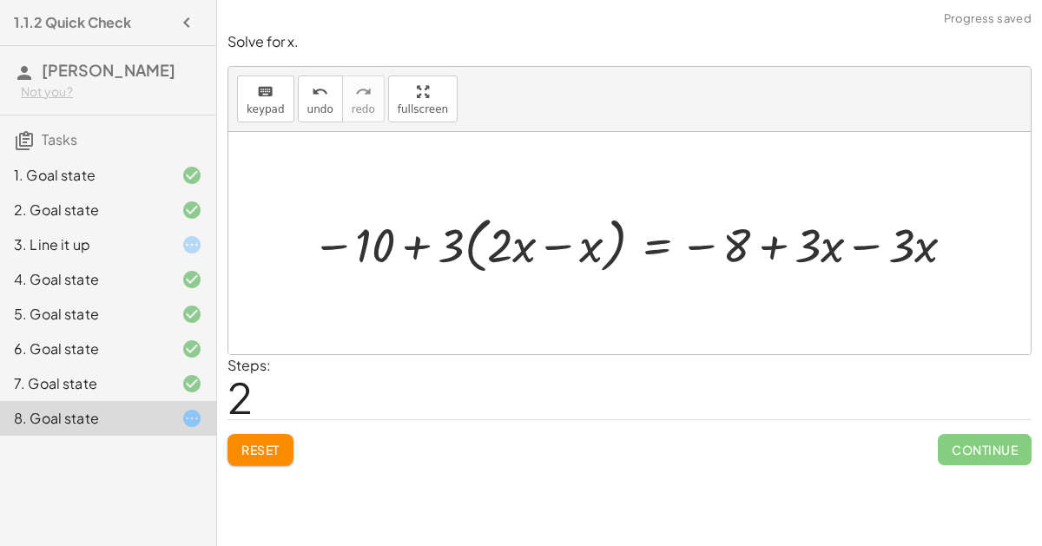
click at [511, 251] on div at bounding box center [636, 242] width 667 height 69
click at [244, 434] on button "Reset" at bounding box center [260, 449] width 66 height 31
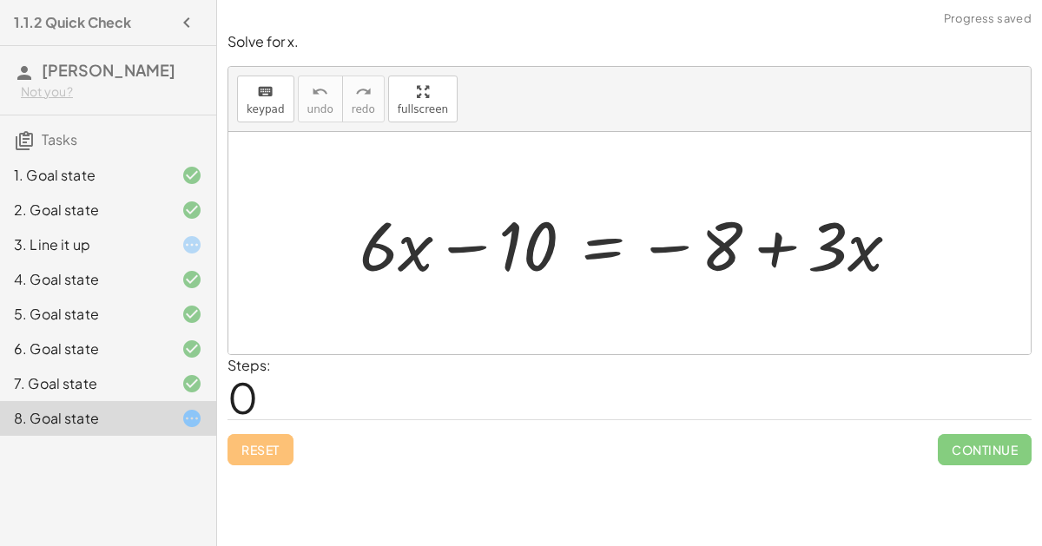
click at [609, 236] on div at bounding box center [636, 243] width 571 height 89
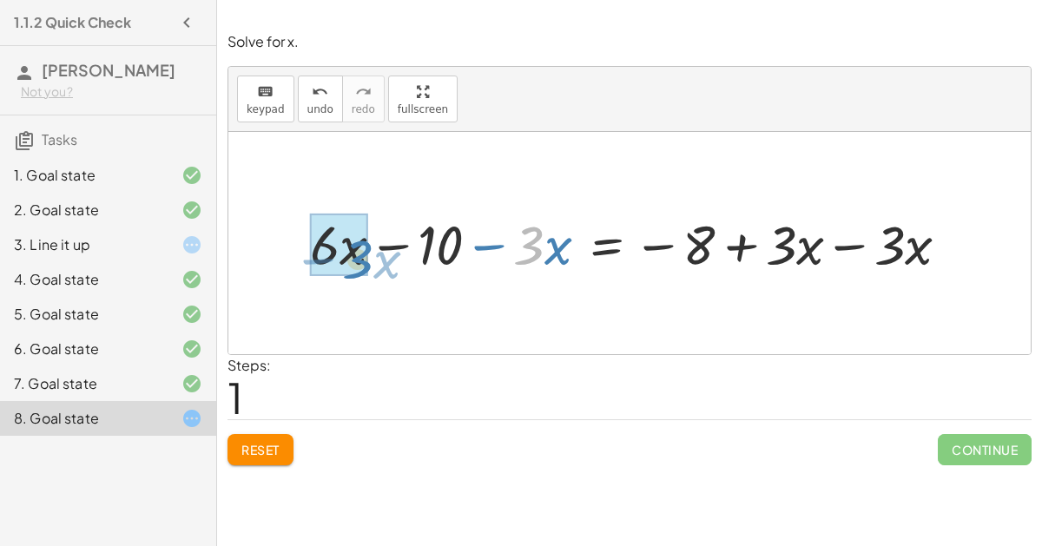
drag, startPoint x: 538, startPoint y: 233, endPoint x: 366, endPoint y: 247, distance: 172.4
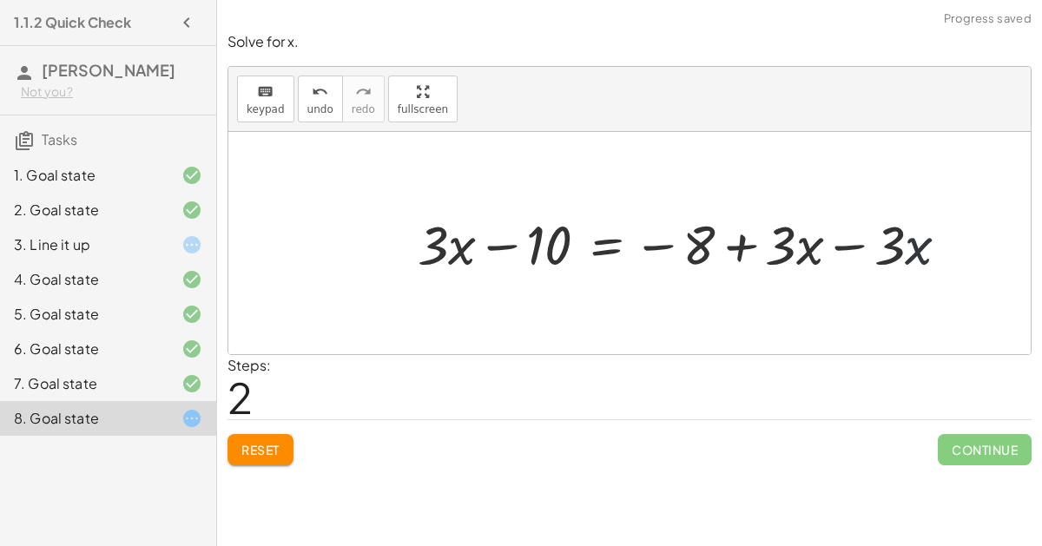
click at [905, 239] on div at bounding box center [690, 242] width 562 height 71
click at [834, 244] on div at bounding box center [690, 242] width 562 height 71
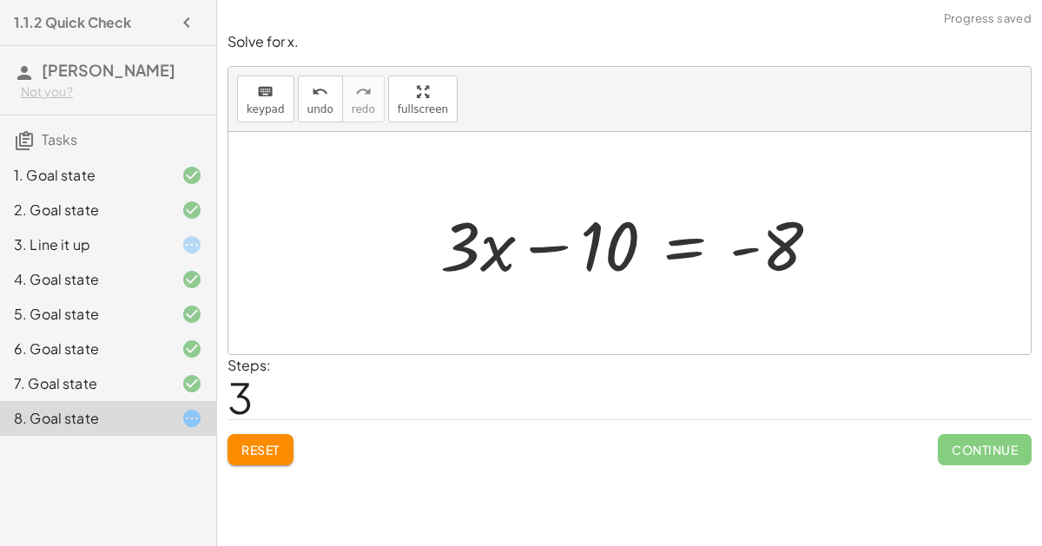
click at [666, 247] on div at bounding box center [636, 243] width 411 height 89
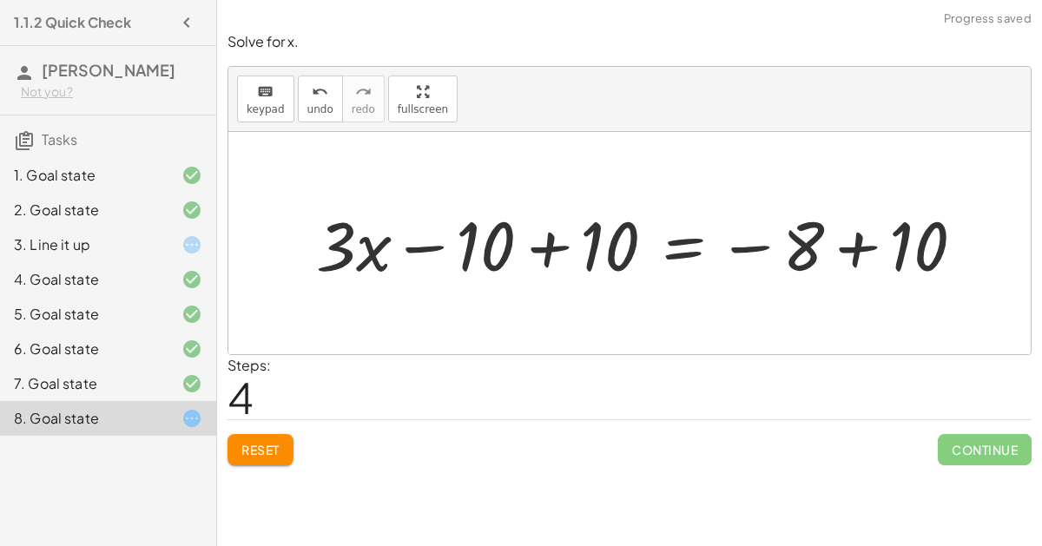
click at [556, 241] on div at bounding box center [646, 243] width 679 height 89
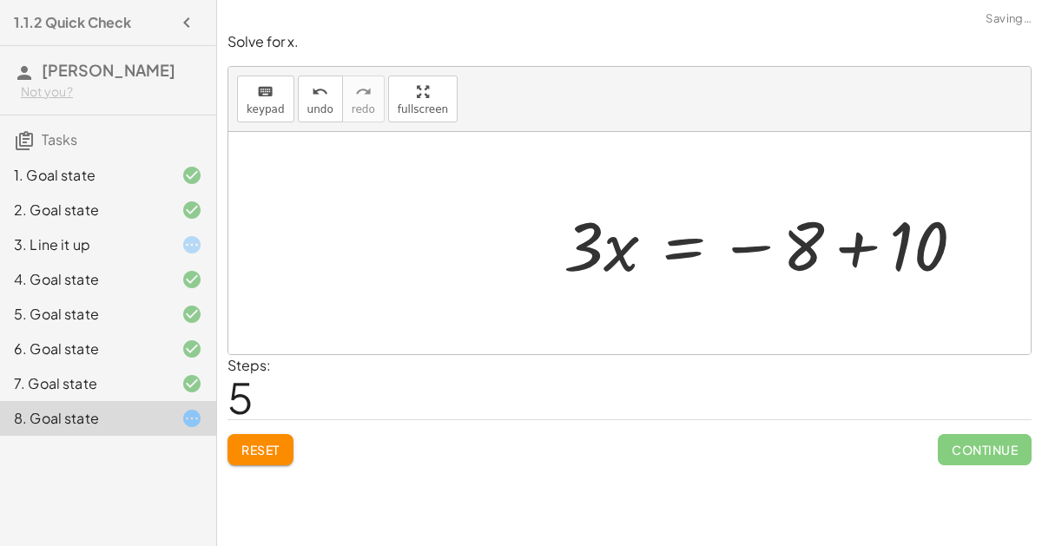
click at [865, 252] on div at bounding box center [770, 243] width 431 height 89
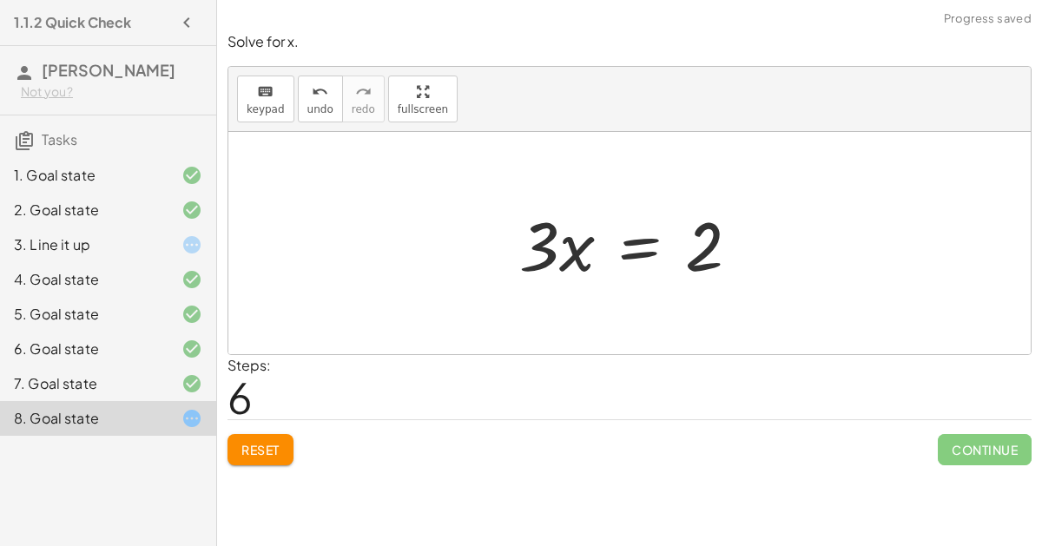
click at [648, 249] on div at bounding box center [636, 243] width 252 height 89
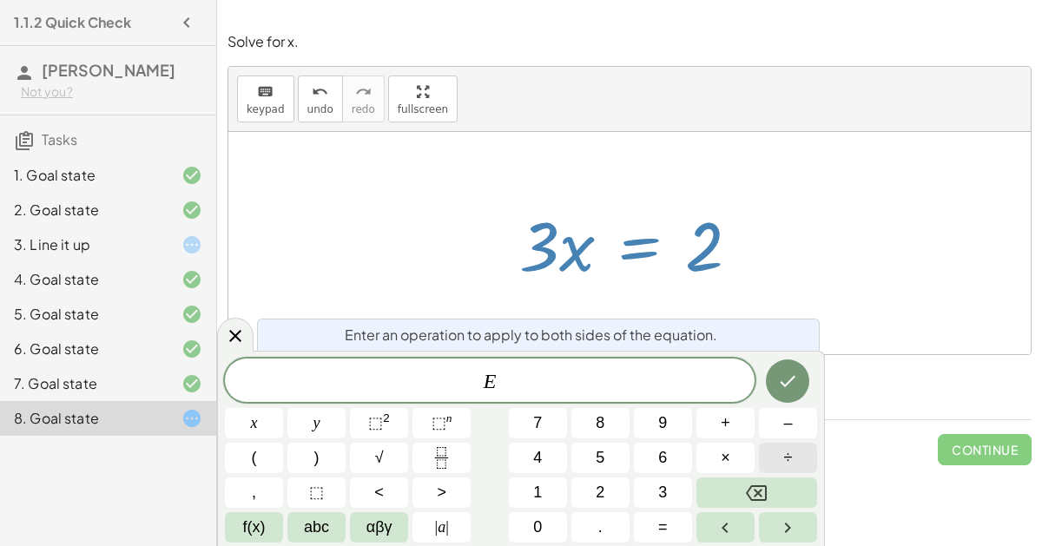
click at [773, 451] on button "÷" at bounding box center [788, 458] width 58 height 30
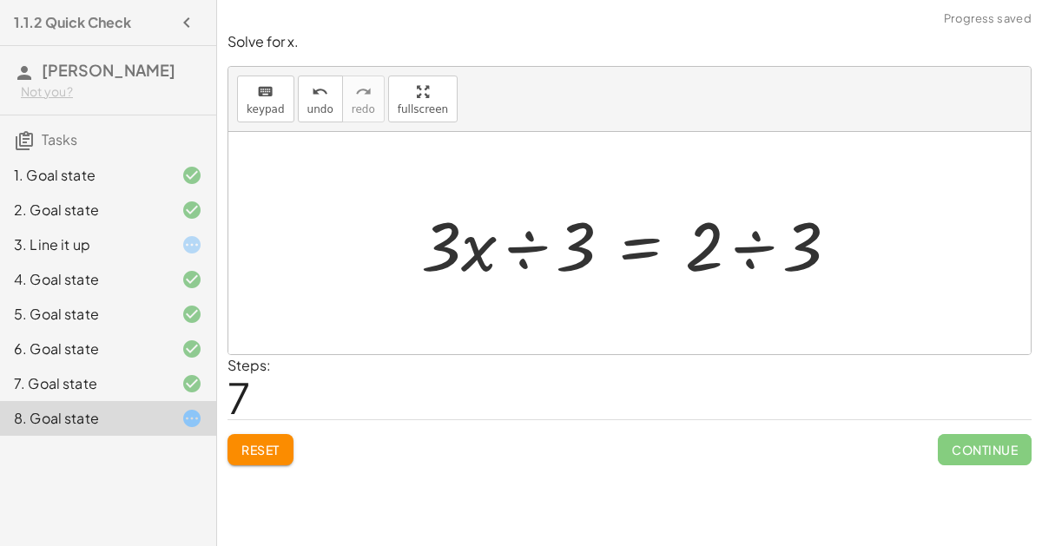
click at [515, 250] on div at bounding box center [636, 243] width 449 height 89
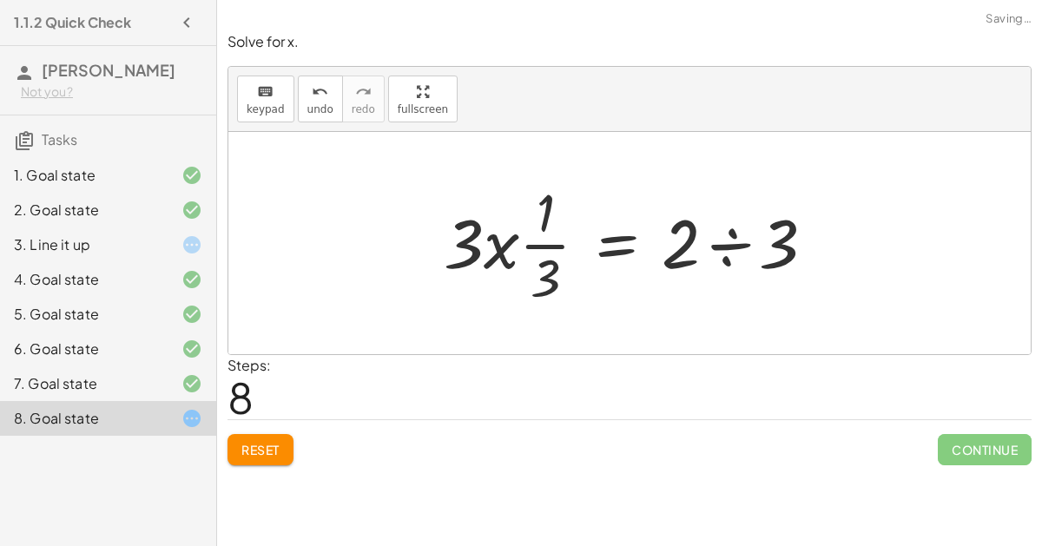
click at [510, 251] on div at bounding box center [636, 243] width 403 height 134
drag, startPoint x: 498, startPoint y: 258, endPoint x: 527, endPoint y: 233, distance: 37.6
click at [527, 233] on div at bounding box center [636, 243] width 403 height 134
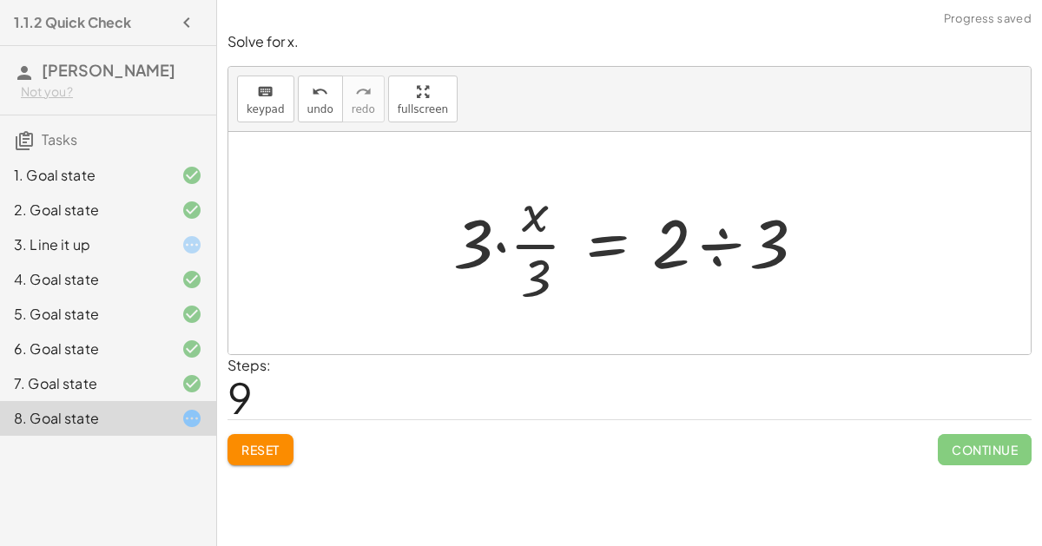
click at [495, 244] on div at bounding box center [635, 243] width 383 height 134
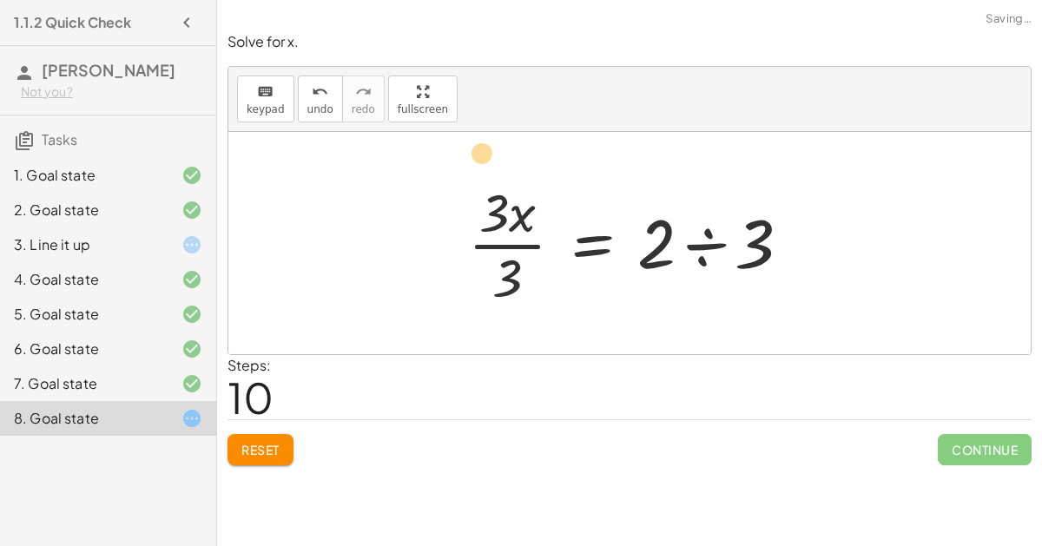
drag, startPoint x: 522, startPoint y: 278, endPoint x: 492, endPoint y: 142, distance: 138.6
click at [492, 142] on div "+ · 6 · x − 10 = − 8 + · 3 · x + · 6 · x − 10 − · 3 · x = − 8 + · 3 · x − · 3 ·…" at bounding box center [629, 243] width 802 height 222
click at [492, 142] on div at bounding box center [629, 243] width 802 height 222
drag, startPoint x: 506, startPoint y: 268, endPoint x: 504, endPoint y: 202, distance: 66.0
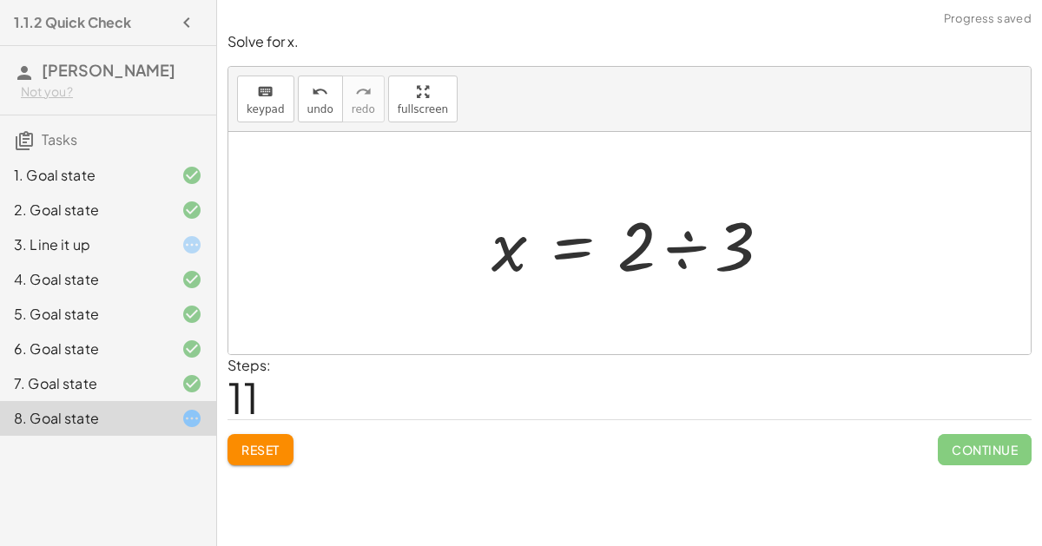
click at [705, 257] on div at bounding box center [638, 243] width 311 height 89
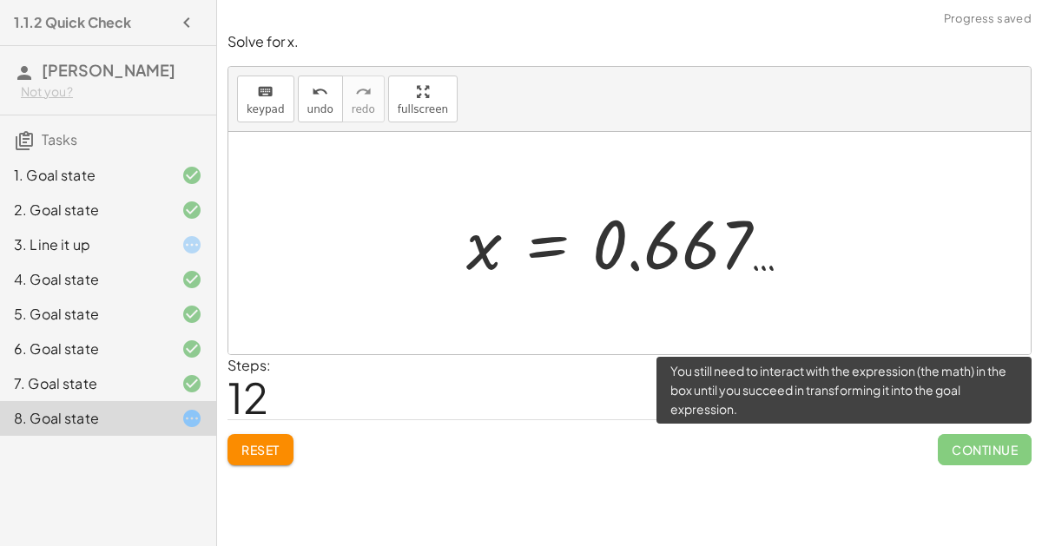
click at [983, 441] on span "Continue" at bounding box center [984, 449] width 94 height 31
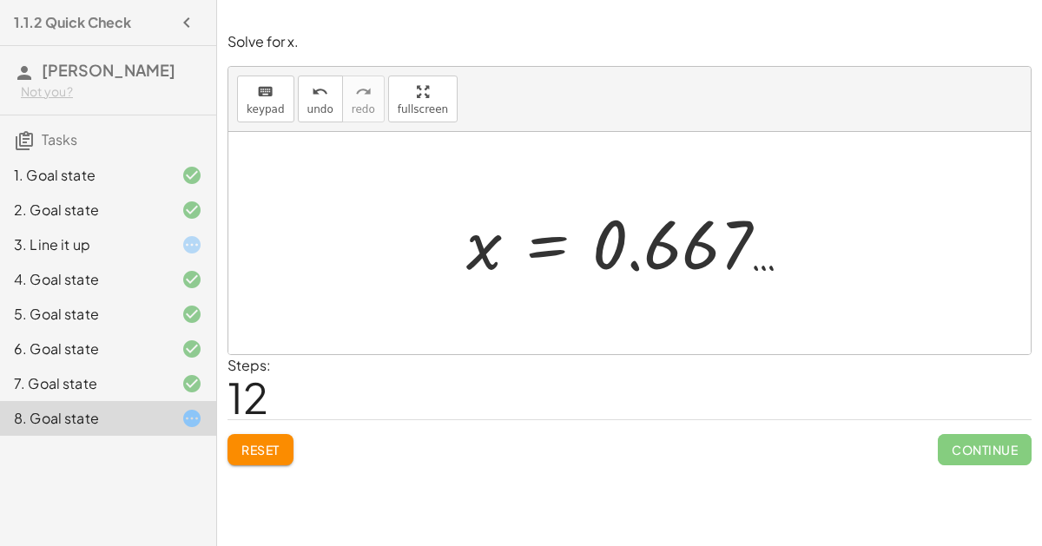
click at [897, 473] on div "Solve for x. keyboard keypad undo undo redo redo fullscreen + · 6 · x − 10 = − …" at bounding box center [629, 249] width 825 height 454
click at [638, 226] on div at bounding box center [635, 244] width 357 height 86
click at [319, 107] on span "undo" at bounding box center [320, 109] width 26 height 12
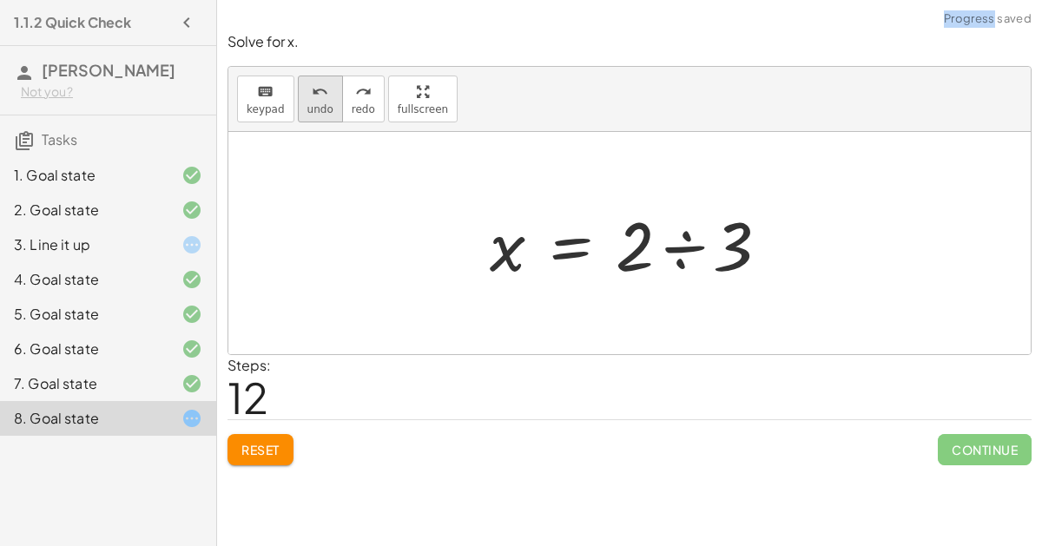
click at [315, 108] on span "undo" at bounding box center [320, 109] width 26 height 12
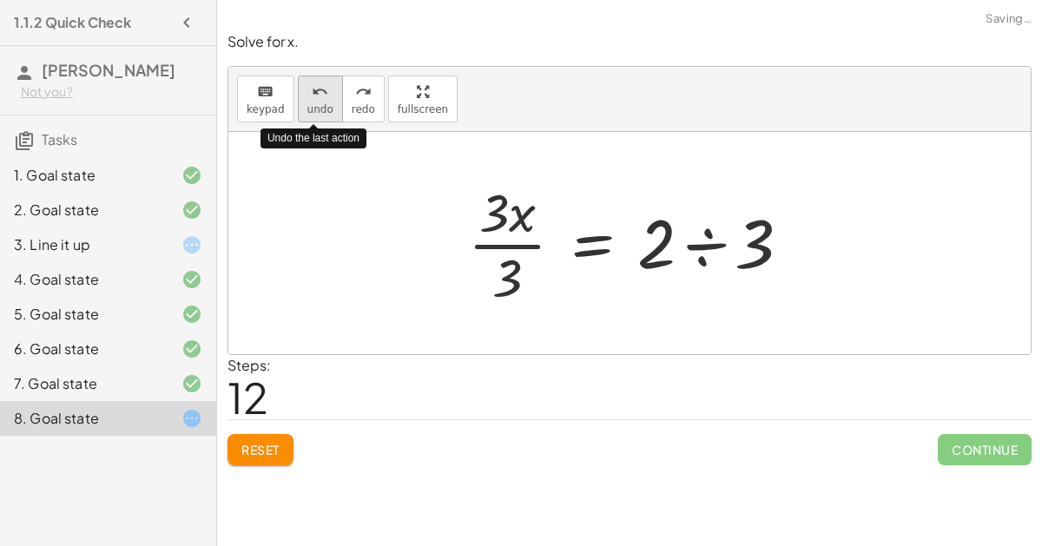
click at [315, 108] on span "undo" at bounding box center [320, 109] width 26 height 12
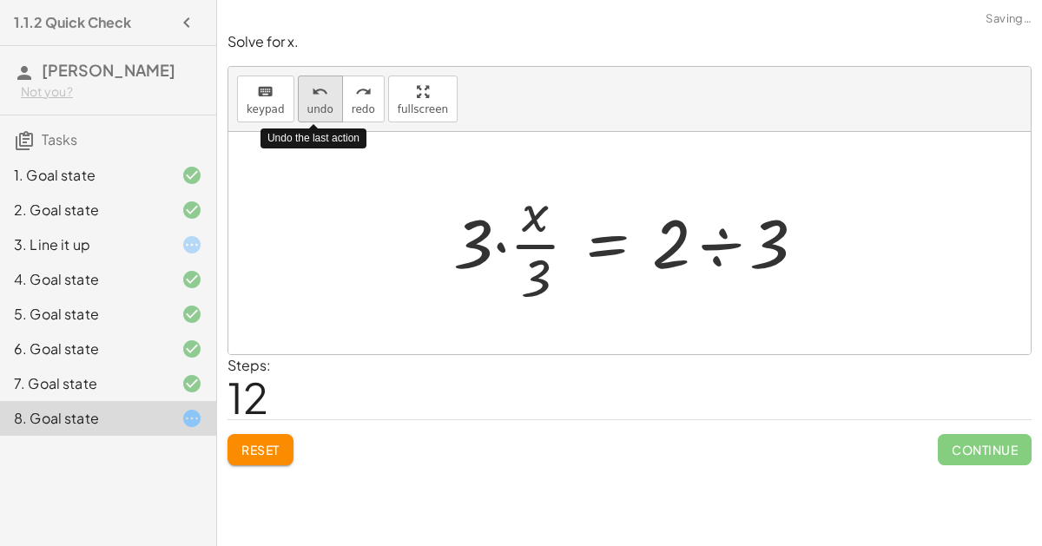
click at [315, 108] on span "undo" at bounding box center [320, 109] width 26 height 12
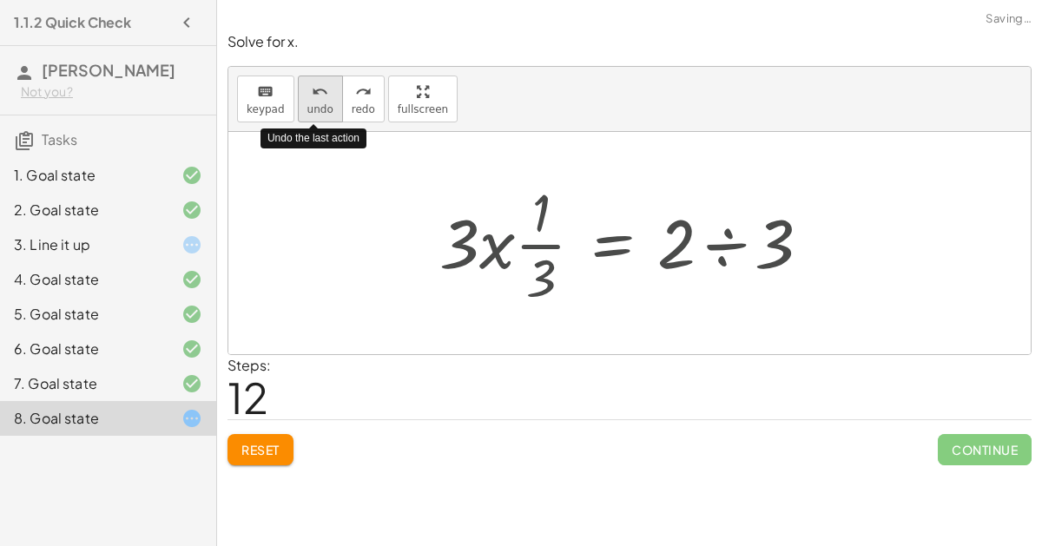
click at [315, 108] on span "undo" at bounding box center [320, 109] width 26 height 12
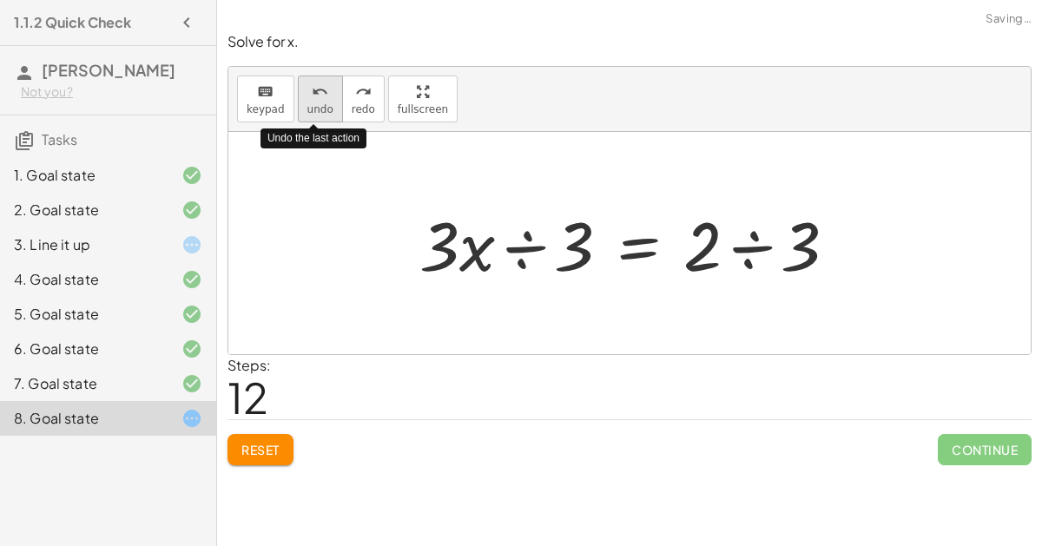
click at [315, 108] on span "undo" at bounding box center [320, 109] width 26 height 12
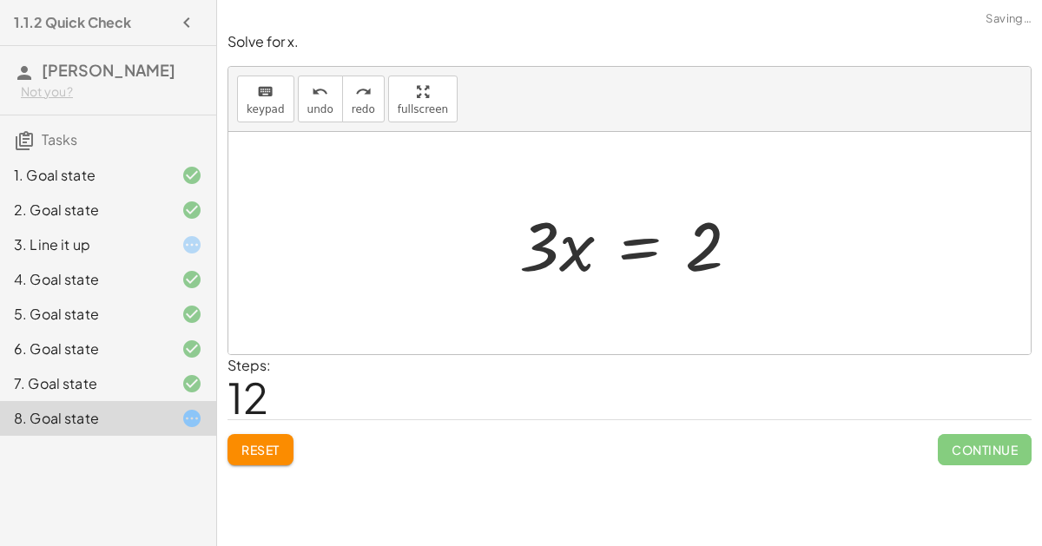
click at [628, 244] on div at bounding box center [636, 243] width 252 height 89
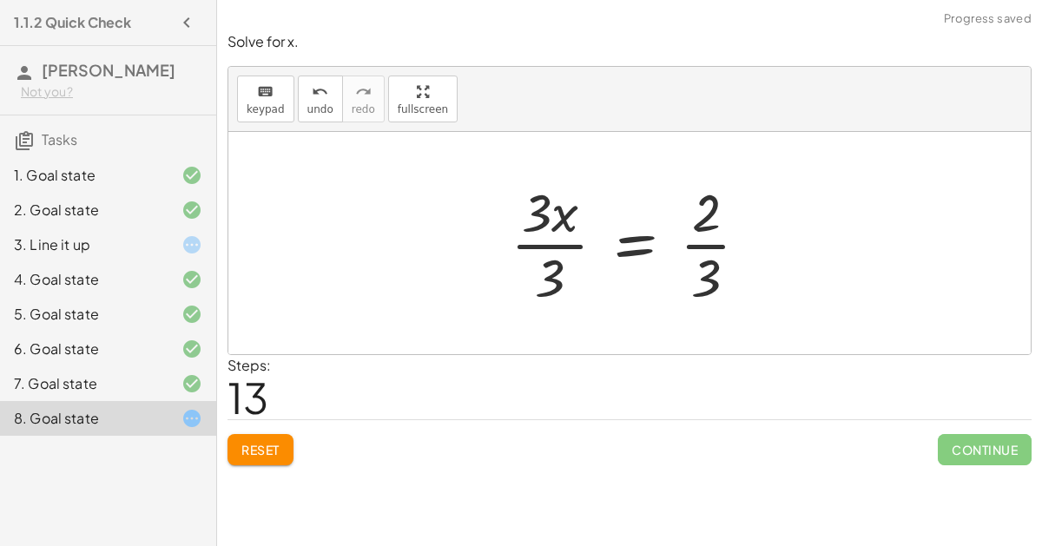
click at [549, 270] on div at bounding box center [636, 243] width 269 height 134
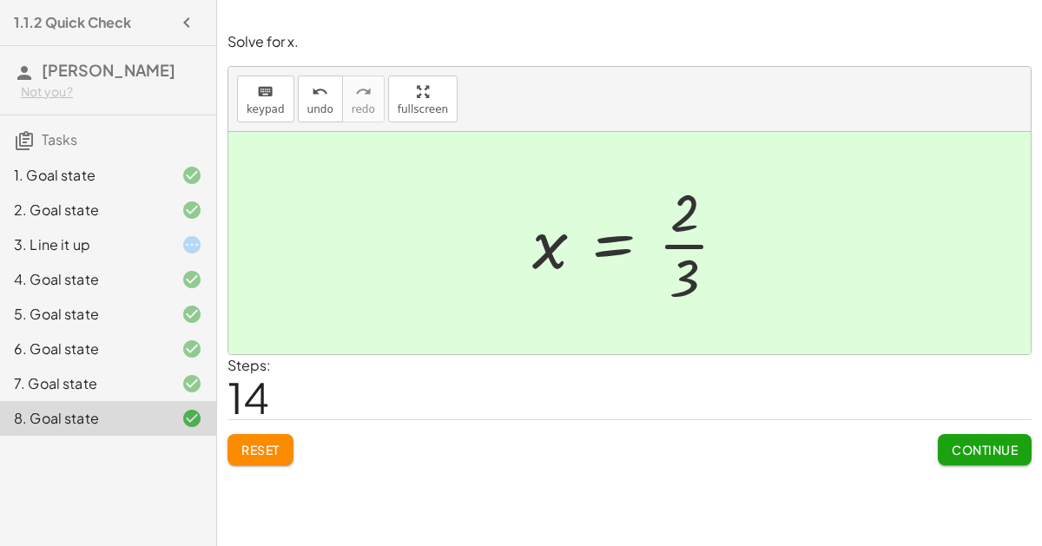
click at [975, 457] on button "Continue" at bounding box center [984, 449] width 94 height 31
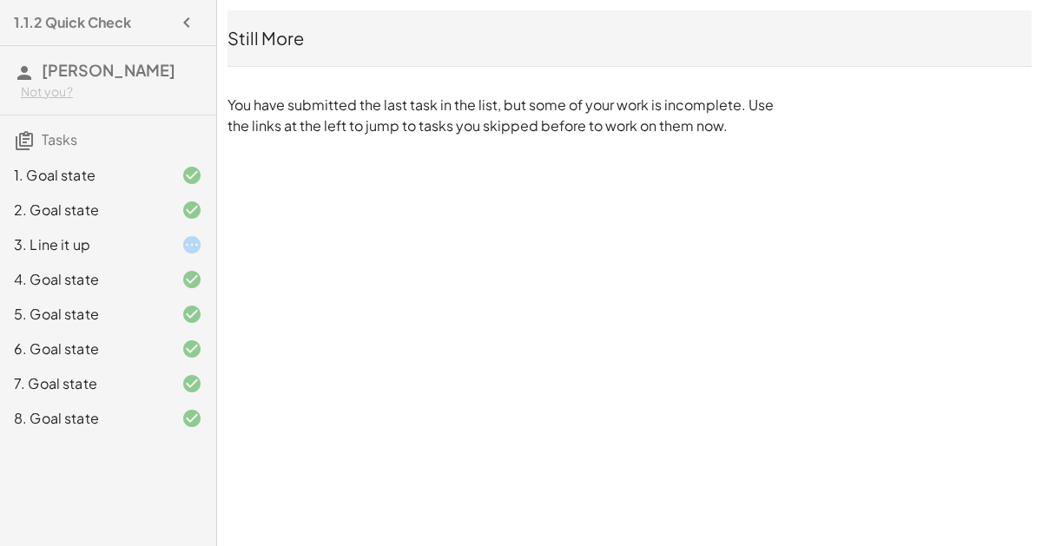
click at [0, 0] on div "1.1.2 Quick Check [PERSON_NAME] Not you? Tasks 1. Goal state 2. Goal state 3. L…" at bounding box center [0, 0] width 0 height 0
